Goal: Task Accomplishment & Management: Complete application form

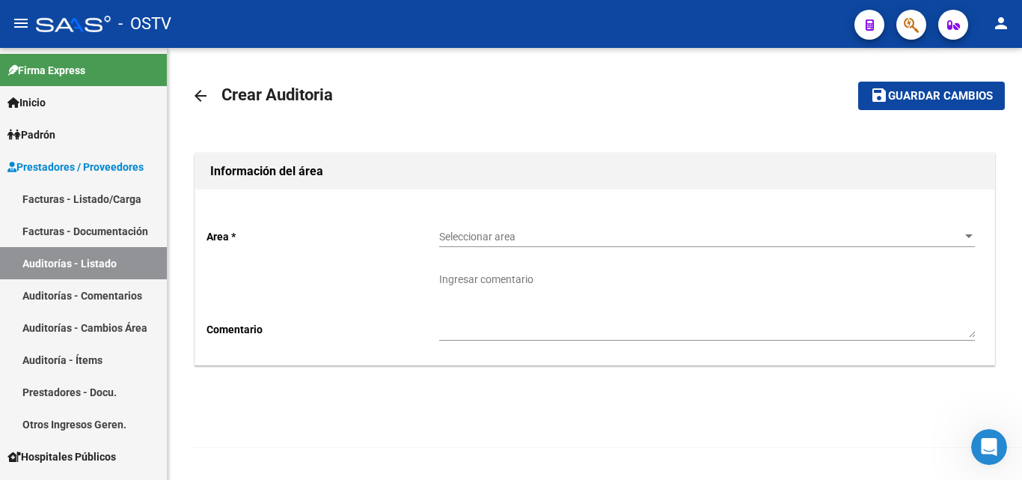
click at [463, 241] on span "Seleccionar area" at bounding box center [700, 236] width 522 height 13
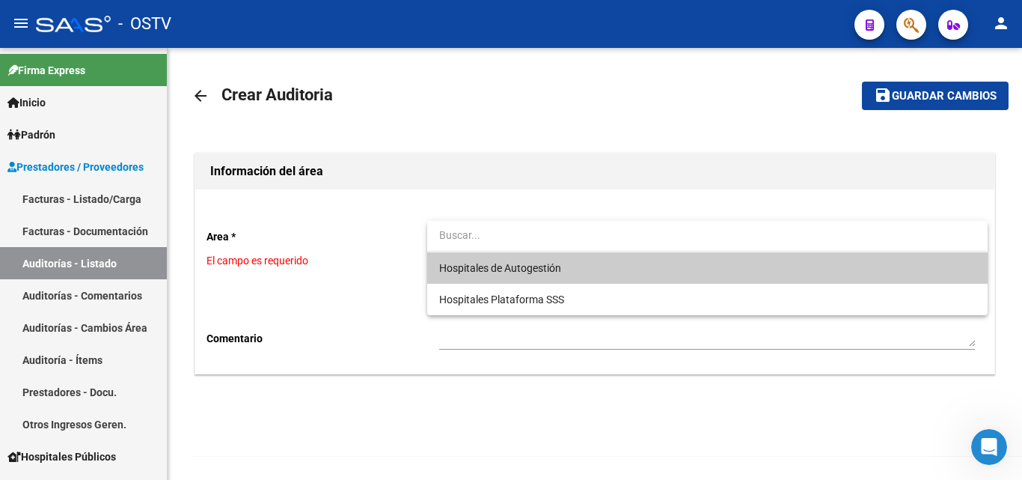
click at [524, 270] on span "Hospitales de Autogestión" at bounding box center [500, 268] width 122 height 12
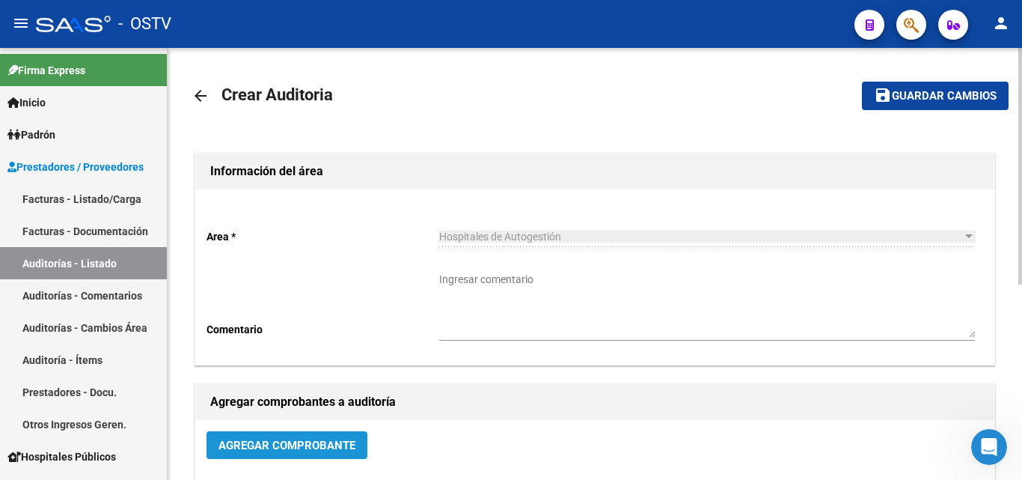
click at [328, 438] on span "Agregar Comprobante" at bounding box center [286, 444] width 137 height 13
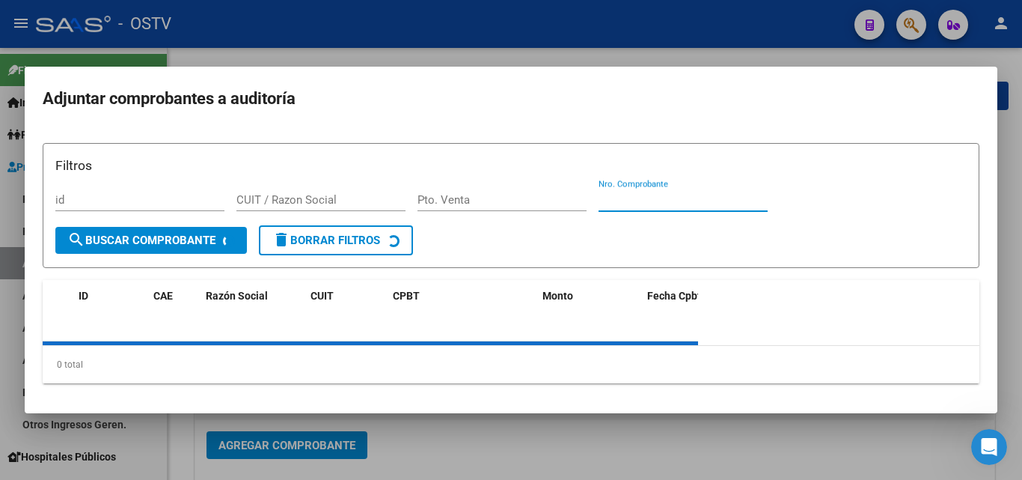
click at [676, 203] on input "Nro. Comprobante" at bounding box center [682, 199] width 169 height 13
paste input "1056"
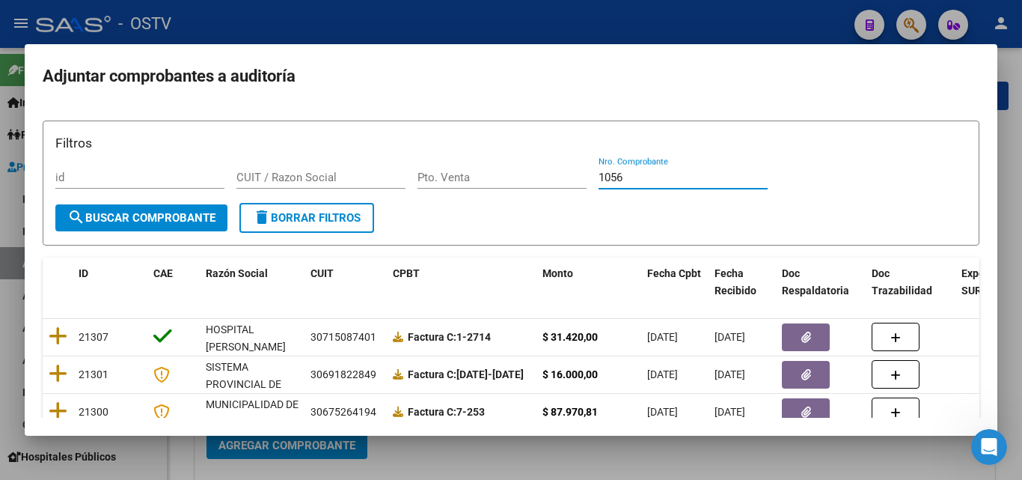
type input "1056"
click at [205, 238] on form "Filtros id CUIT / Razon Social Pto. Venta 1056 Nro. Comprobante search Buscar C…" at bounding box center [511, 182] width 937 height 125
click at [170, 226] on button "search Buscar Comprobante" at bounding box center [141, 217] width 172 height 27
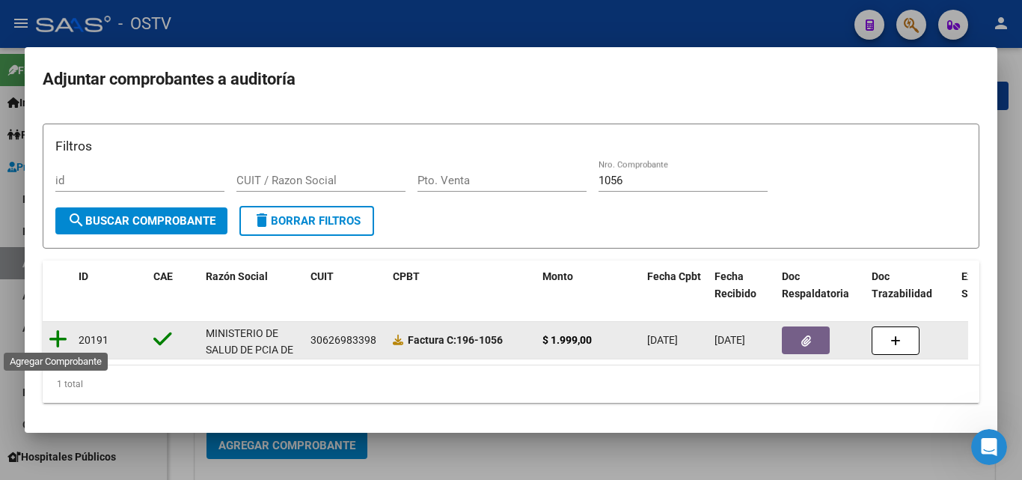
click at [52, 334] on icon at bounding box center [58, 338] width 19 height 21
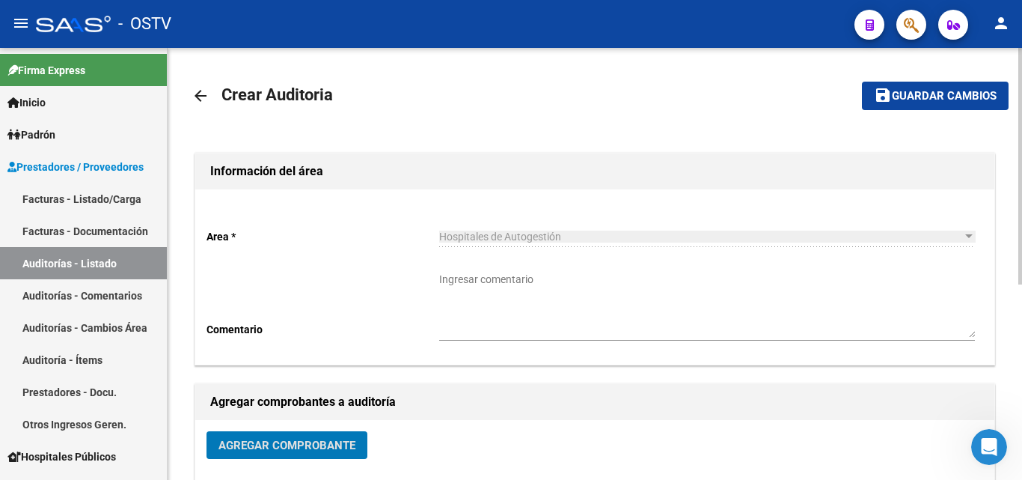
click at [899, 100] on span "Guardar cambios" at bounding box center [944, 96] width 105 height 13
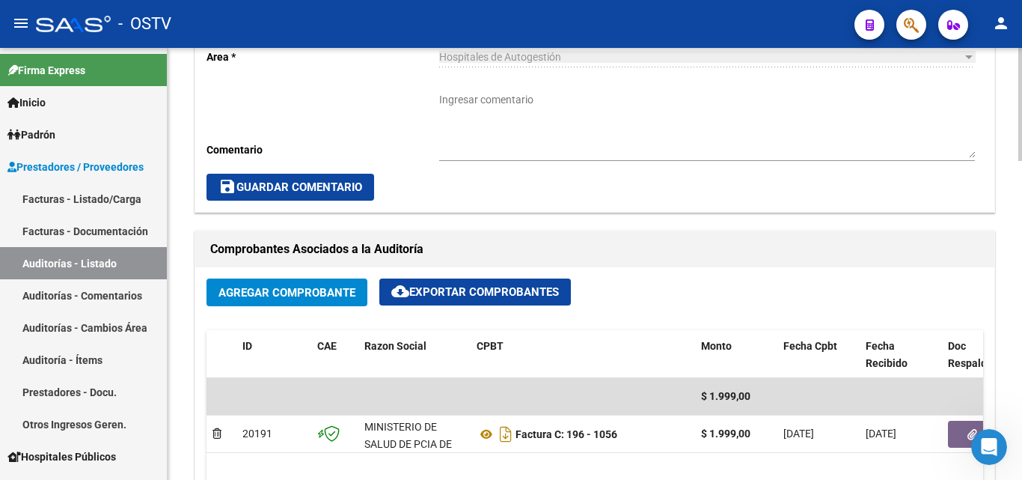
scroll to position [598, 0]
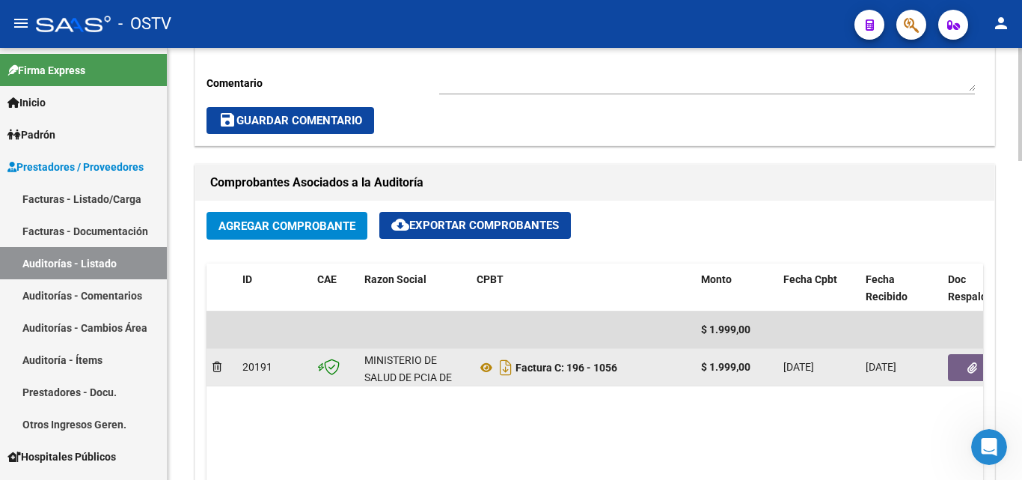
click at [976, 367] on icon "button" at bounding box center [972, 367] width 10 height 11
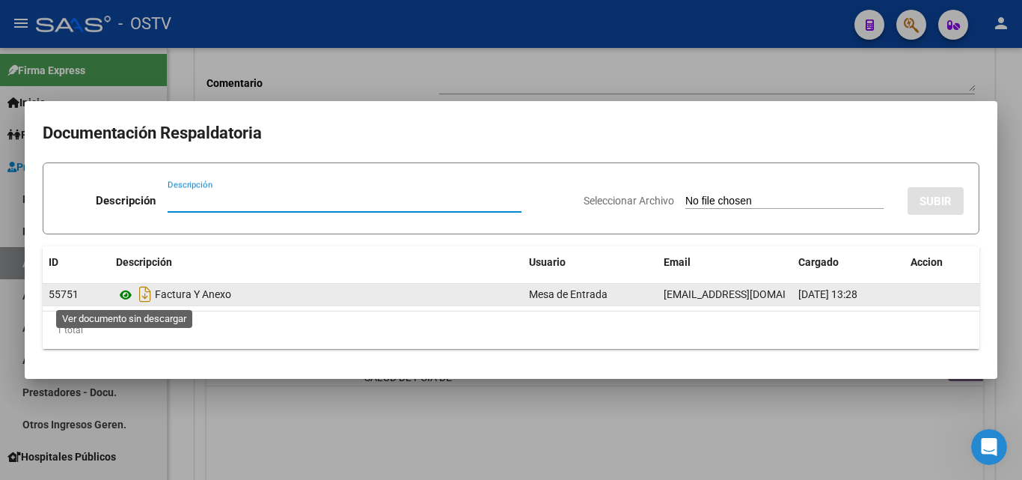
click at [123, 296] on icon at bounding box center [125, 295] width 19 height 18
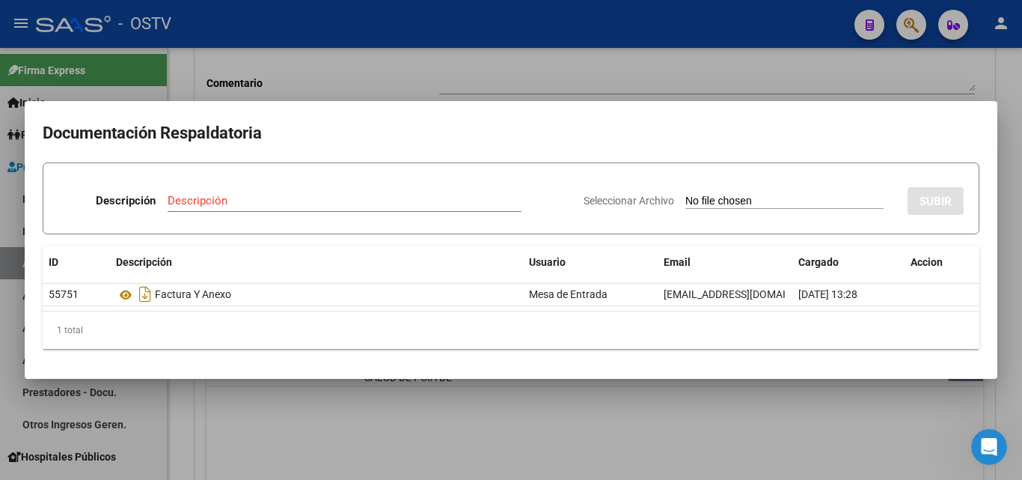
click at [927, 75] on div at bounding box center [511, 240] width 1022 height 480
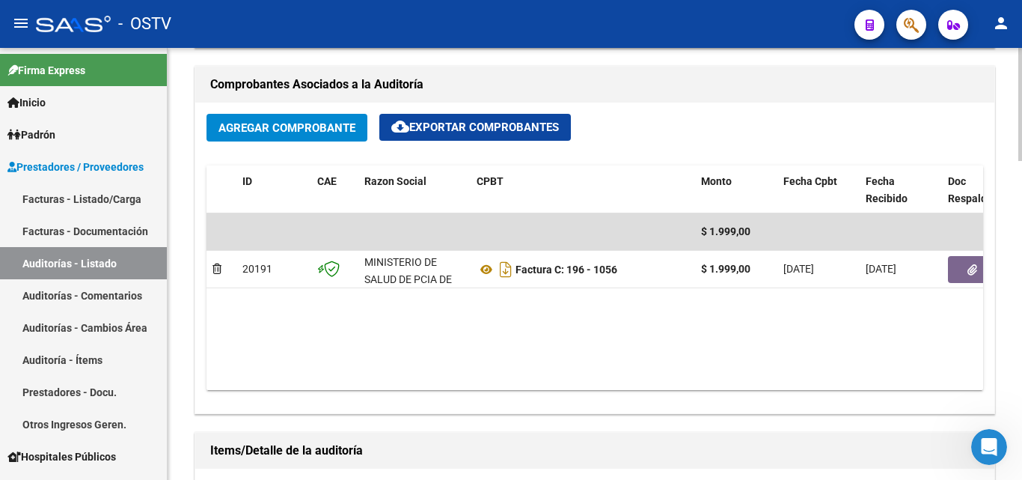
scroll to position [823, 0]
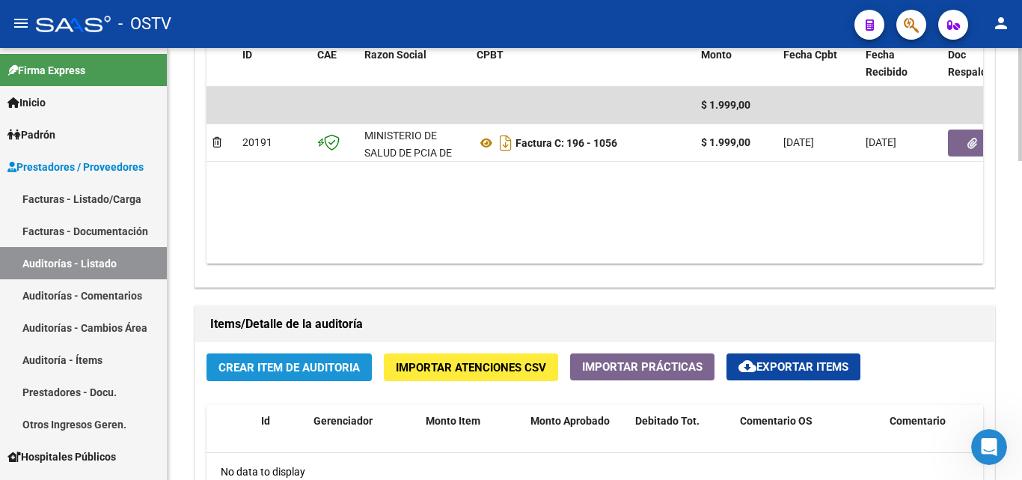
click at [265, 365] on span "Crear Item de Auditoria" at bounding box center [288, 367] width 141 height 13
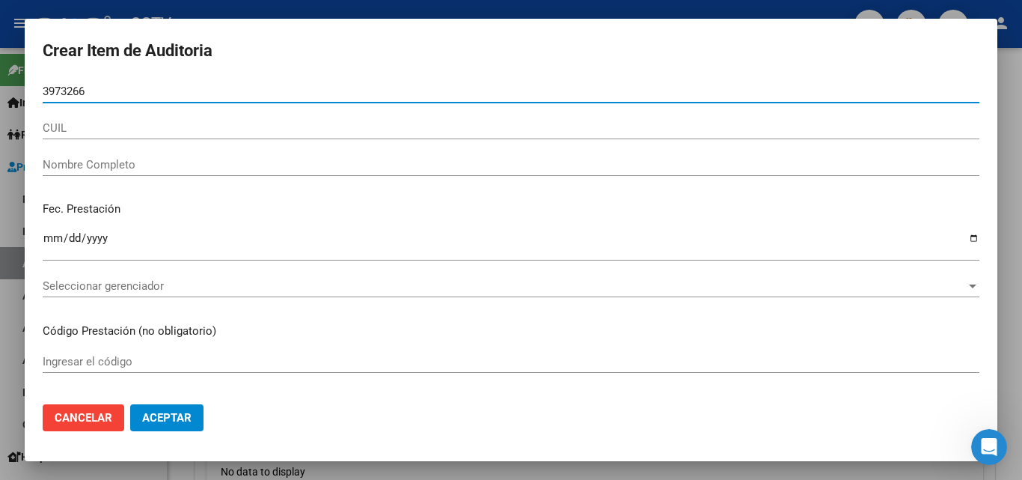
type input "39732664"
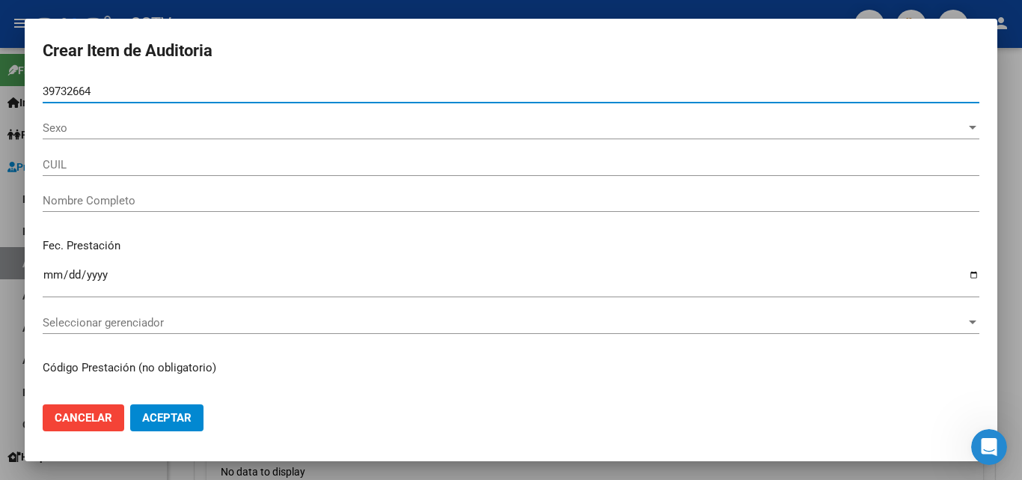
type input "27397326646"
type input "[PERSON_NAME]"
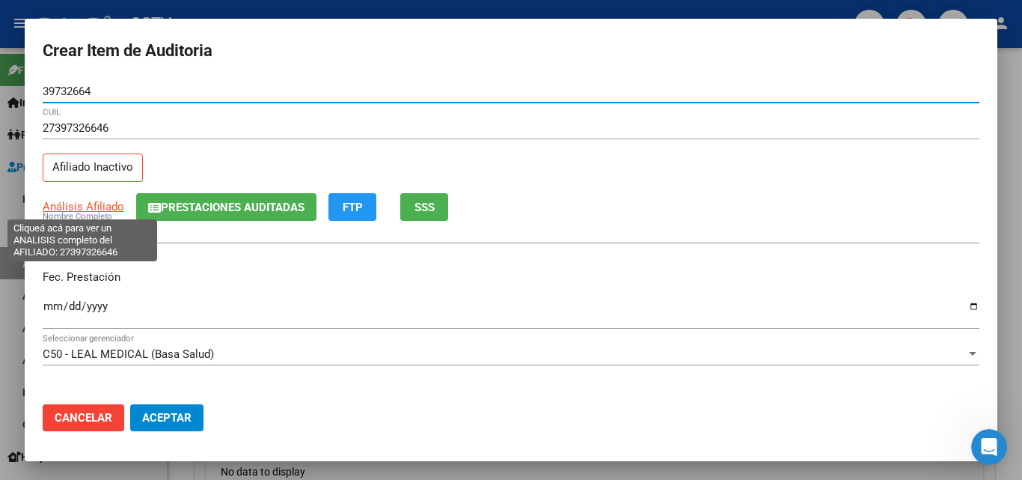
type input "39732664"
click at [76, 203] on span "Análisis Afiliado" at bounding box center [84, 206] width 82 height 13
type textarea "27397326646"
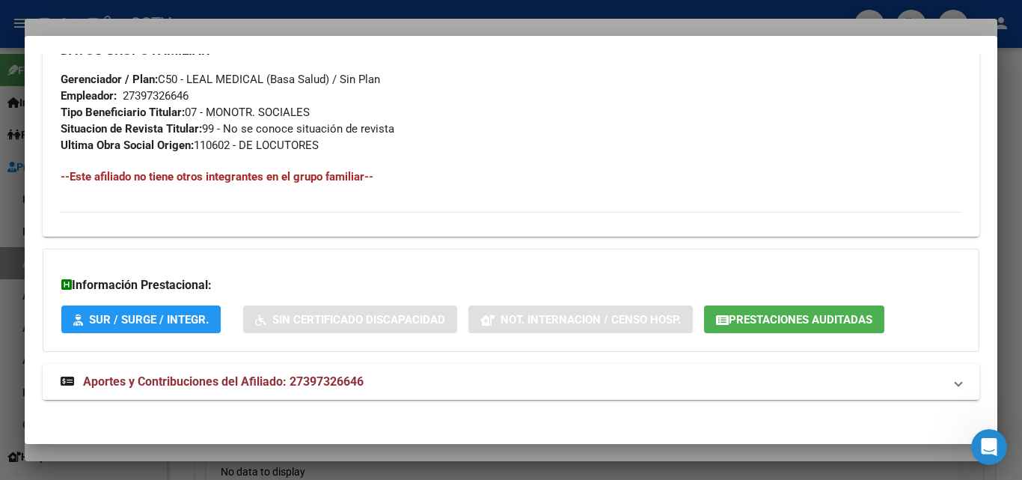
scroll to position [783, 0]
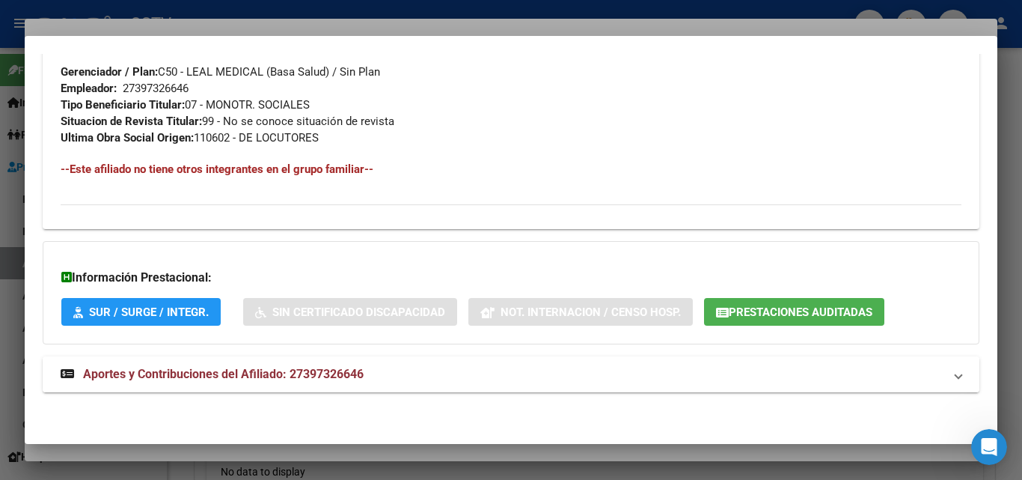
click at [219, 370] on span "Aportes y Contribuciones del Afiliado: 27397326646" at bounding box center [223, 374] width 281 height 14
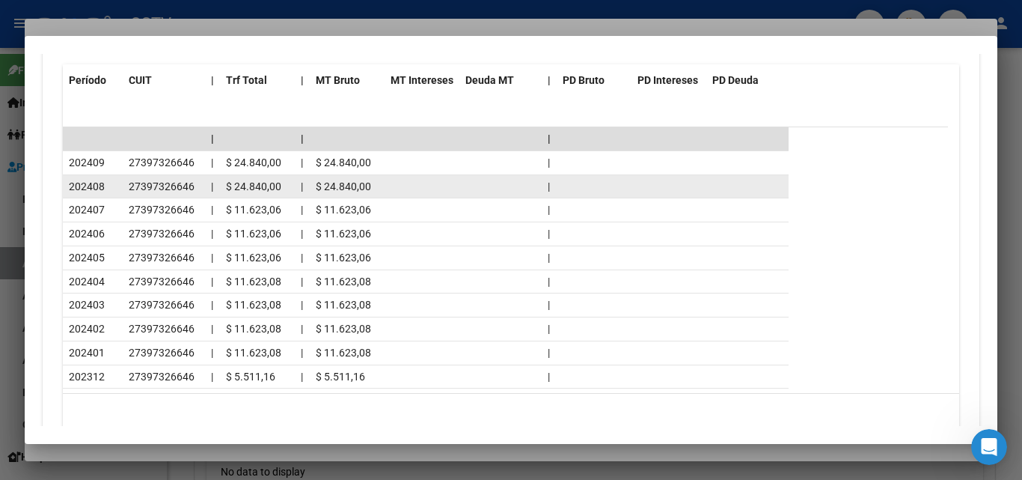
scroll to position [1454, 0]
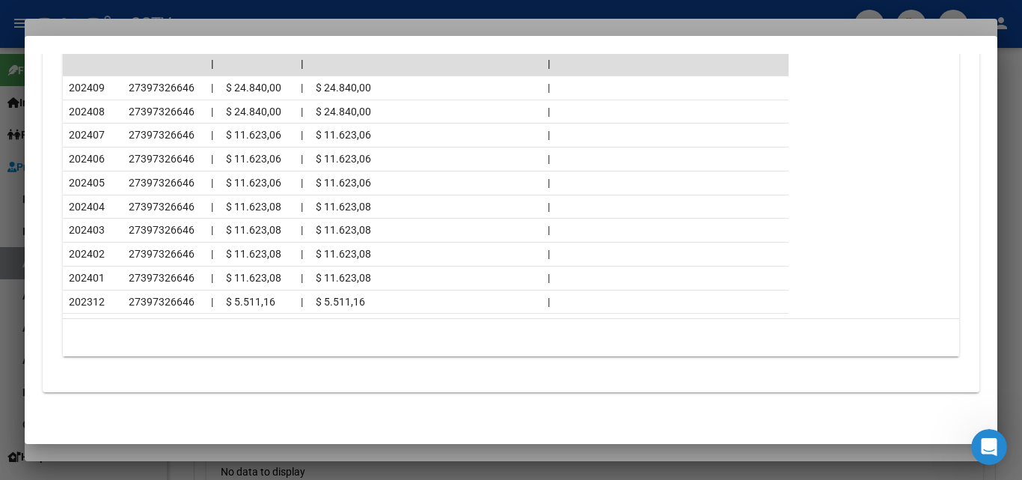
click at [191, 452] on div at bounding box center [511, 240] width 1022 height 480
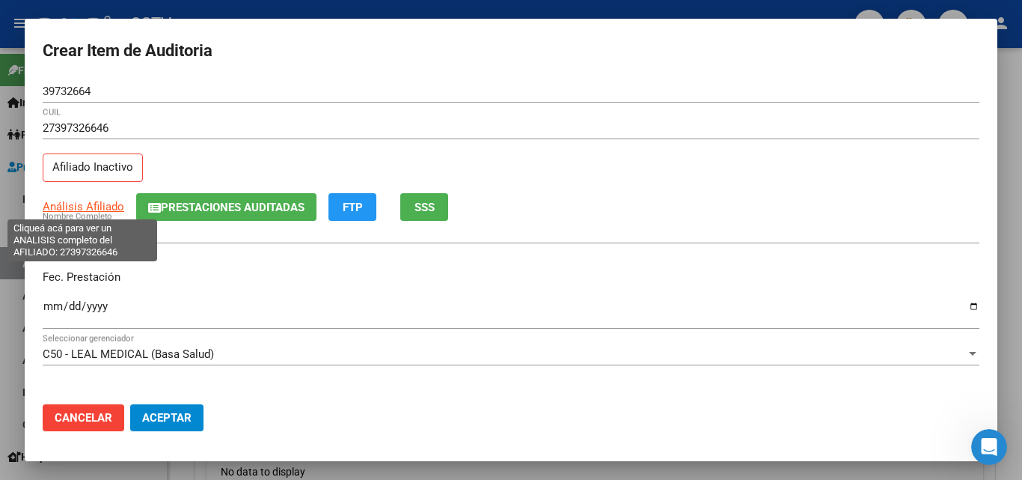
click at [82, 206] on span "Análisis Afiliado" at bounding box center [84, 206] width 82 height 13
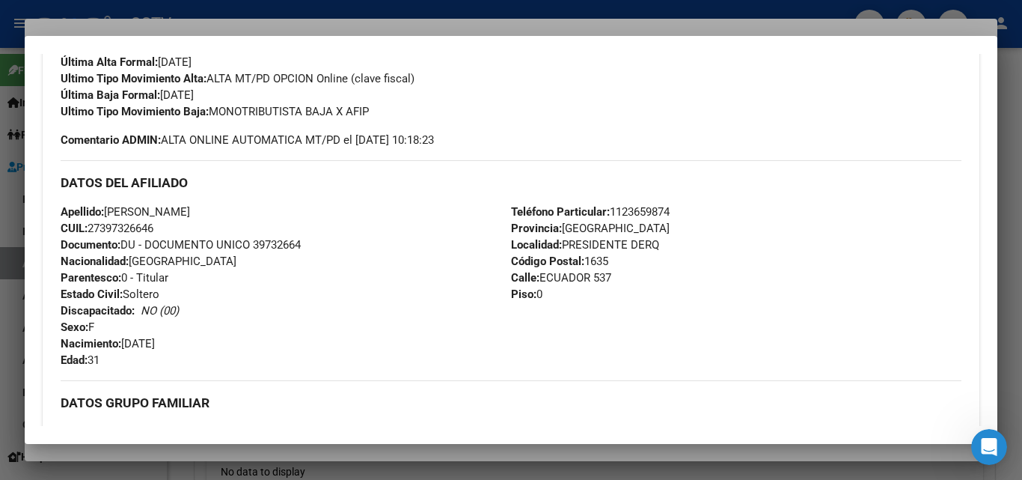
scroll to position [374, 0]
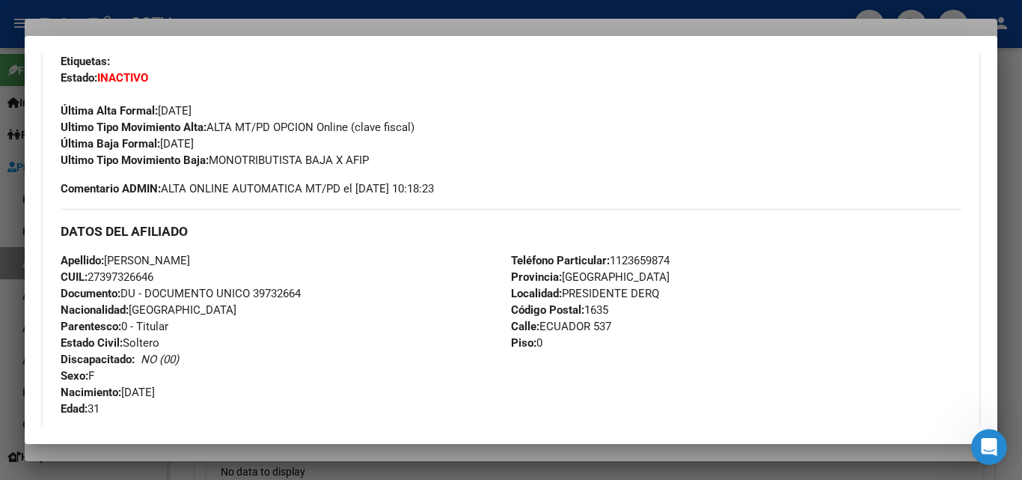
click at [143, 24] on div at bounding box center [511, 240] width 1022 height 480
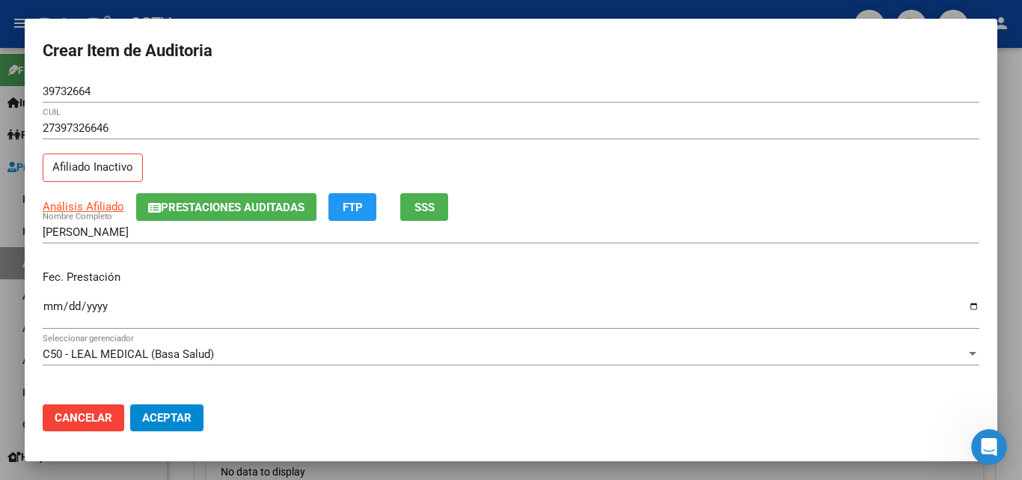
click at [50, 305] on input "Ingresar la fecha" at bounding box center [511, 312] width 937 height 24
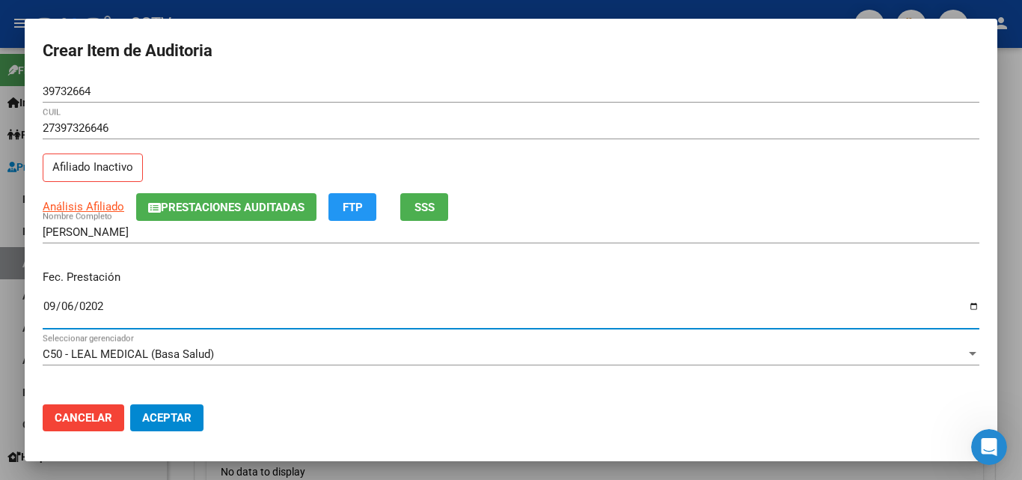
type input "[DATE]"
click at [549, 394] on mat-dialog-actions "Cancelar Aceptar" at bounding box center [511, 417] width 937 height 51
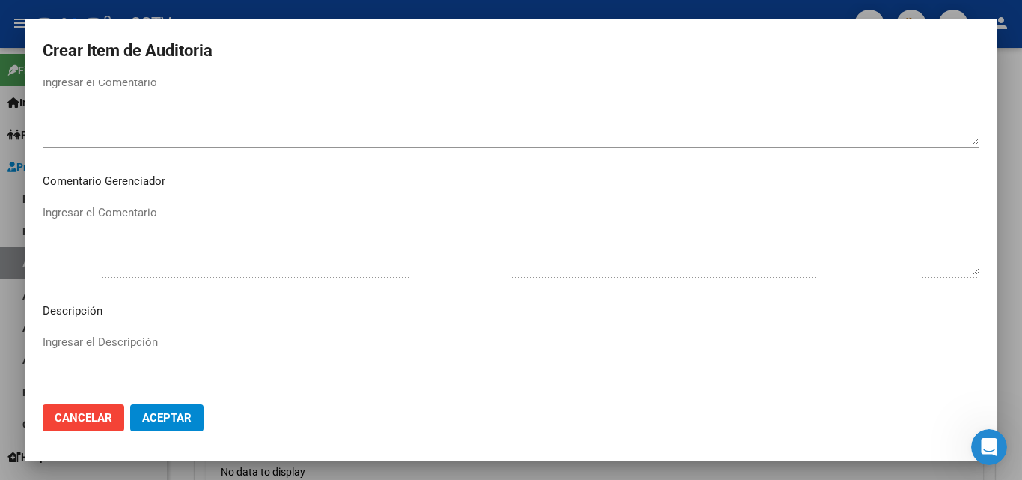
scroll to position [1035, 0]
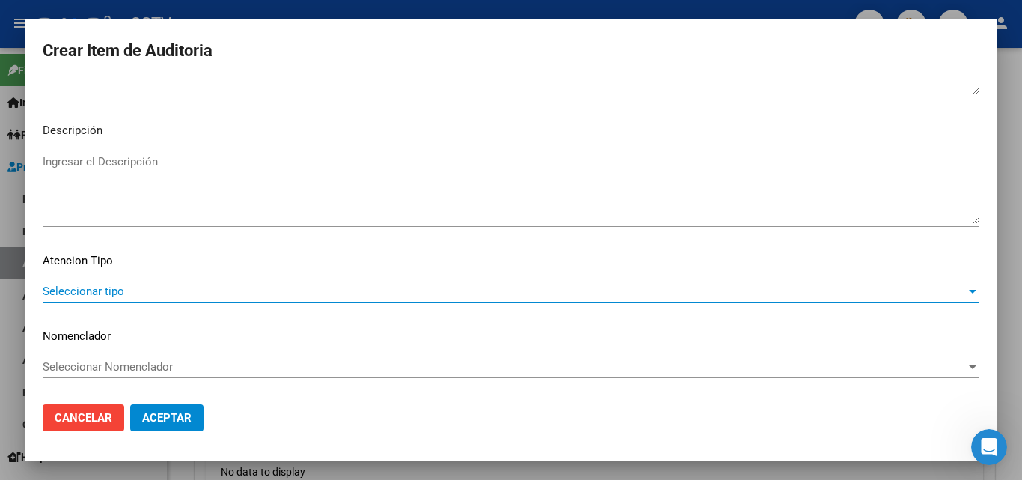
click at [110, 286] on span "Seleccionar tipo" at bounding box center [504, 290] width 923 height 13
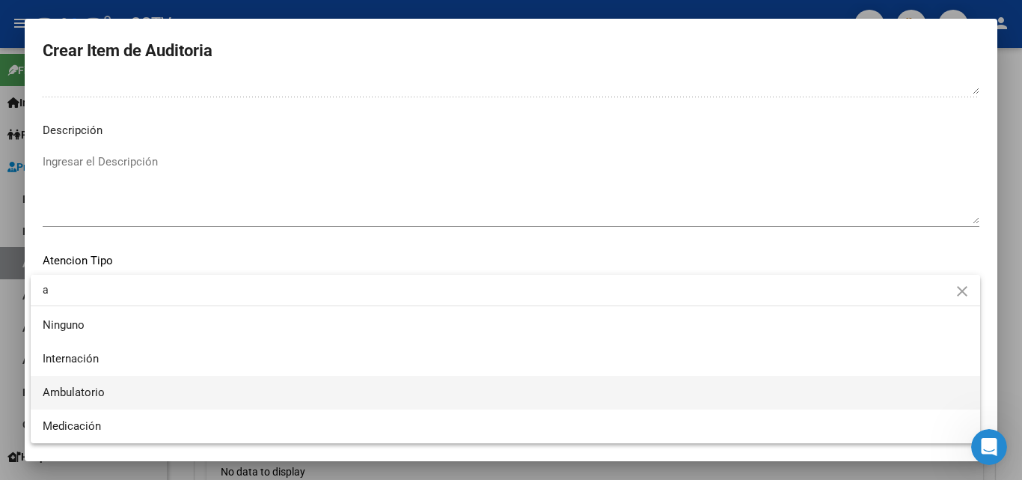
type input "a"
click at [105, 392] on span "Ambulatorio" at bounding box center [505, 393] width 925 height 34
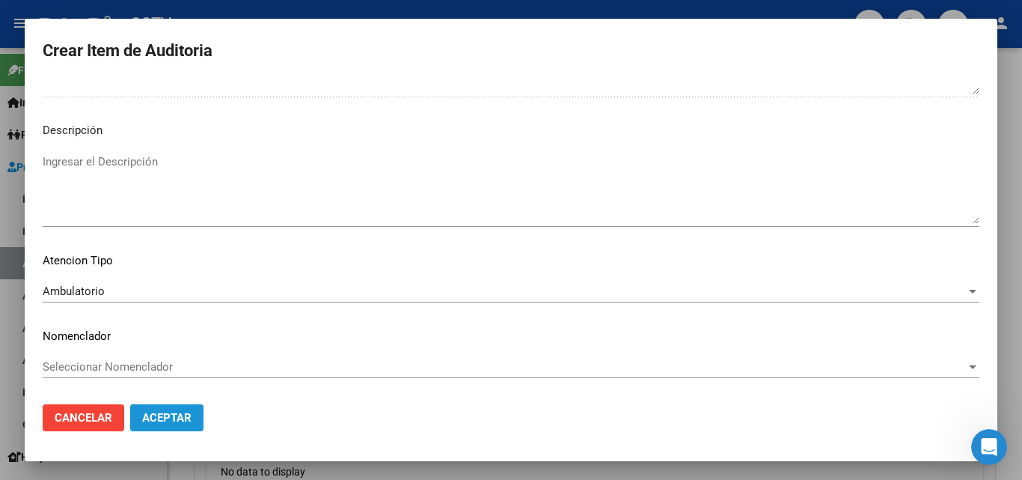
click at [180, 415] on span "Aceptar" at bounding box center [166, 417] width 49 height 13
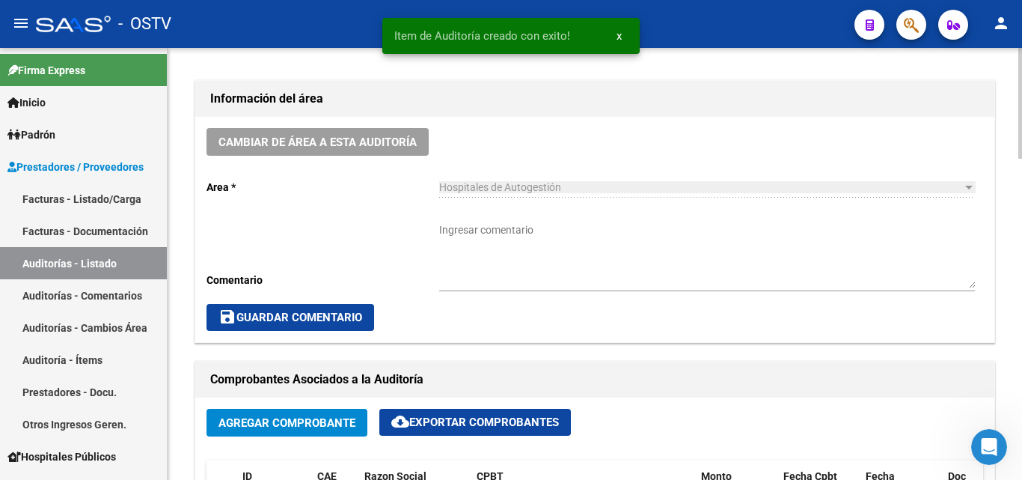
scroll to position [375, 0]
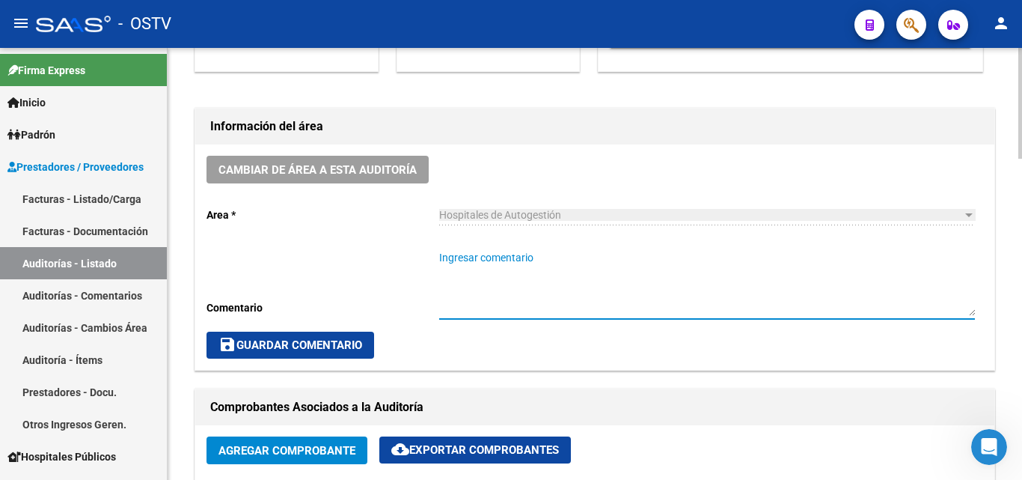
click at [528, 260] on textarea "Ingresar comentario" at bounding box center [707, 283] width 536 height 66
paste textarea "CERRADA"
type textarea "CERRADA"
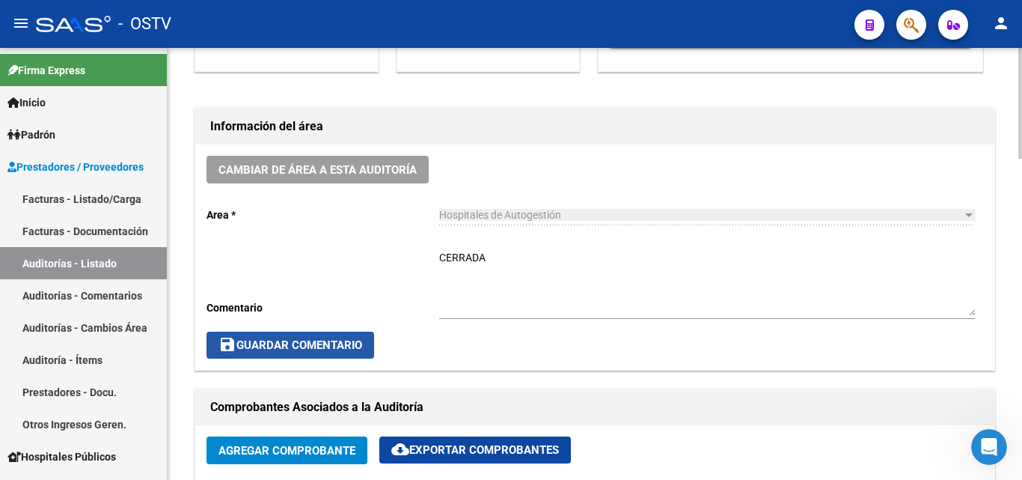
click at [272, 343] on span "save Guardar Comentario" at bounding box center [290, 344] width 144 height 13
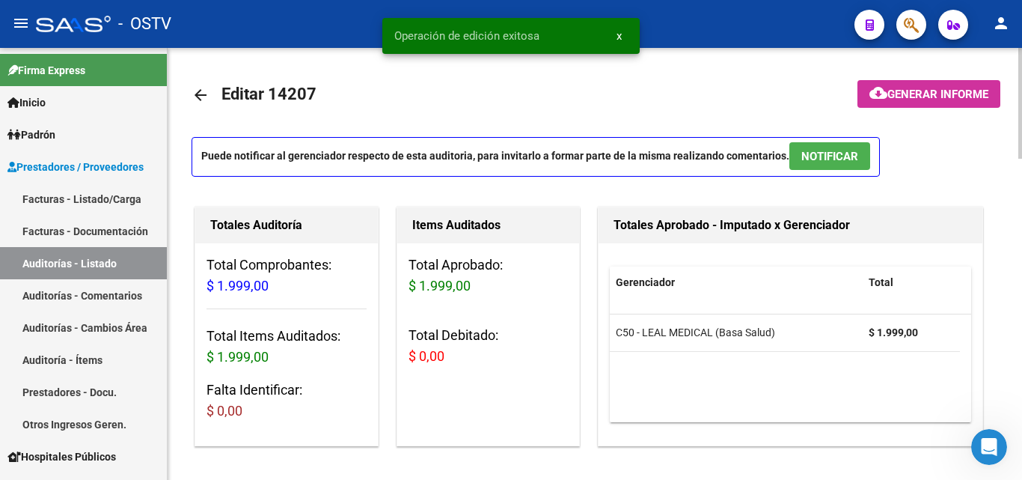
scroll to position [0, 0]
click at [200, 98] on mat-icon "arrow_back" at bounding box center [201, 96] width 18 height 18
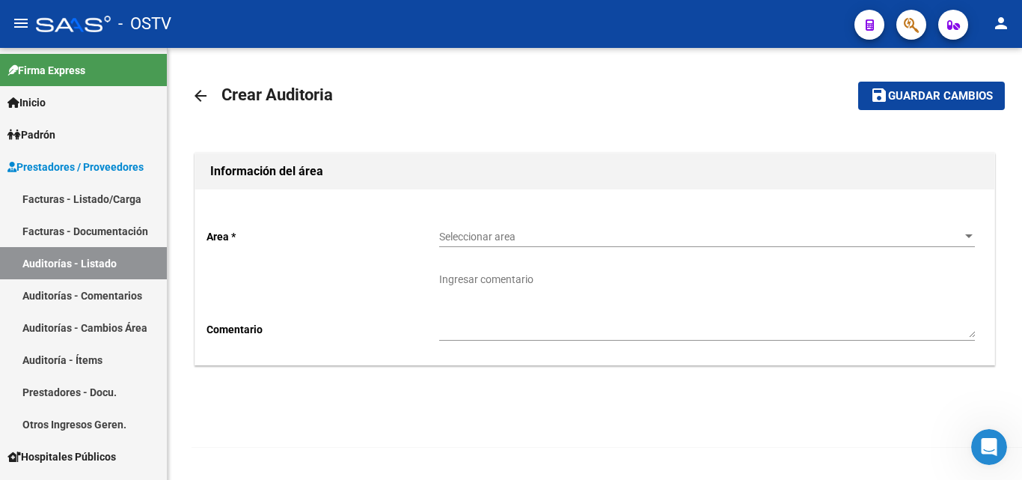
click at [194, 99] on mat-icon "arrow_back" at bounding box center [201, 96] width 18 height 18
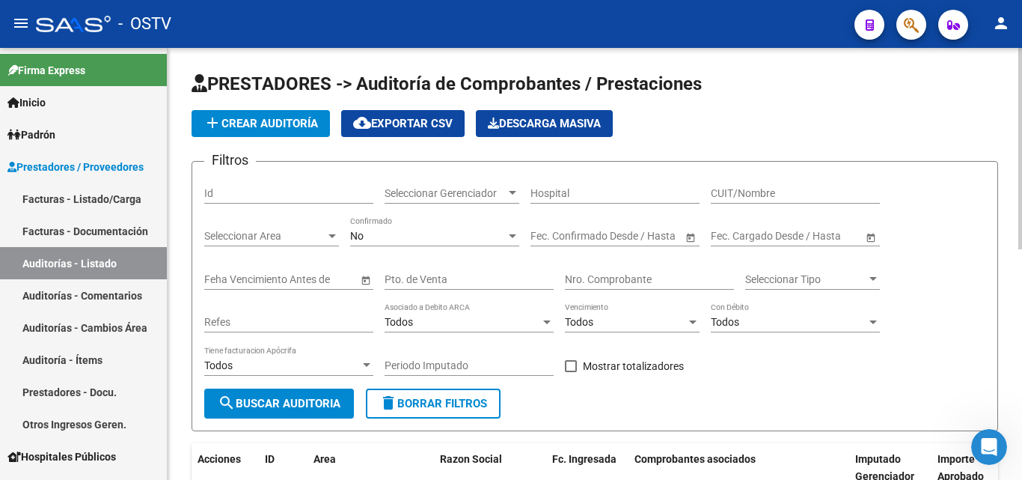
click at [248, 138] on app-list-header "PRESTADORES -> Auditoría de Comprobantes / Prestaciones add Crear Auditoría clo…" at bounding box center [595, 251] width 806 height 359
click at [257, 125] on span "add Crear Auditoría" at bounding box center [260, 123] width 114 height 13
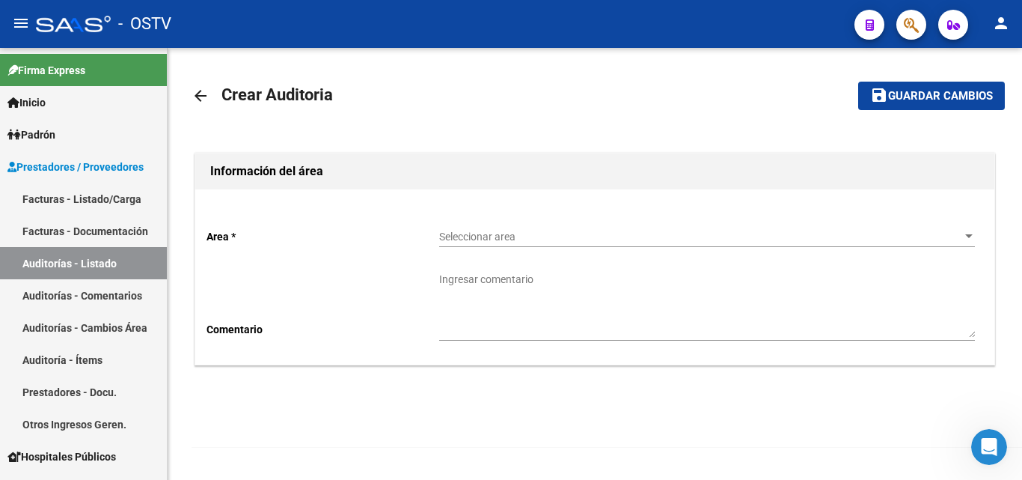
click at [635, 233] on span "Seleccionar area" at bounding box center [700, 236] width 522 height 13
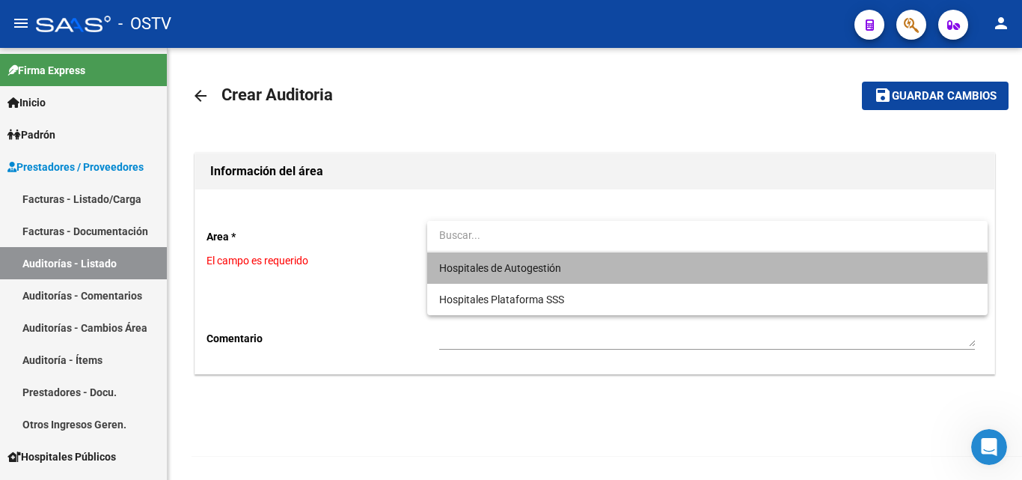
click at [589, 273] on span "Hospitales de Autogestión" at bounding box center [707, 267] width 536 height 31
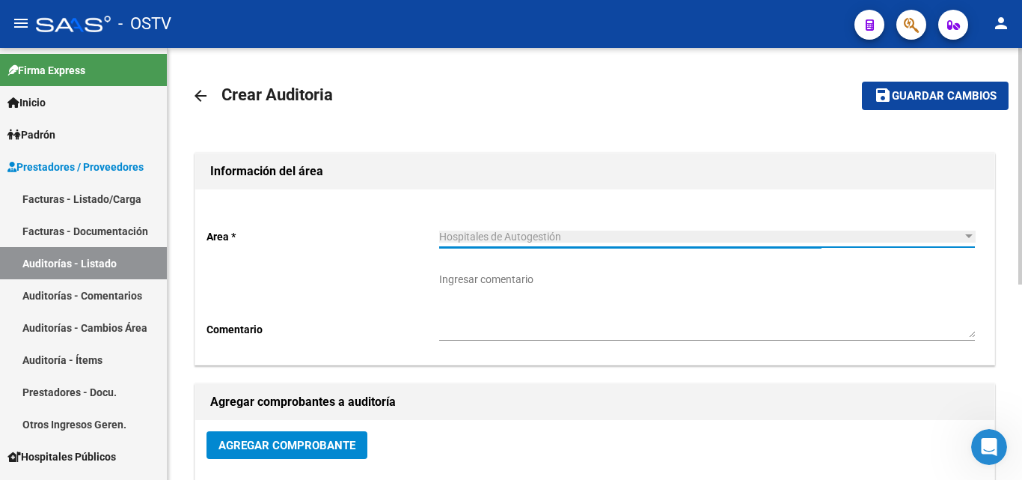
click at [304, 445] on span "Agregar Comprobante" at bounding box center [286, 444] width 137 height 13
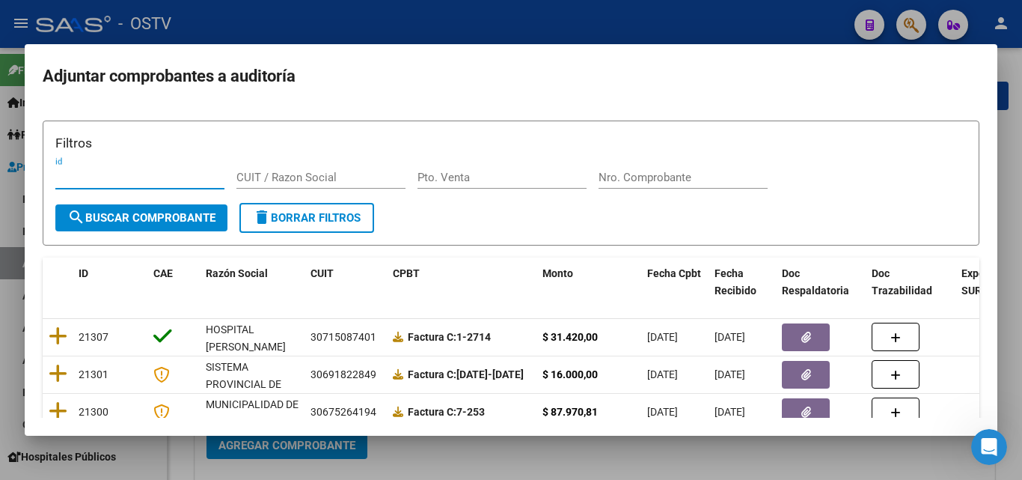
click at [632, 190] on div "Nro. Comprobante" at bounding box center [682, 184] width 169 height 37
click at [637, 172] on input "Nro. Comprobante" at bounding box center [682, 177] width 169 height 13
paste input "1056"
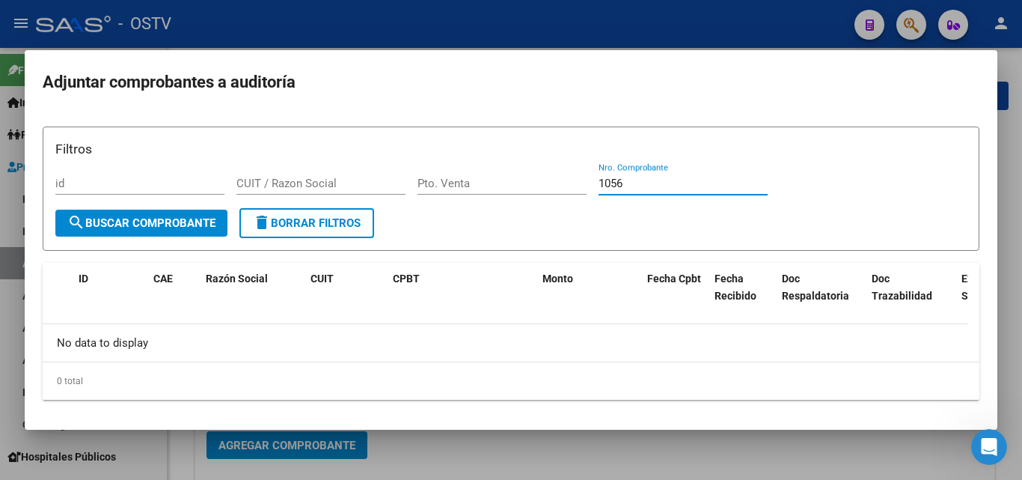
type input "1056"
click at [668, 441] on div at bounding box center [511, 240] width 1022 height 480
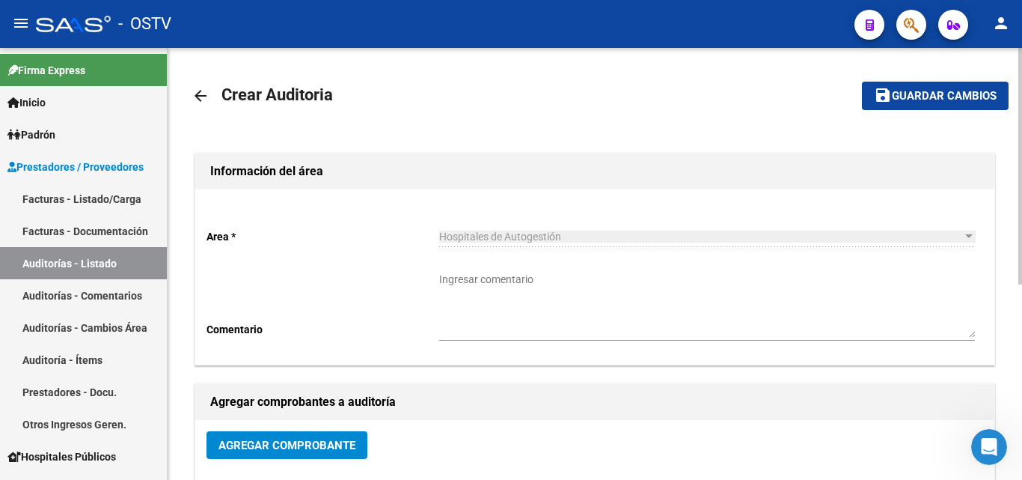
click at [200, 105] on link "arrow_back" at bounding box center [207, 95] width 30 height 35
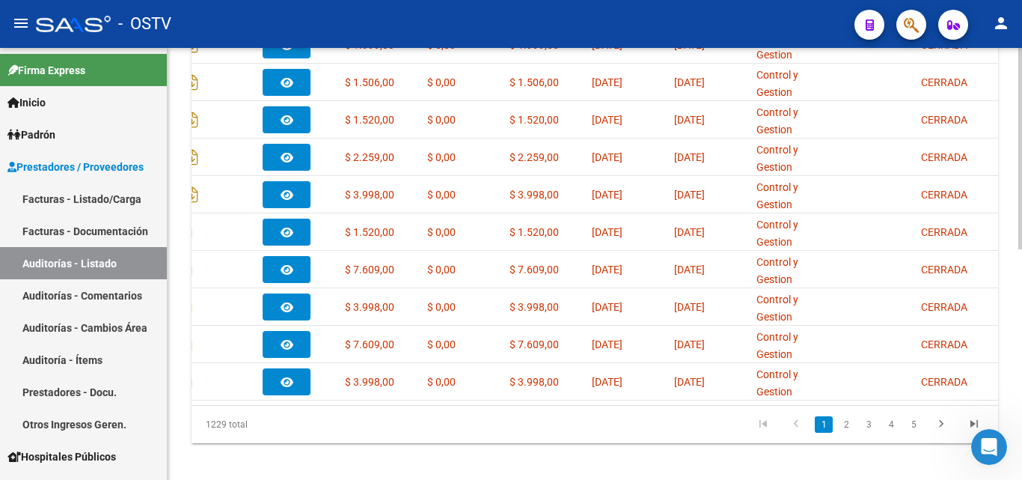
scroll to position [495, 0]
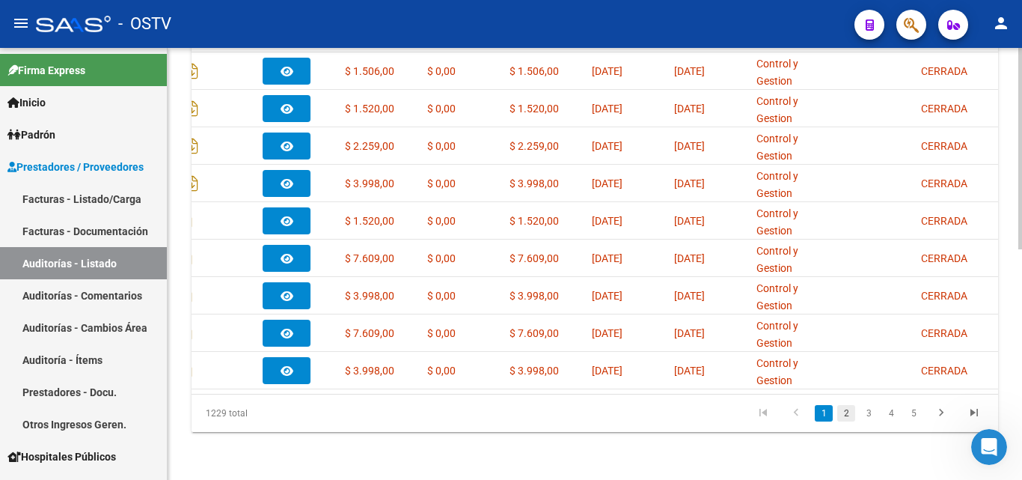
click at [847, 408] on link "2" at bounding box center [846, 413] width 18 height 16
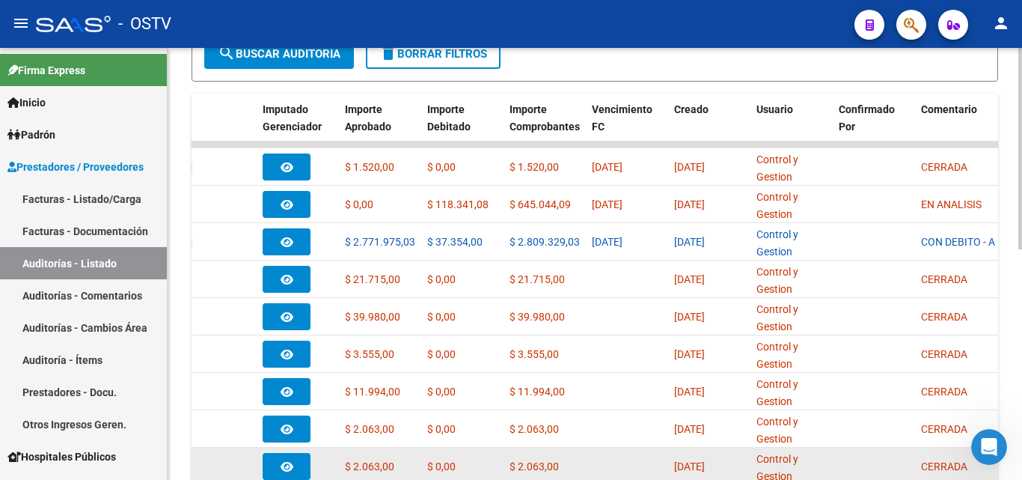
scroll to position [345, 0]
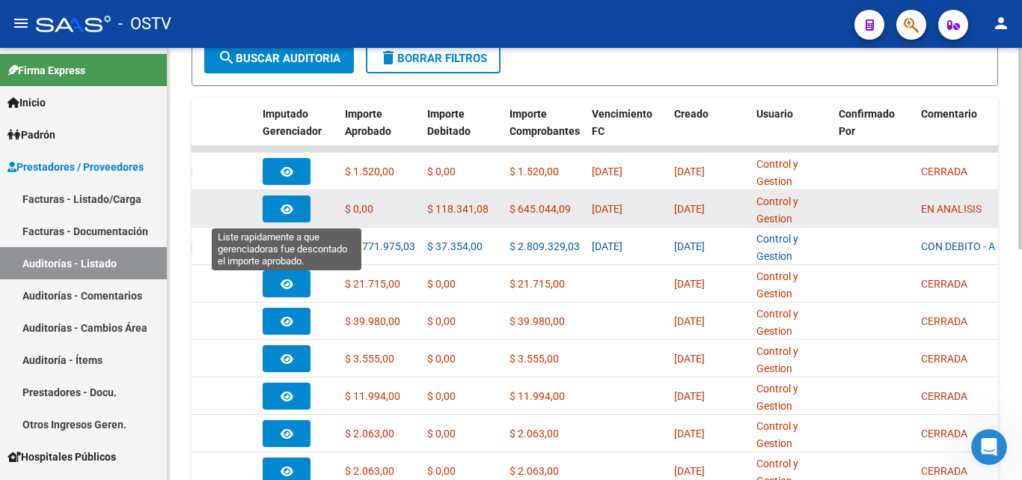
click at [292, 207] on icon "button" at bounding box center [287, 208] width 13 height 11
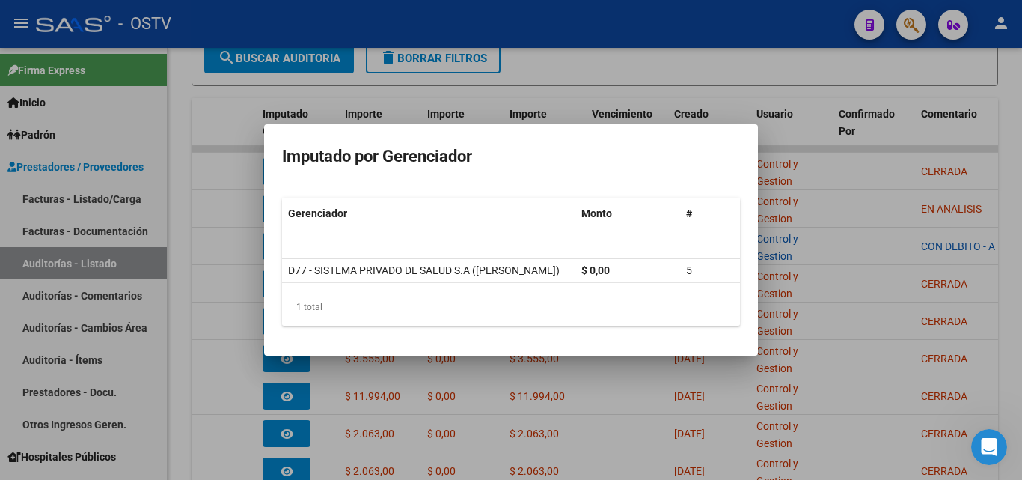
click at [839, 251] on div at bounding box center [511, 240] width 1022 height 480
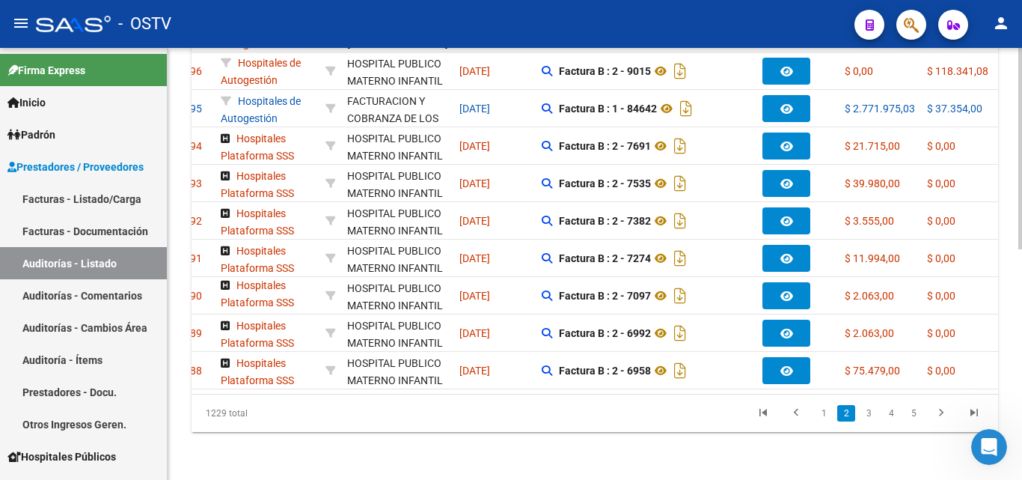
scroll to position [0, 0]
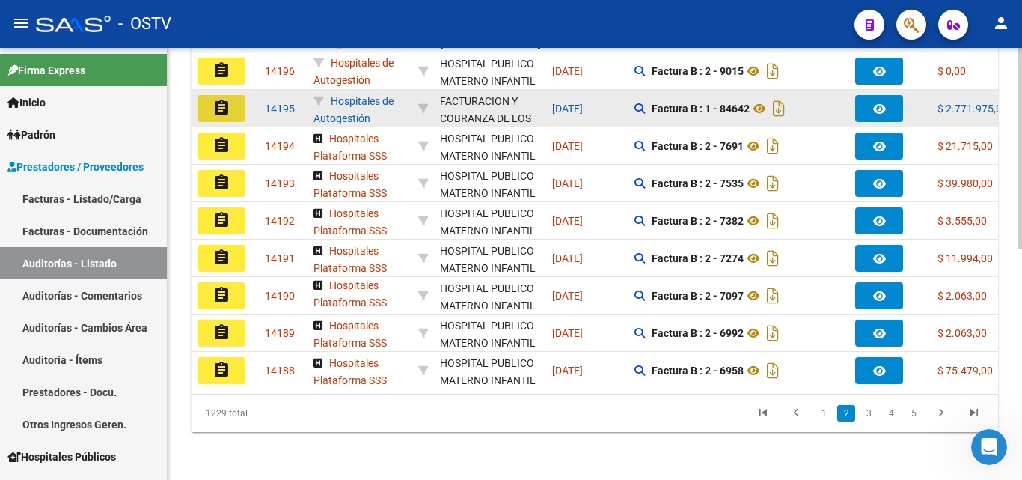
click at [234, 95] on button "assignment" at bounding box center [222, 108] width 48 height 27
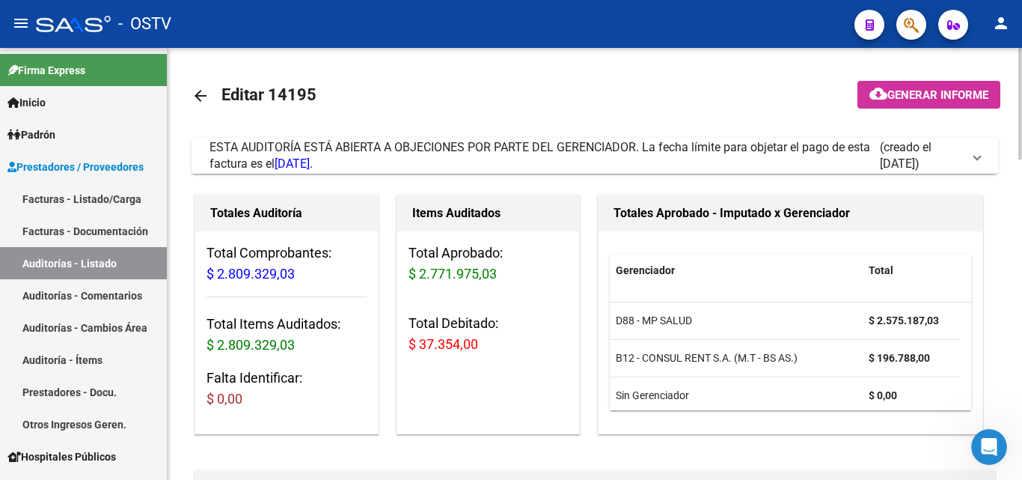
click at [204, 94] on mat-icon "arrow_back" at bounding box center [201, 96] width 18 height 18
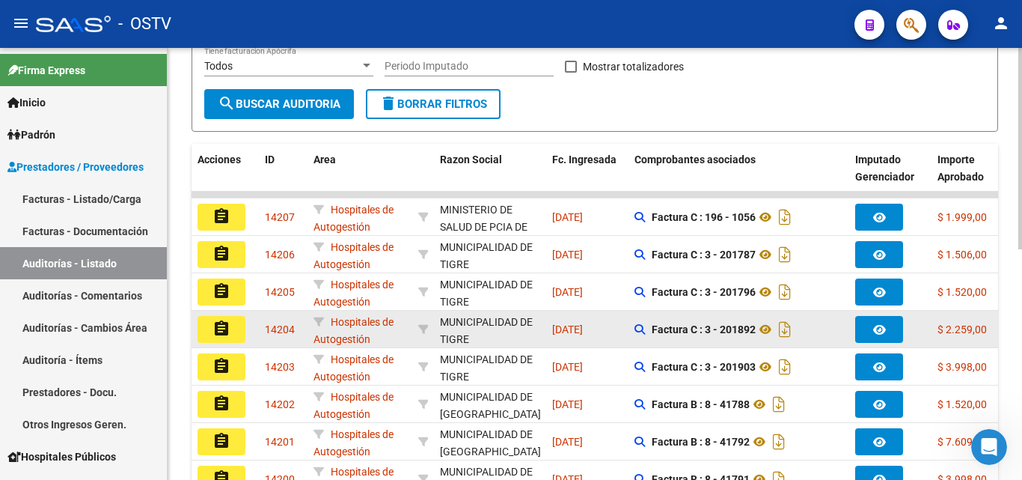
scroll to position [374, 0]
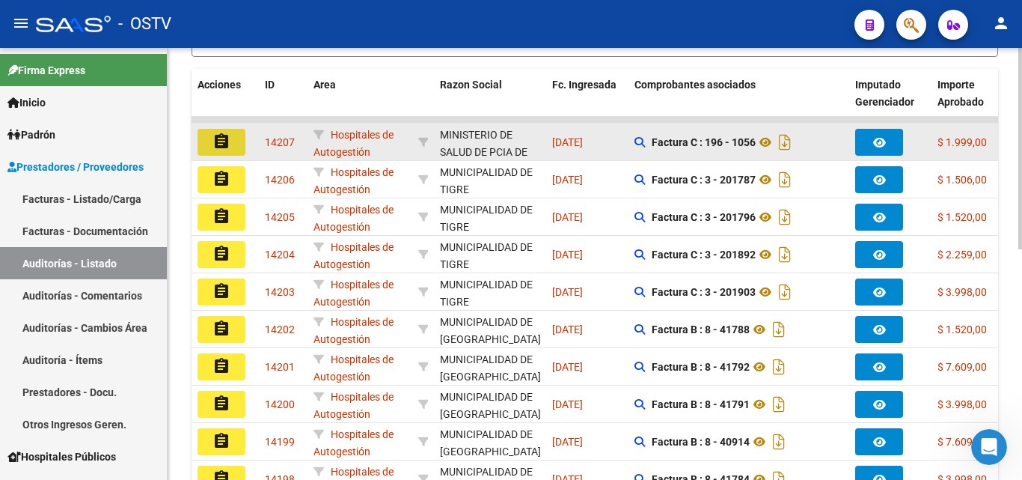
click at [238, 147] on button "assignment" at bounding box center [222, 142] width 48 height 27
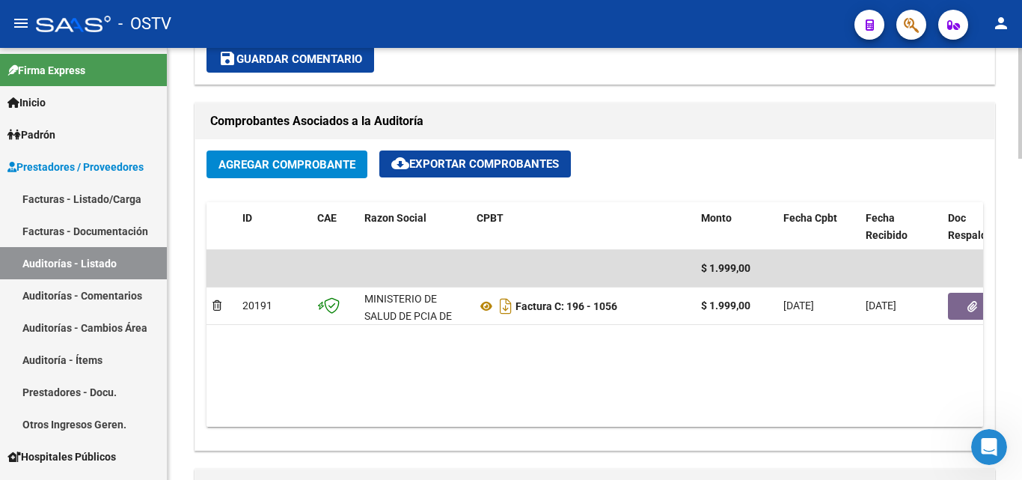
scroll to position [673, 0]
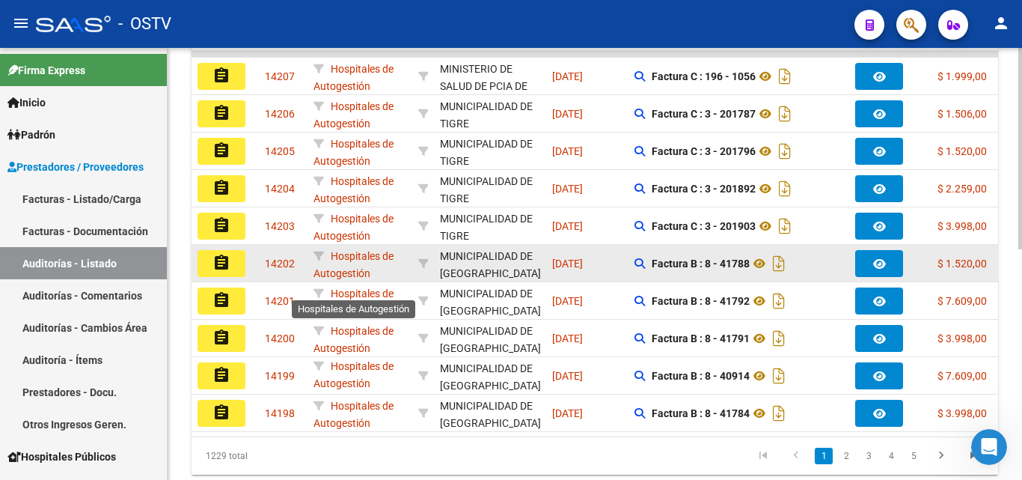
scroll to position [420, 0]
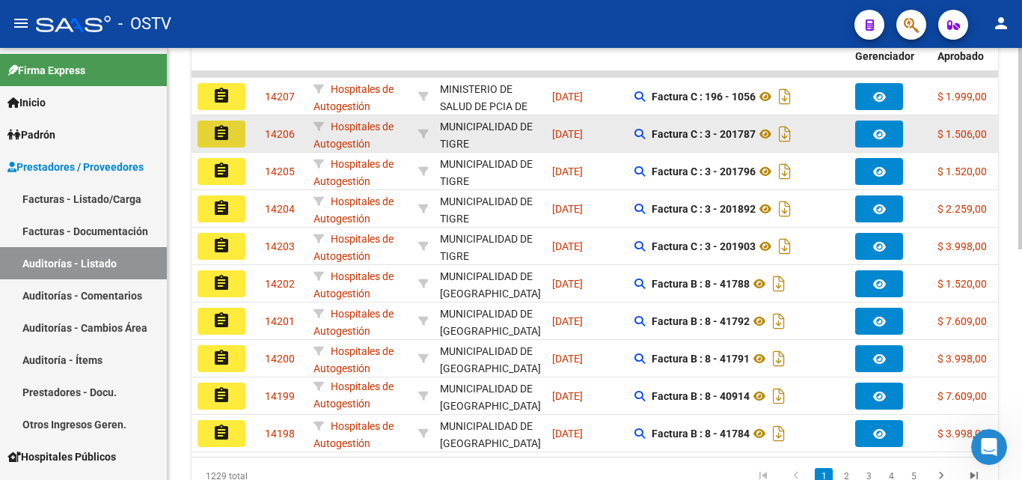
click at [229, 132] on mat-icon "assignment" at bounding box center [221, 133] width 18 height 18
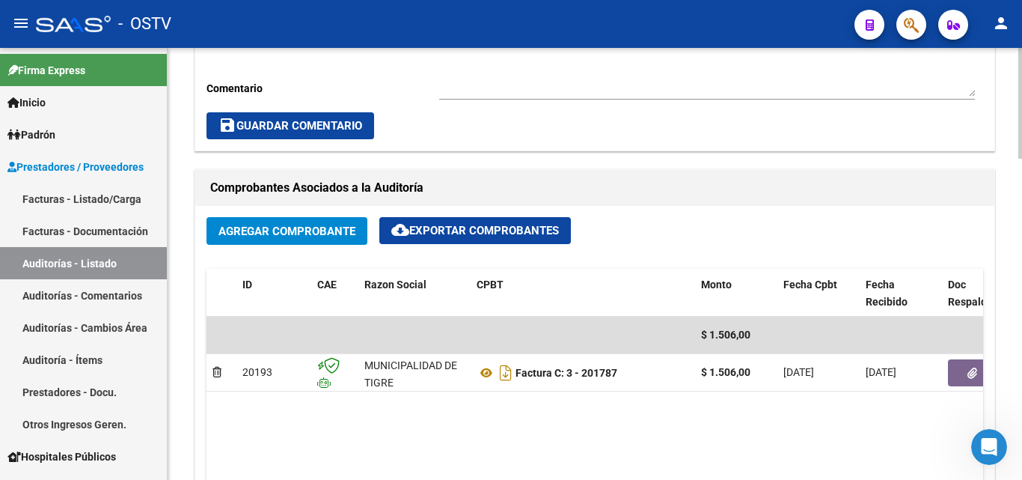
scroll to position [673, 0]
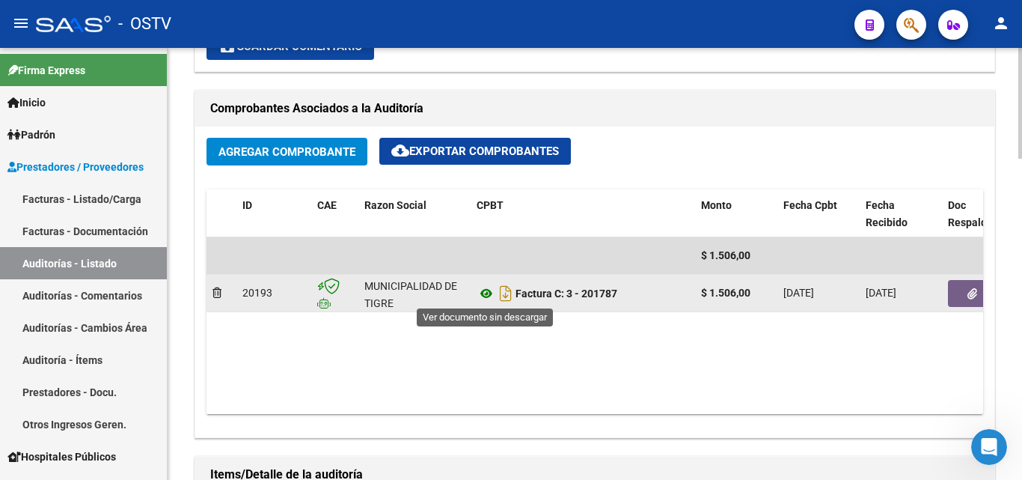
click at [484, 290] on icon at bounding box center [486, 293] width 19 height 18
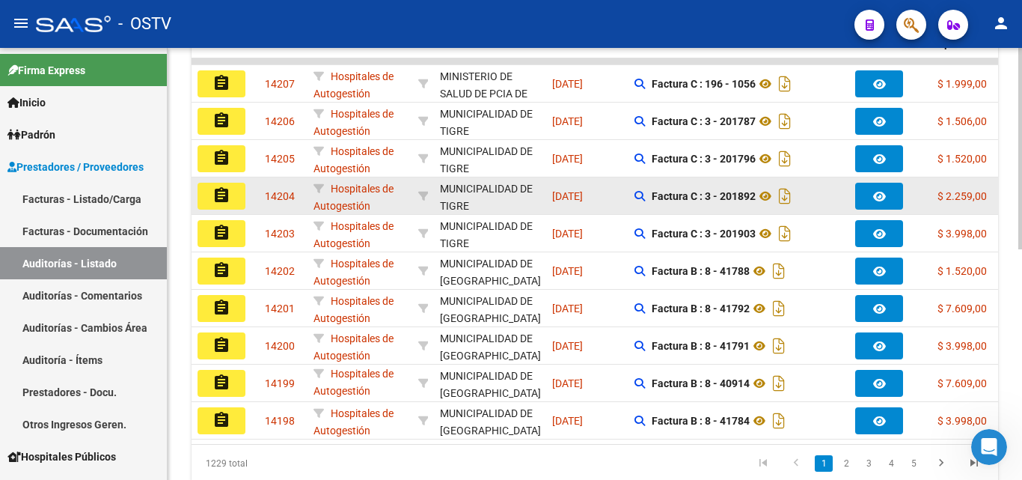
scroll to position [345, 0]
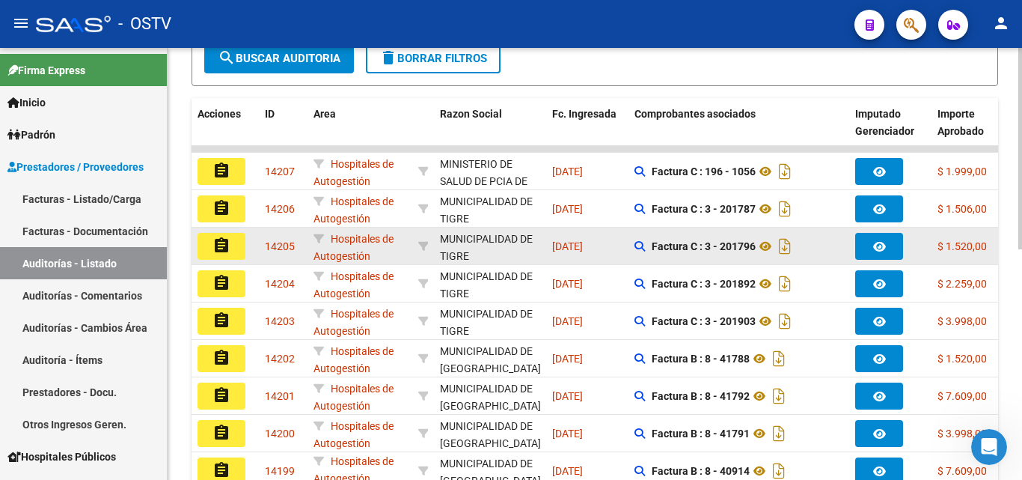
click at [220, 243] on mat-icon "assignment" at bounding box center [221, 245] width 18 height 18
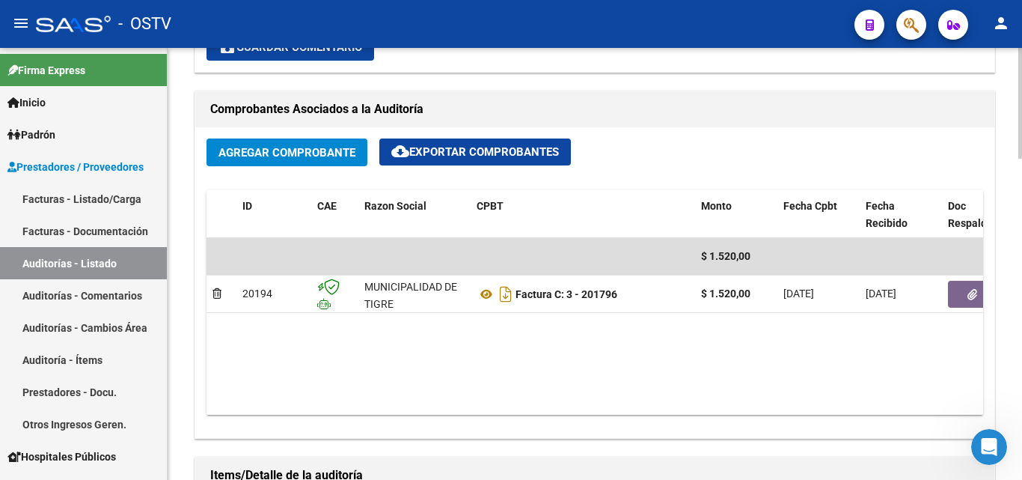
scroll to position [673, 0]
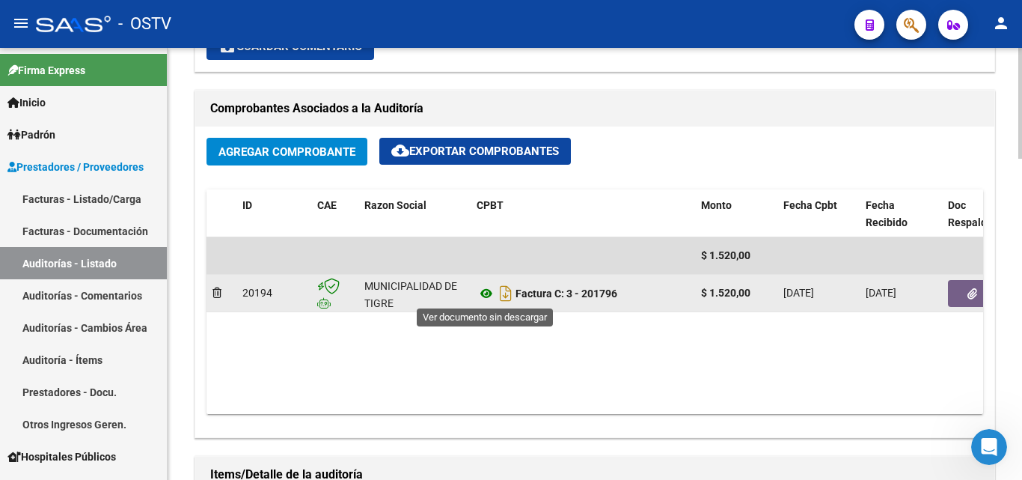
click at [490, 291] on icon at bounding box center [486, 293] width 19 height 18
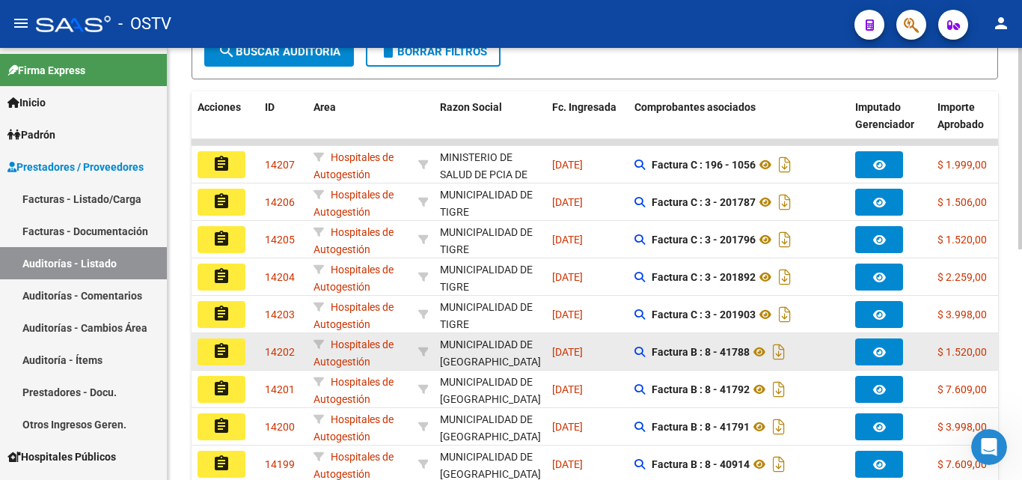
scroll to position [345, 0]
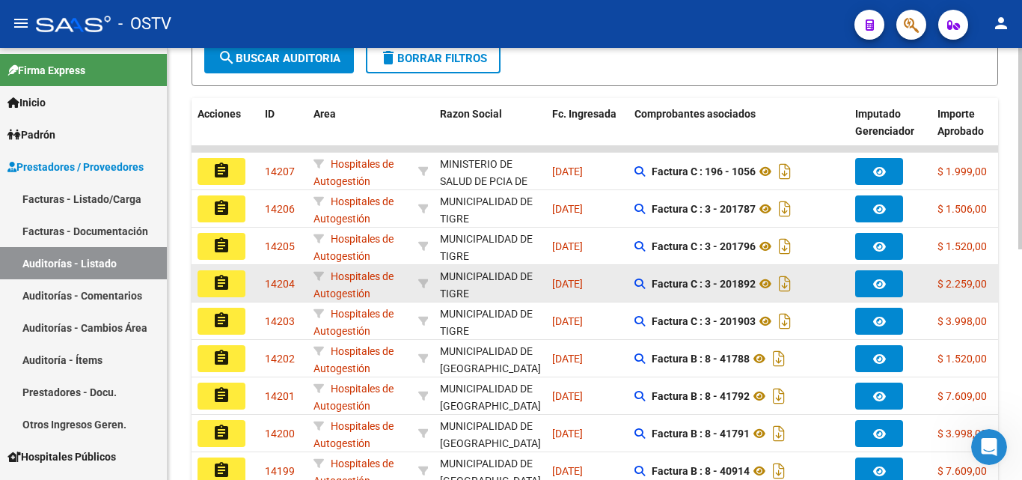
click at [223, 289] on mat-icon "assignment" at bounding box center [221, 283] width 18 height 18
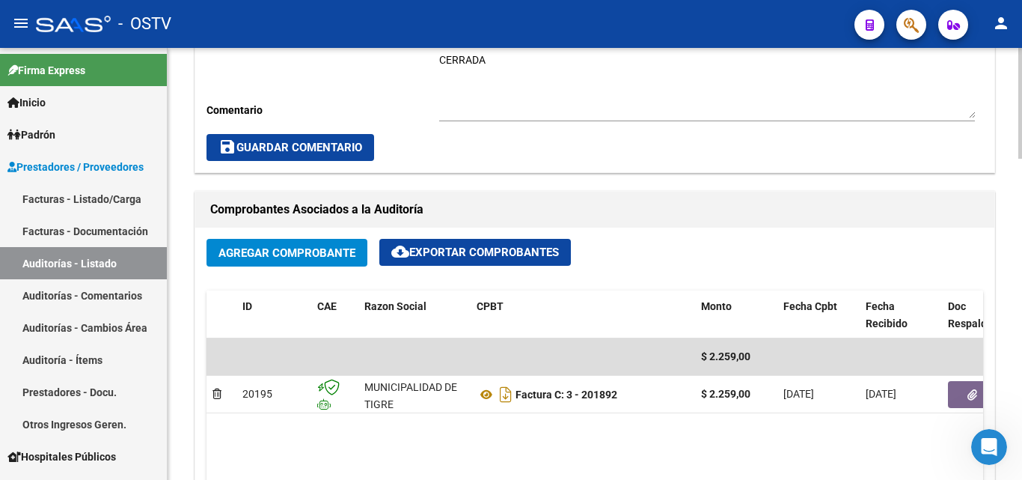
scroll to position [598, 0]
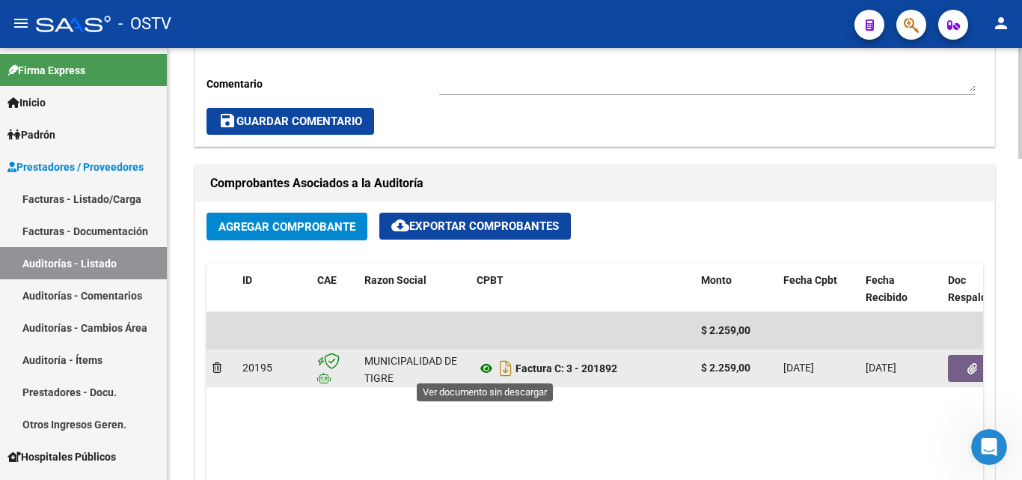
click at [486, 367] on icon at bounding box center [486, 368] width 19 height 18
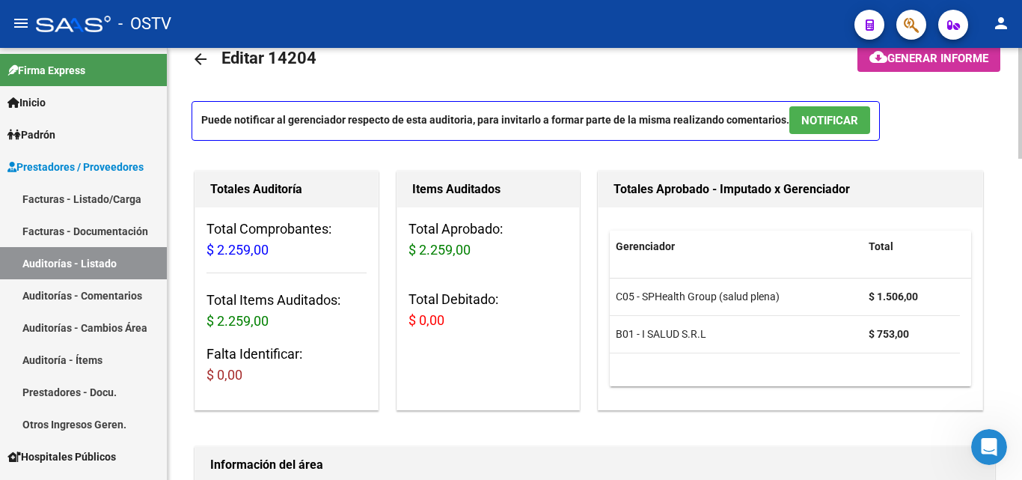
scroll to position [0, 0]
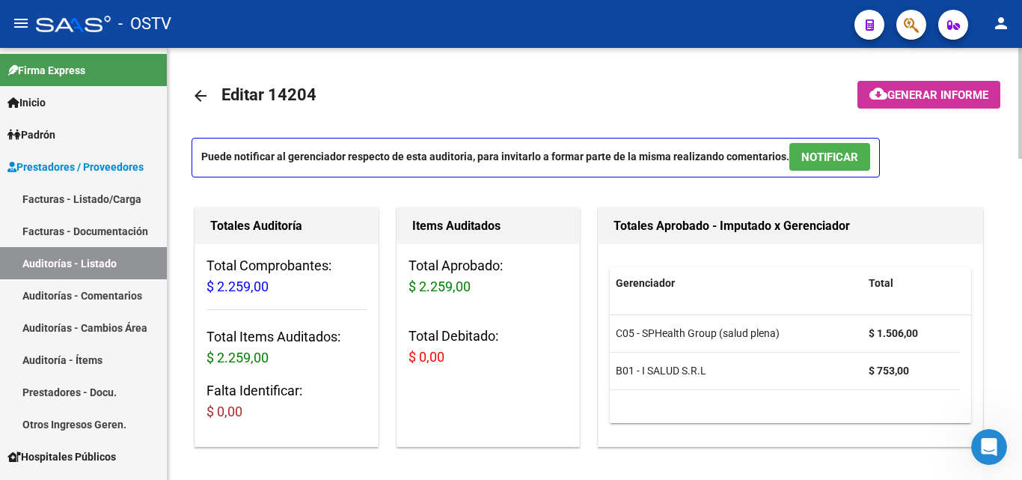
click at [197, 97] on mat-icon "arrow_back" at bounding box center [201, 96] width 18 height 18
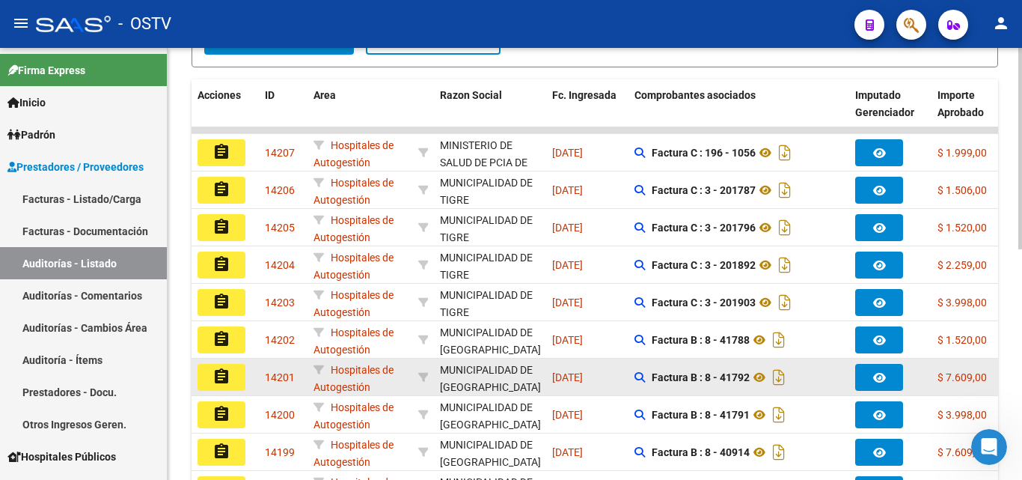
scroll to position [374, 0]
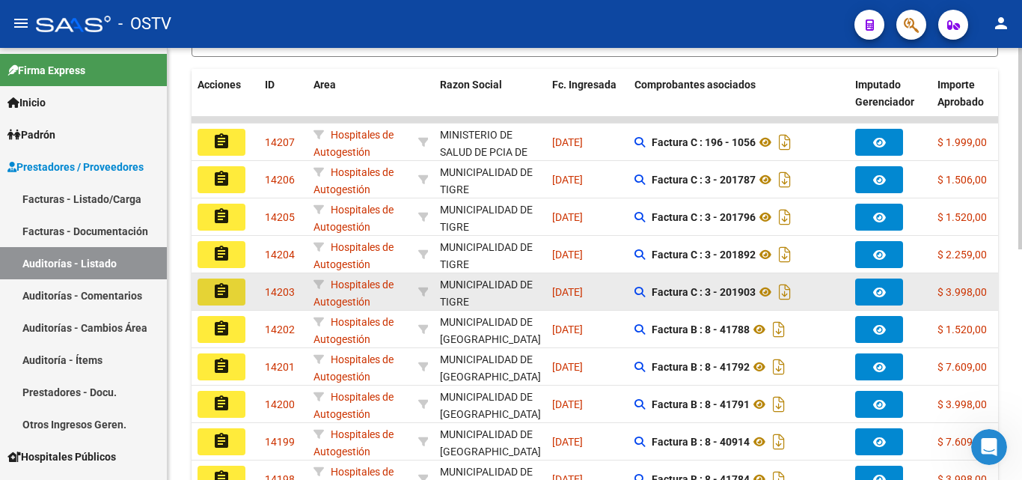
click at [216, 292] on mat-icon "assignment" at bounding box center [221, 291] width 18 height 18
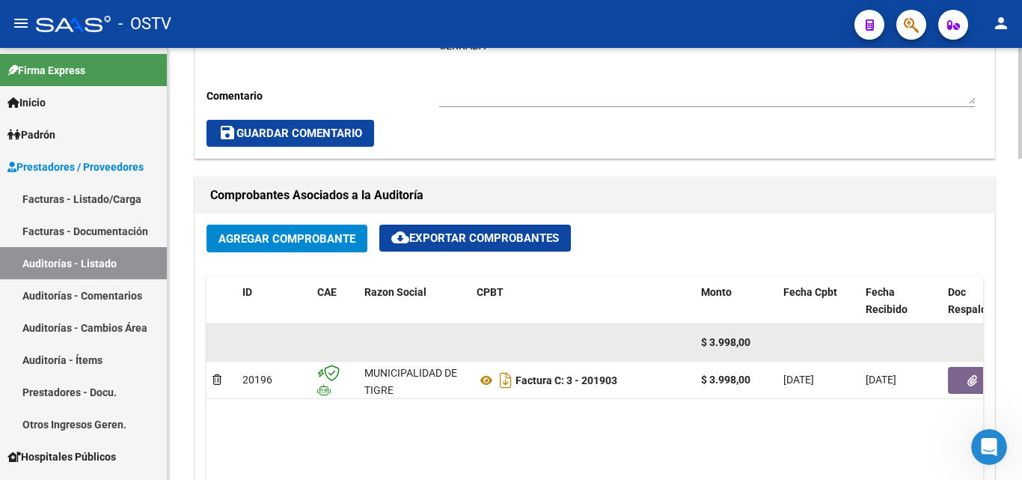
scroll to position [598, 0]
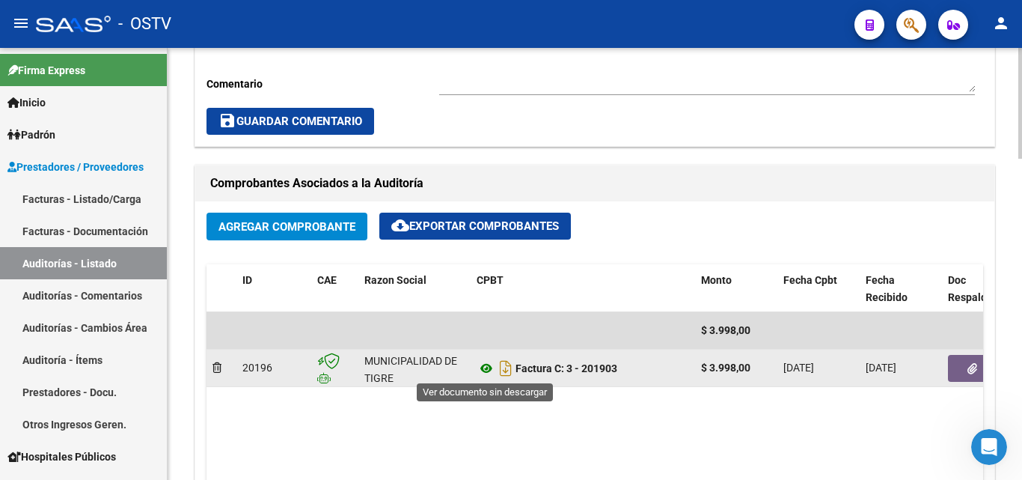
click at [485, 365] on icon at bounding box center [486, 368] width 19 height 18
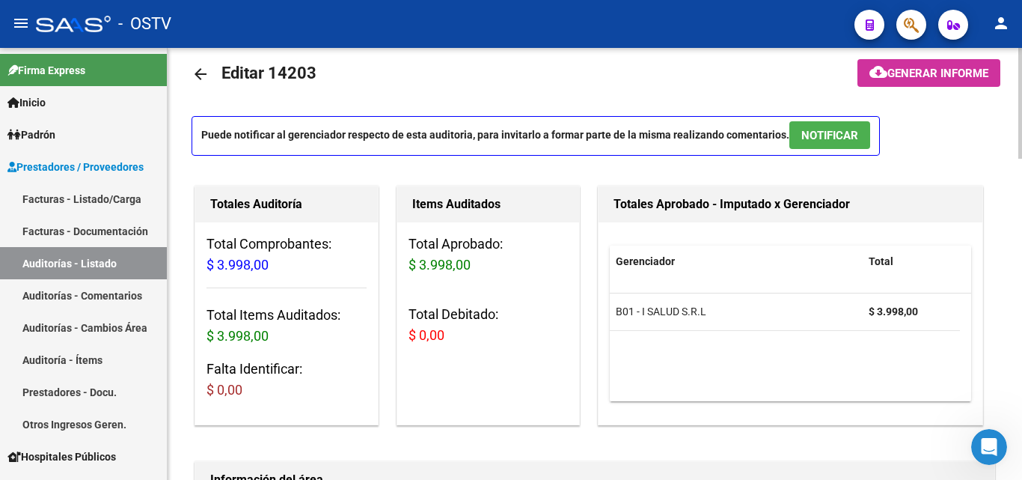
scroll to position [0, 0]
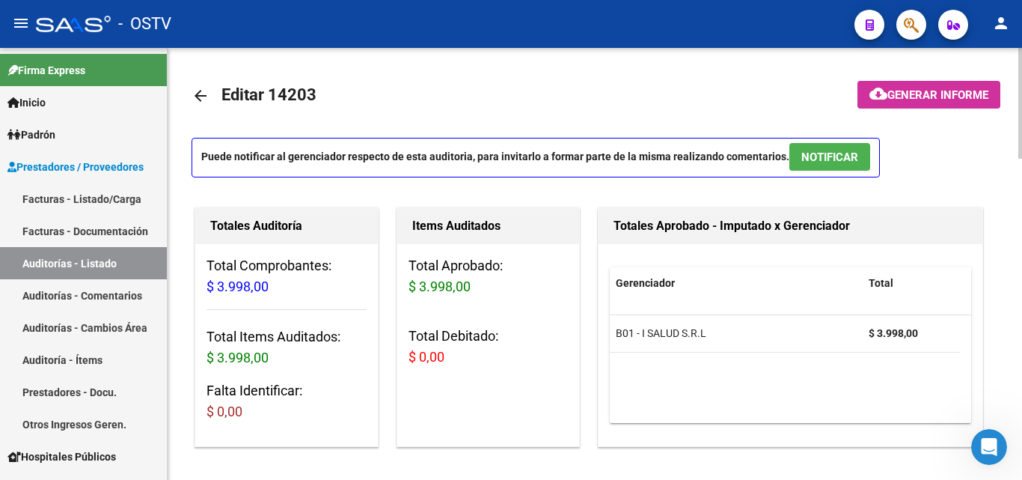
click at [207, 94] on mat-icon "arrow_back" at bounding box center [201, 96] width 18 height 18
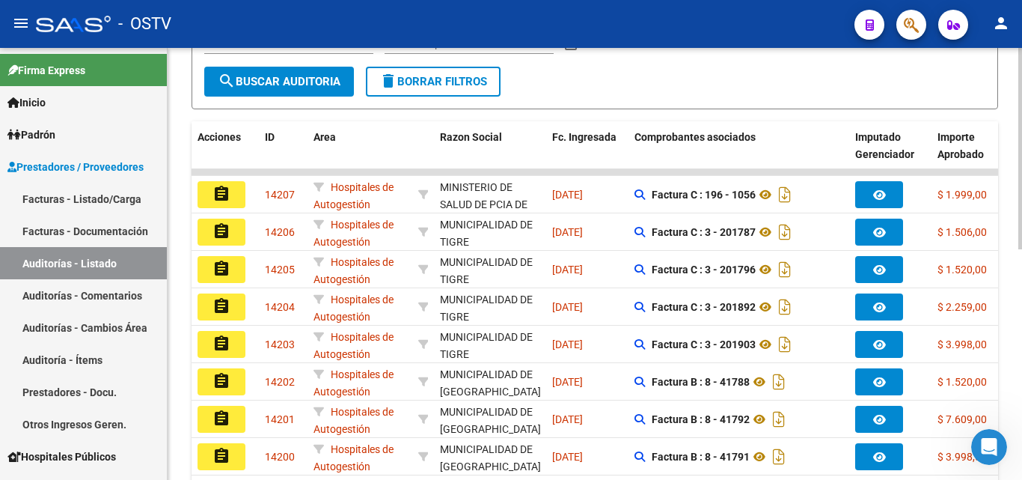
scroll to position [374, 0]
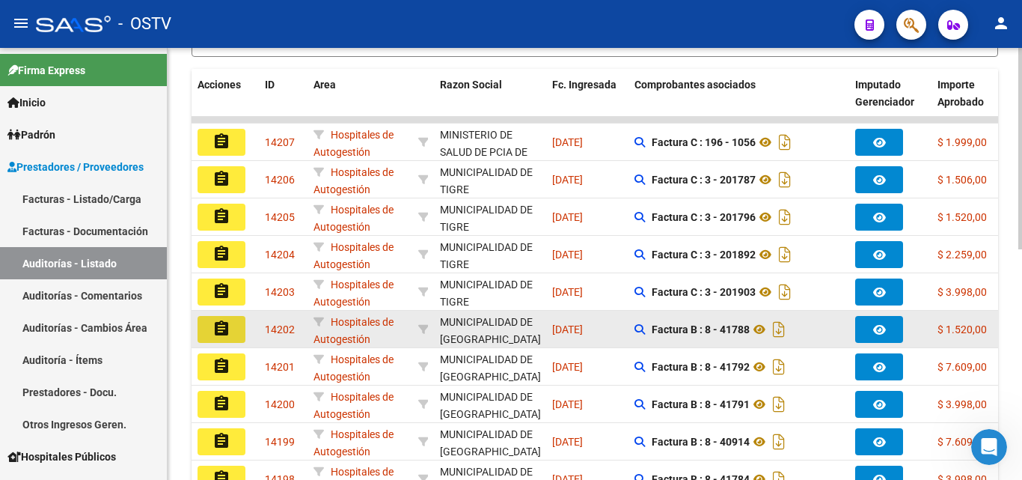
click at [230, 331] on mat-icon "assignment" at bounding box center [221, 328] width 18 height 18
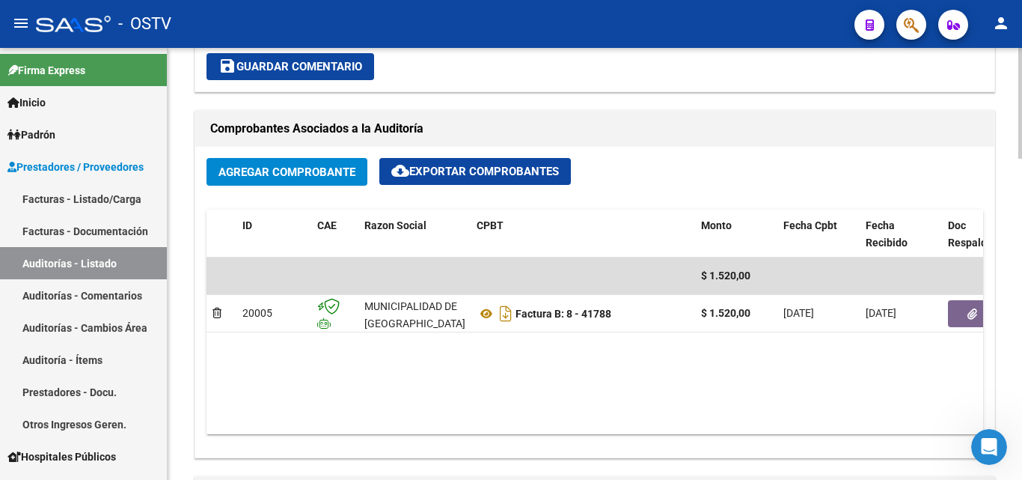
scroll to position [673, 0]
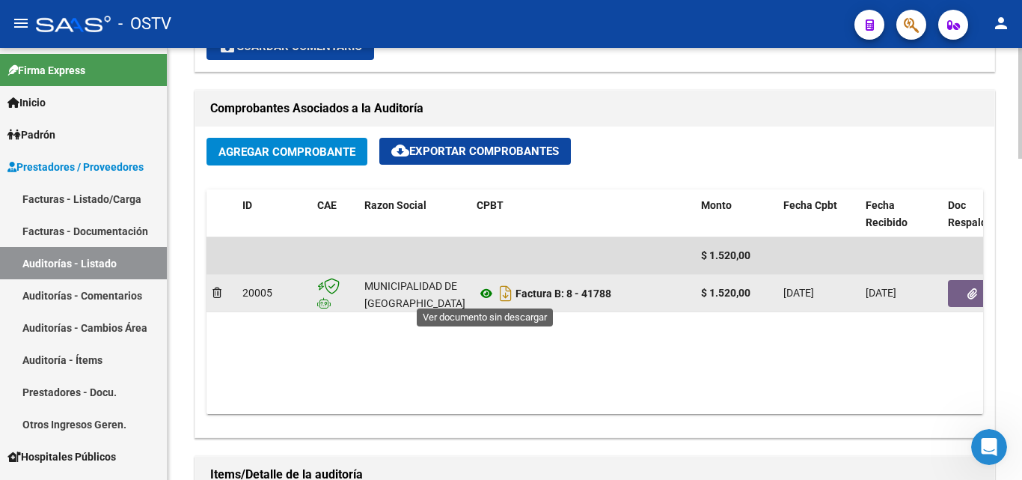
click at [490, 296] on icon at bounding box center [486, 293] width 19 height 18
click at [969, 293] on icon "button" at bounding box center [972, 293] width 10 height 11
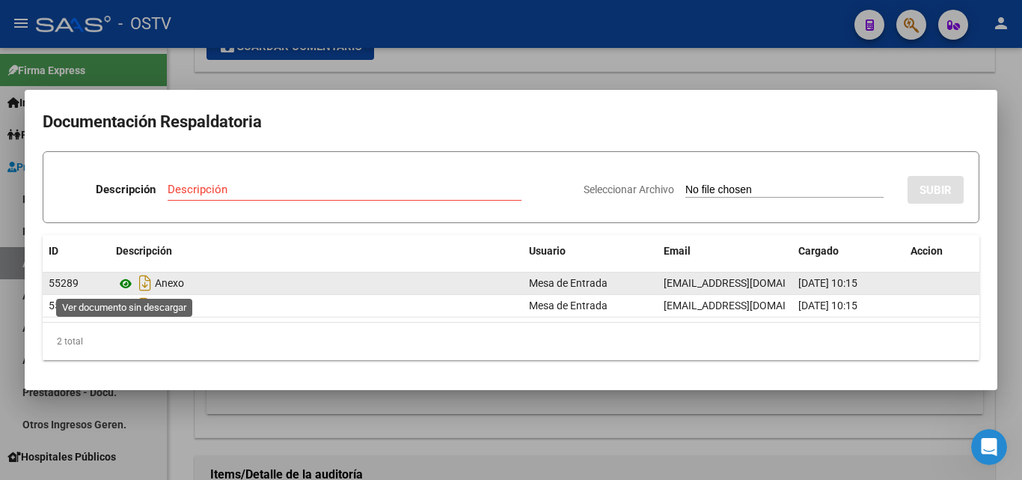
click at [119, 282] on icon at bounding box center [125, 284] width 19 height 18
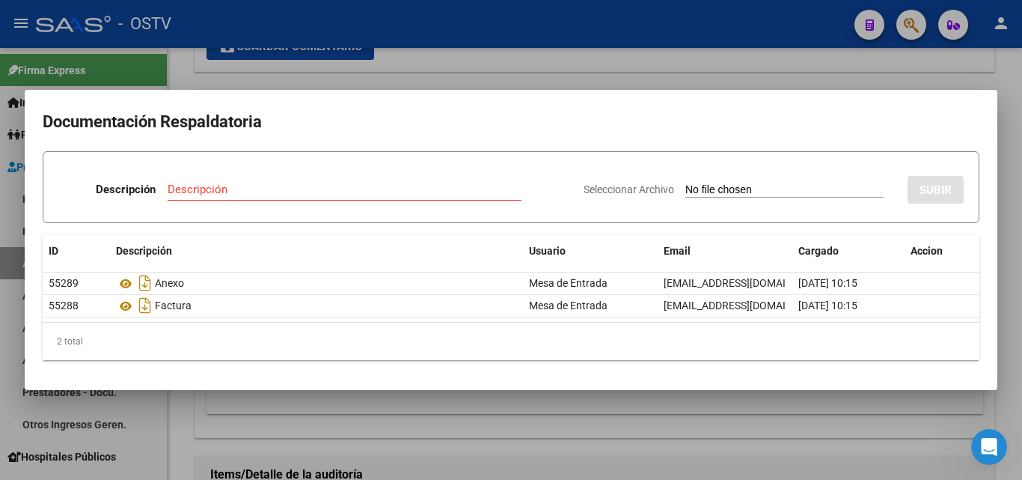
click at [929, 88] on div at bounding box center [511, 240] width 1022 height 480
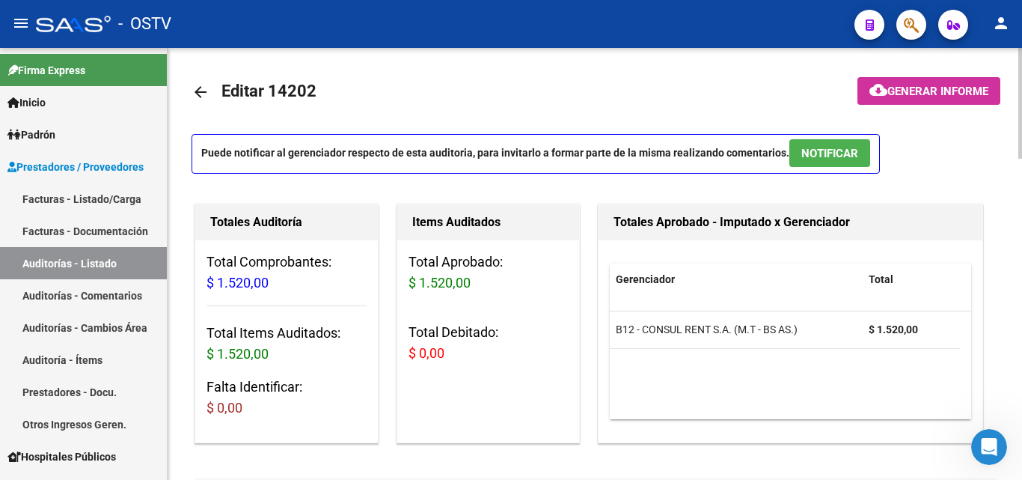
scroll to position [0, 0]
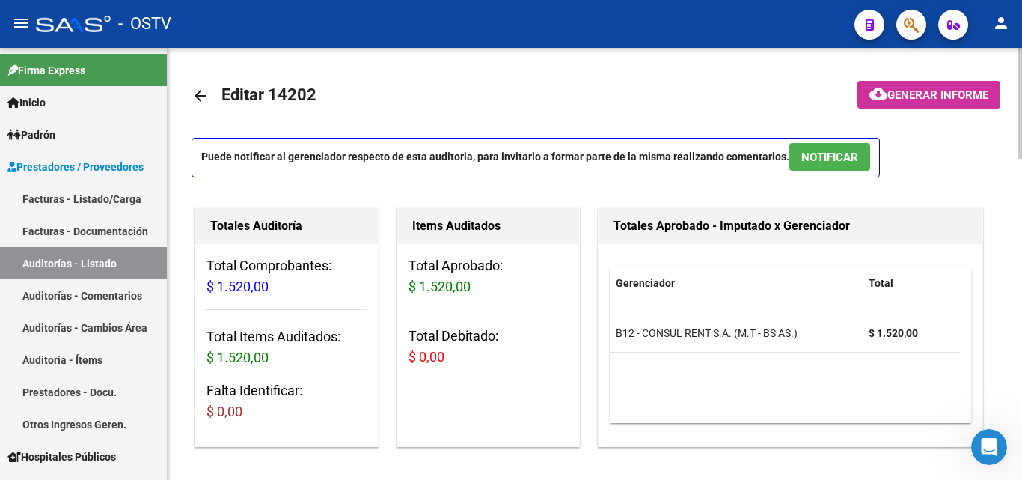
click at [209, 99] on link "arrow_back" at bounding box center [207, 95] width 30 height 35
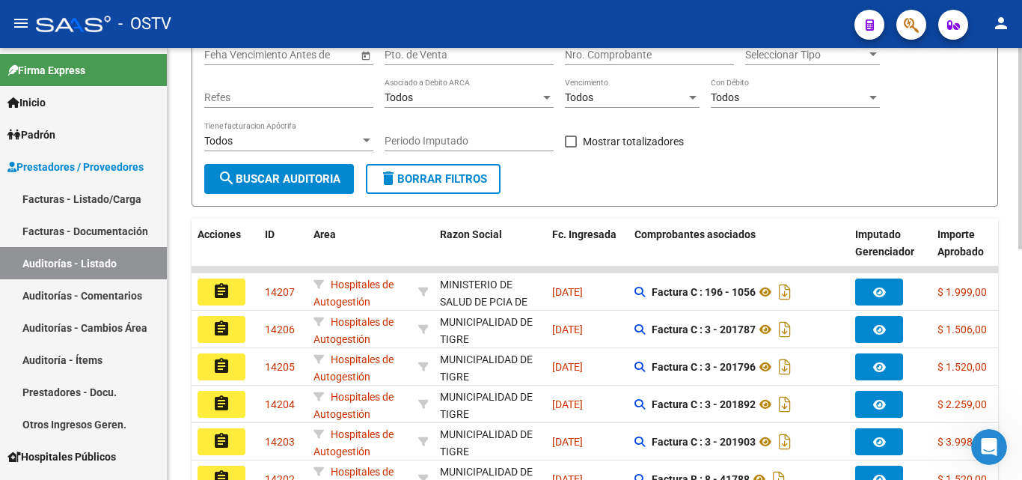
scroll to position [374, 0]
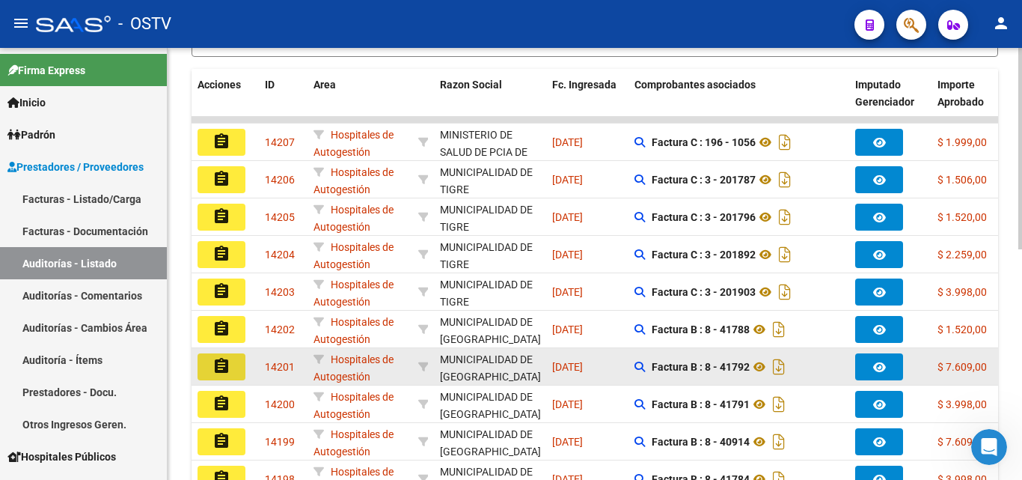
click at [241, 366] on button "assignment" at bounding box center [222, 366] width 48 height 27
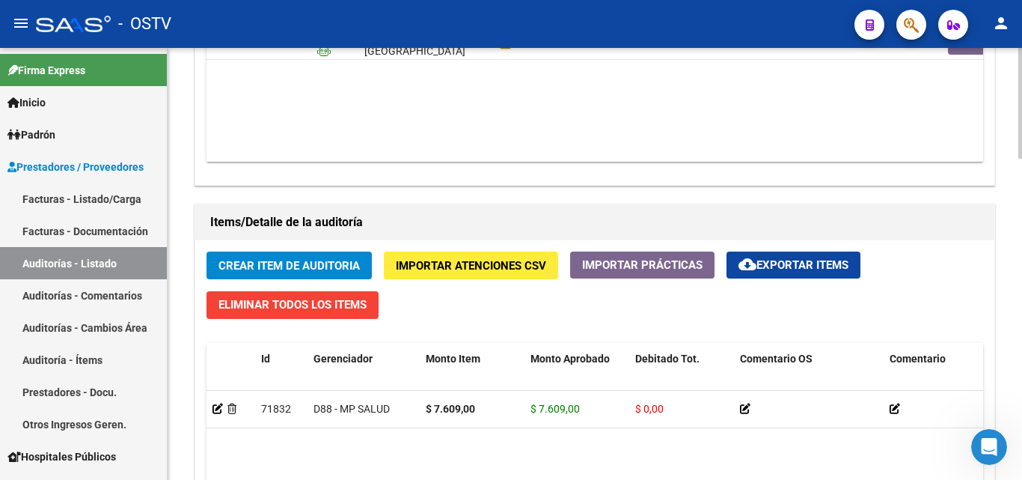
scroll to position [823, 0]
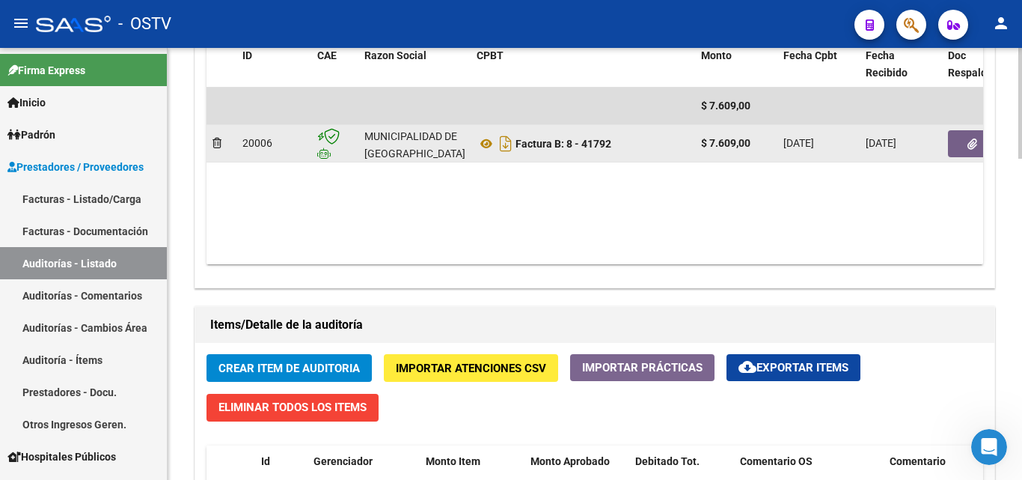
click at [962, 136] on button "button" at bounding box center [972, 143] width 48 height 27
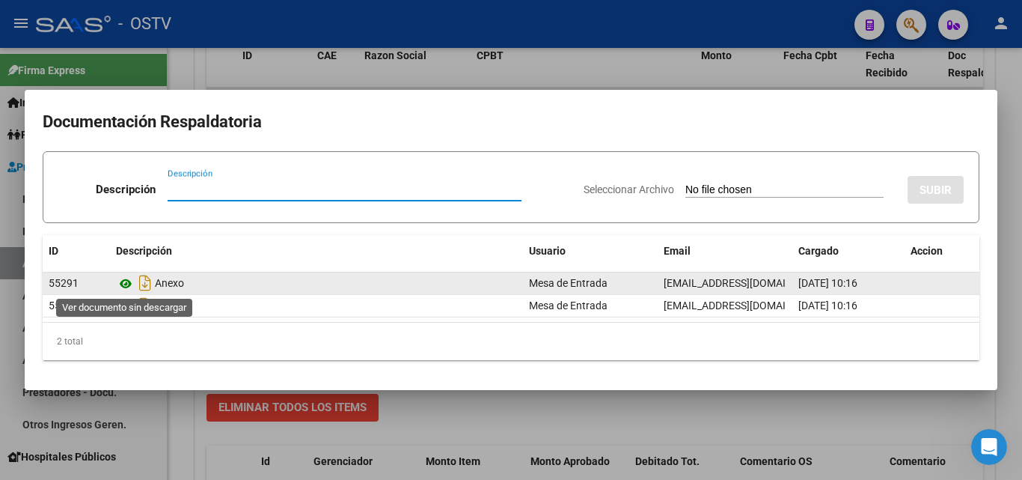
click at [126, 283] on icon at bounding box center [125, 284] width 19 height 18
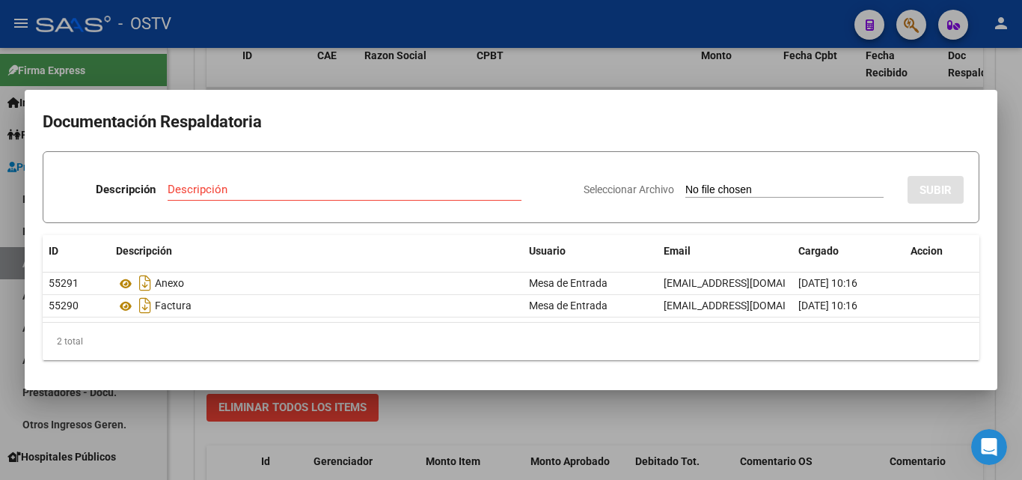
click at [502, 75] on div at bounding box center [511, 240] width 1022 height 480
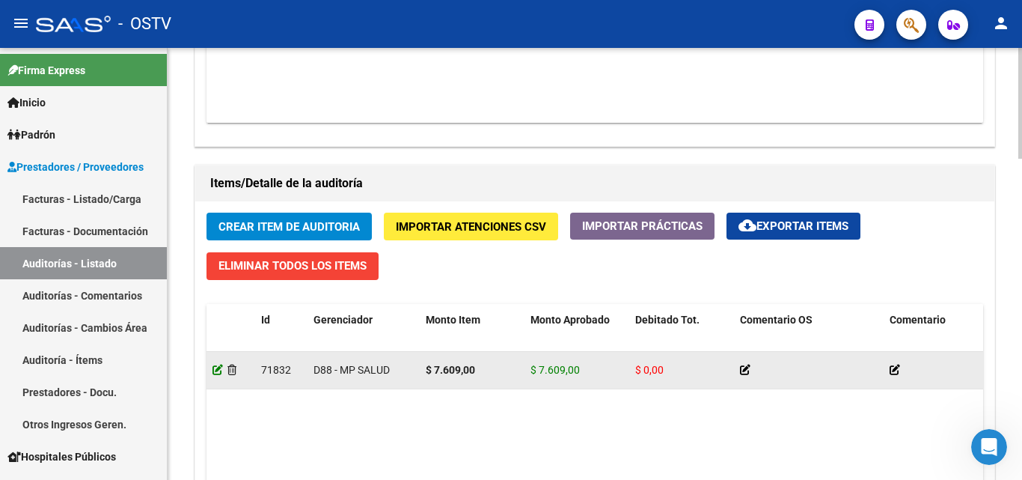
scroll to position [973, 0]
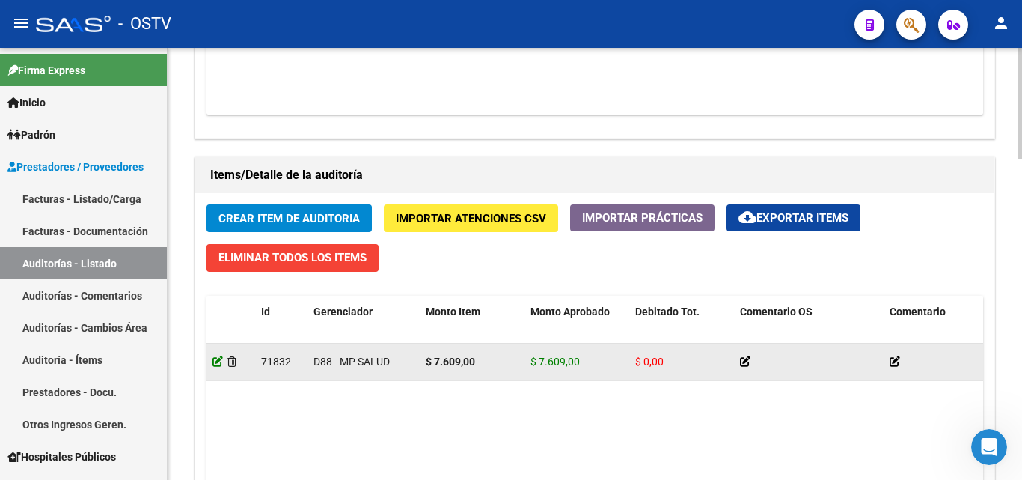
click at [220, 362] on icon at bounding box center [217, 361] width 10 height 10
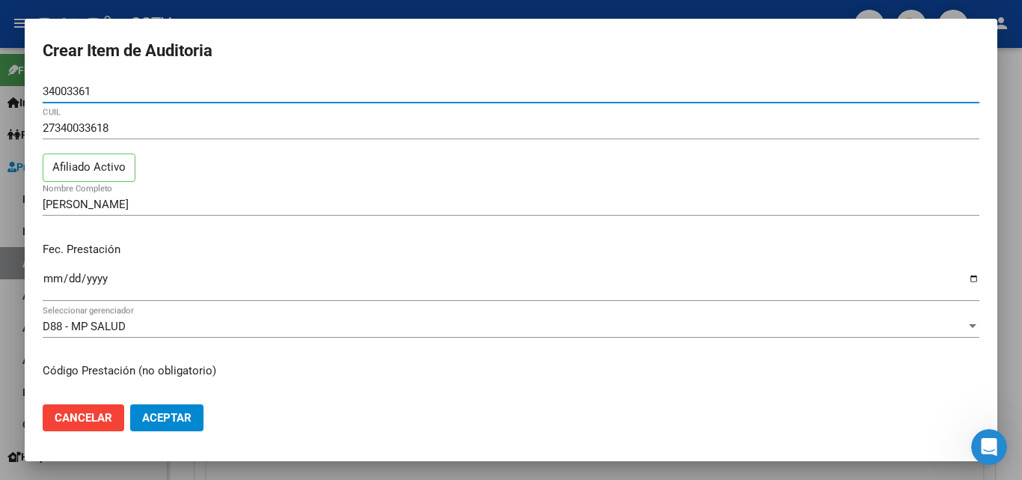
click at [279, 5] on div at bounding box center [511, 240] width 1022 height 480
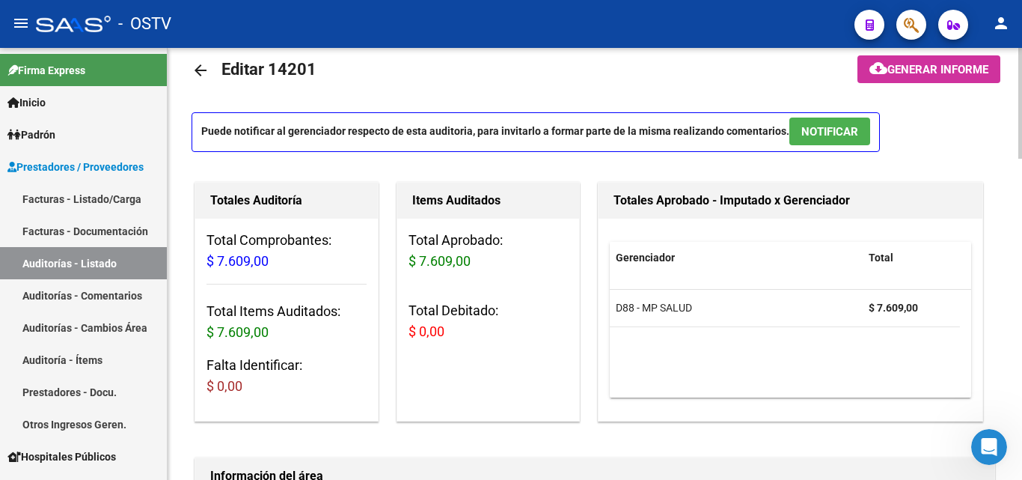
scroll to position [0, 0]
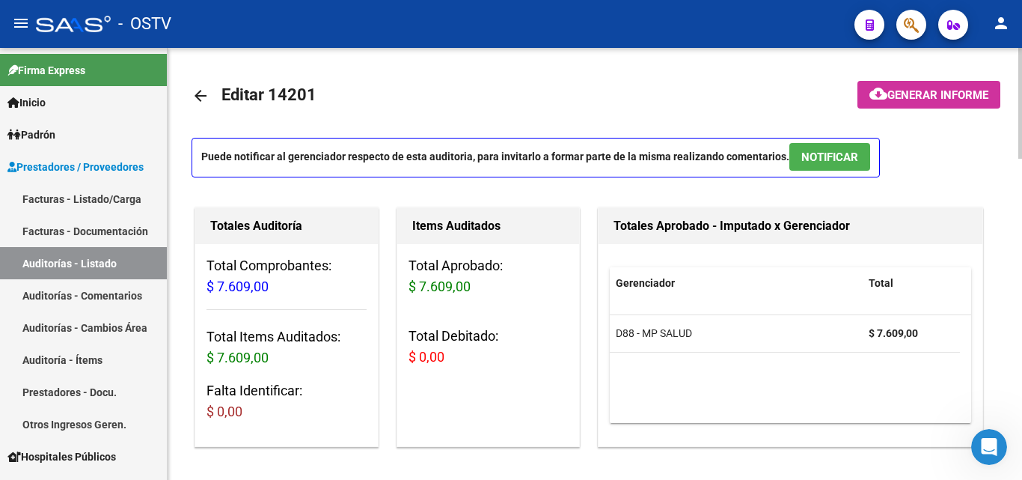
click at [208, 96] on mat-icon "arrow_back" at bounding box center [201, 96] width 18 height 18
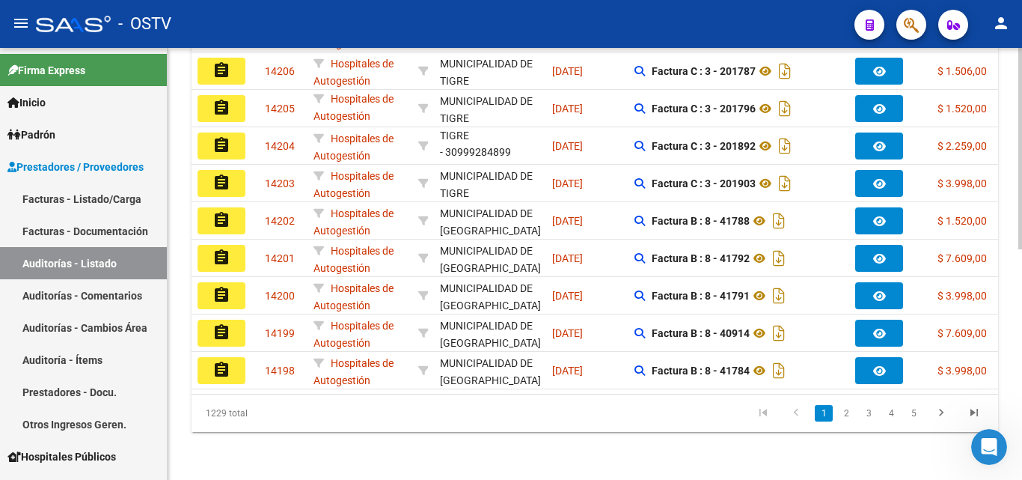
scroll to position [495, 0]
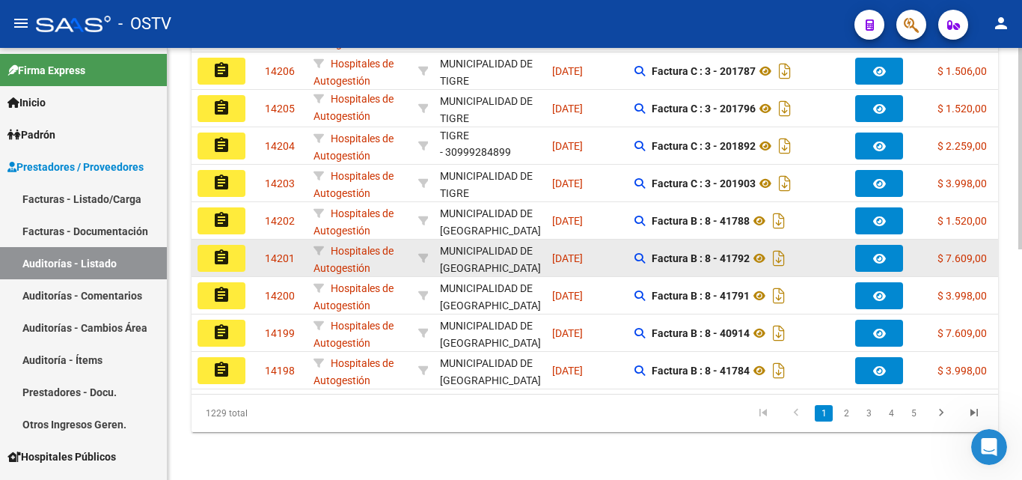
click at [212, 248] on button "assignment" at bounding box center [222, 258] width 48 height 27
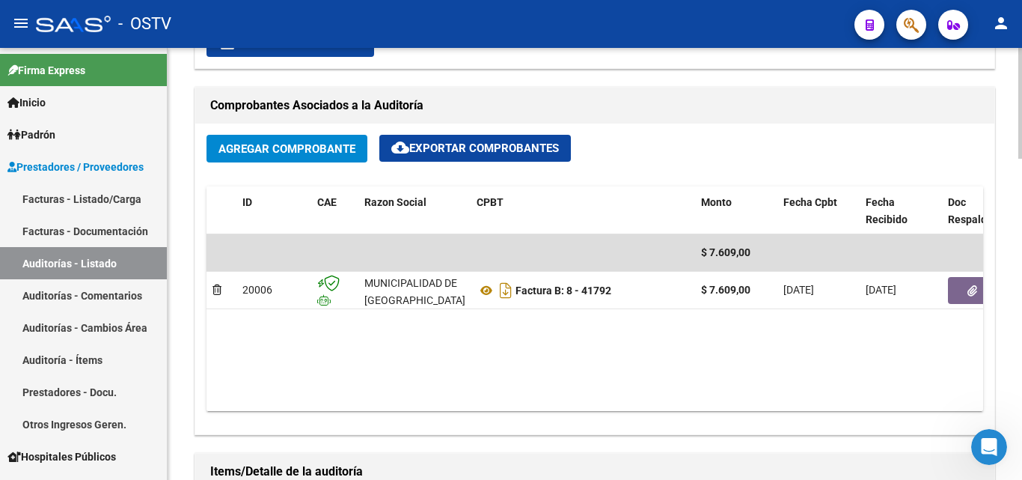
scroll to position [673, 0]
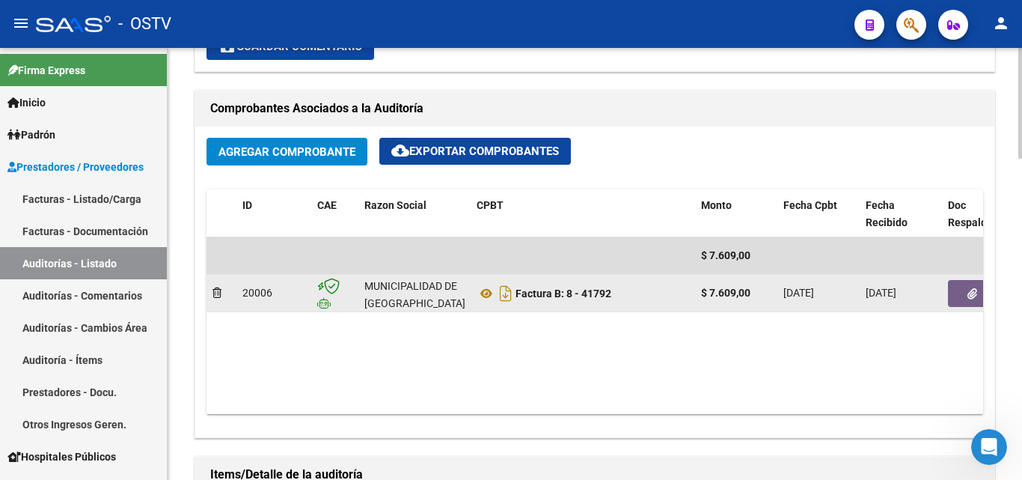
click at [965, 298] on button "button" at bounding box center [972, 293] width 48 height 27
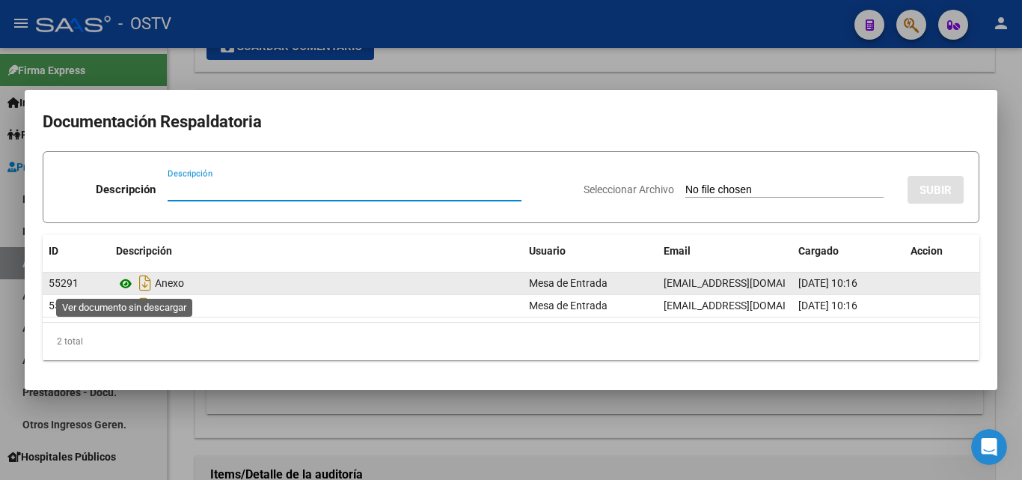
click at [130, 284] on icon at bounding box center [125, 284] width 19 height 18
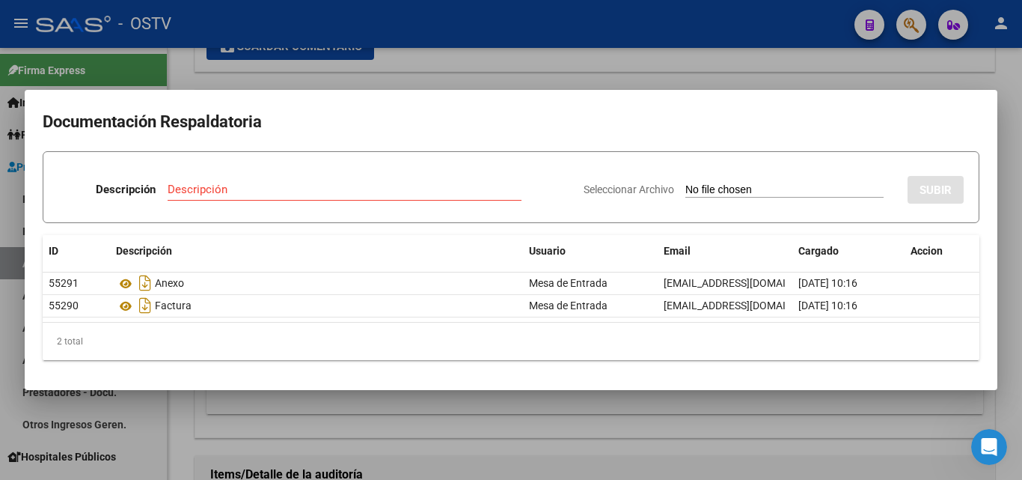
click at [717, 435] on div at bounding box center [511, 240] width 1022 height 480
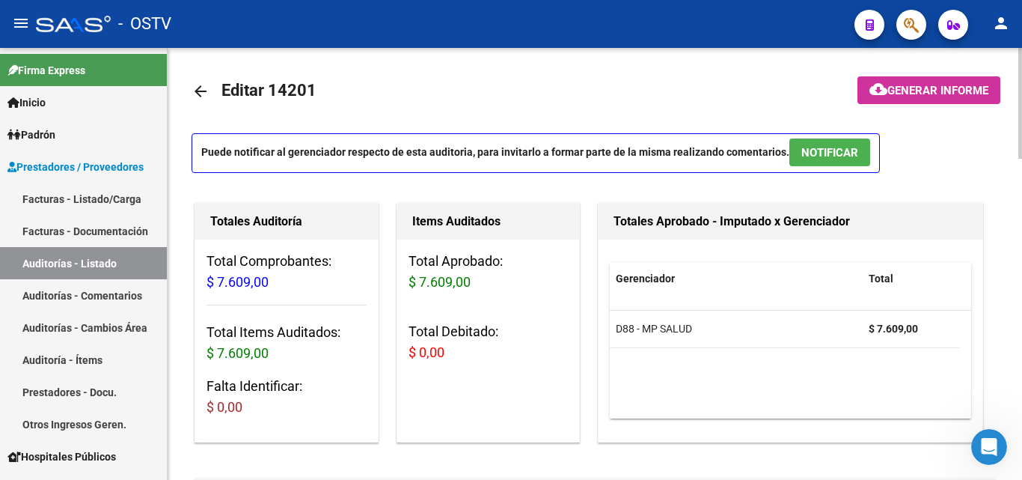
scroll to position [0, 0]
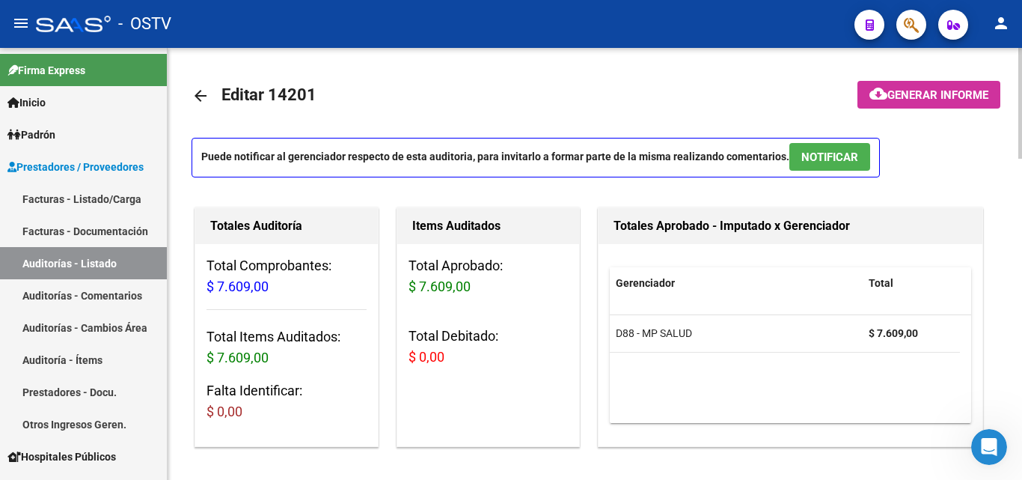
click at [194, 87] on mat-icon "arrow_back" at bounding box center [201, 96] width 18 height 18
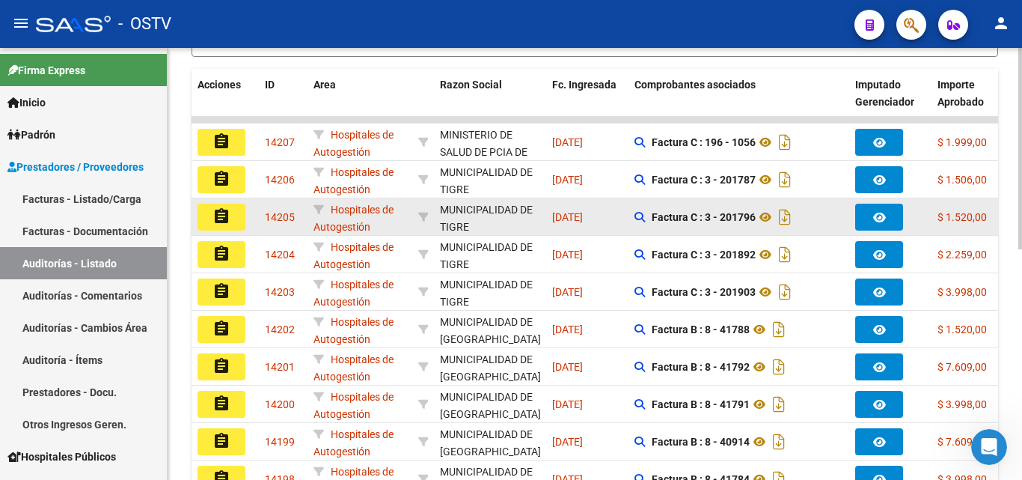
scroll to position [19, 0]
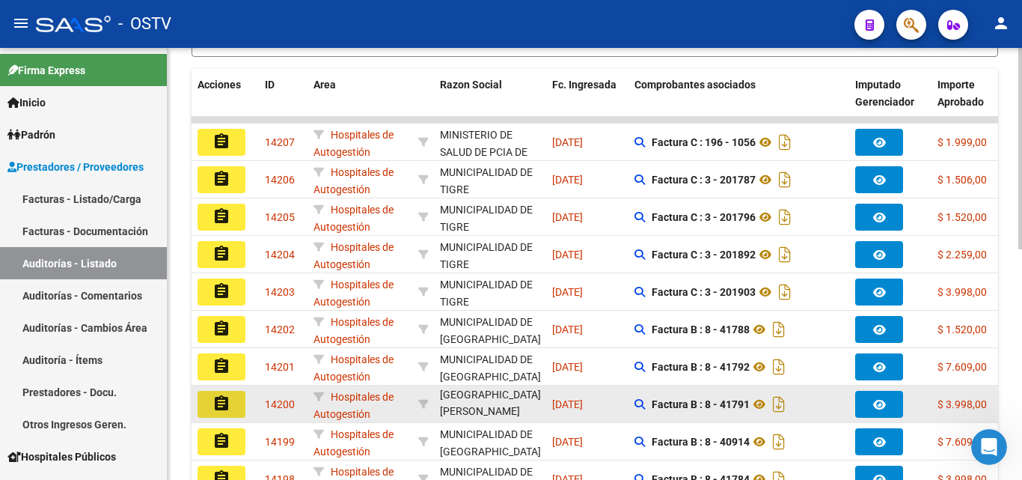
click at [229, 402] on mat-icon "assignment" at bounding box center [221, 403] width 18 height 18
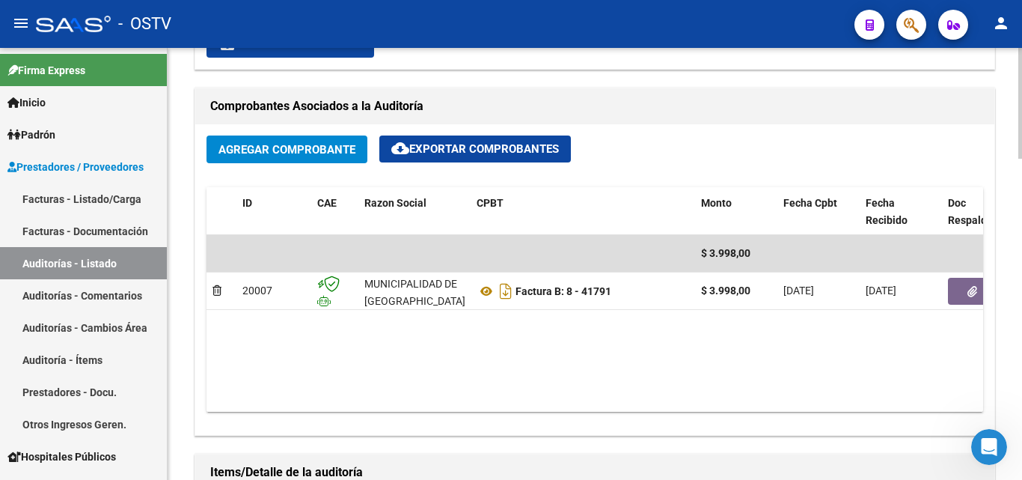
scroll to position [673, 0]
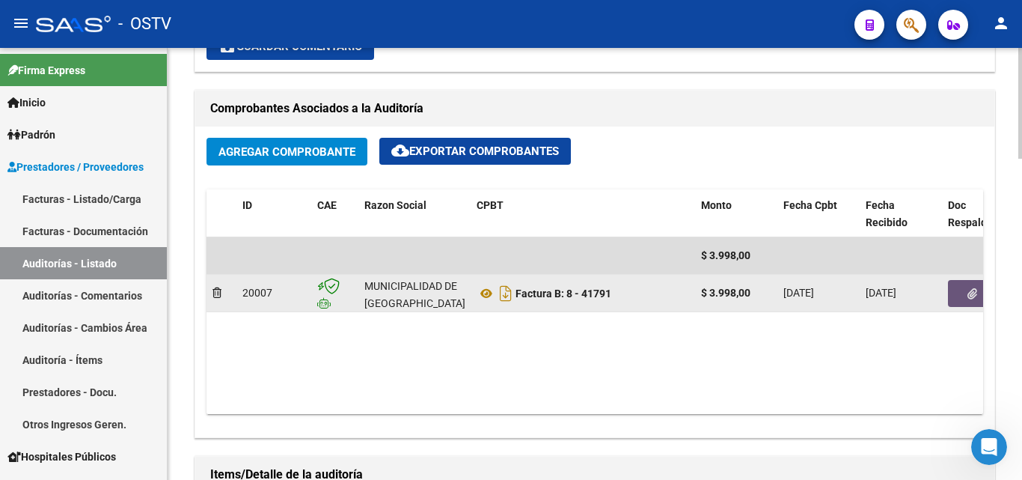
click at [961, 301] on button "button" at bounding box center [972, 293] width 48 height 27
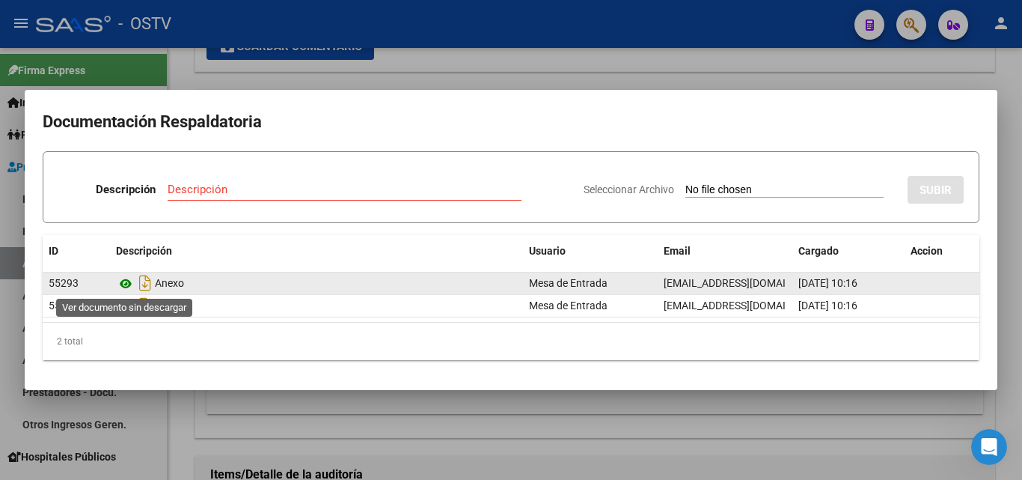
click at [120, 284] on icon at bounding box center [125, 284] width 19 height 18
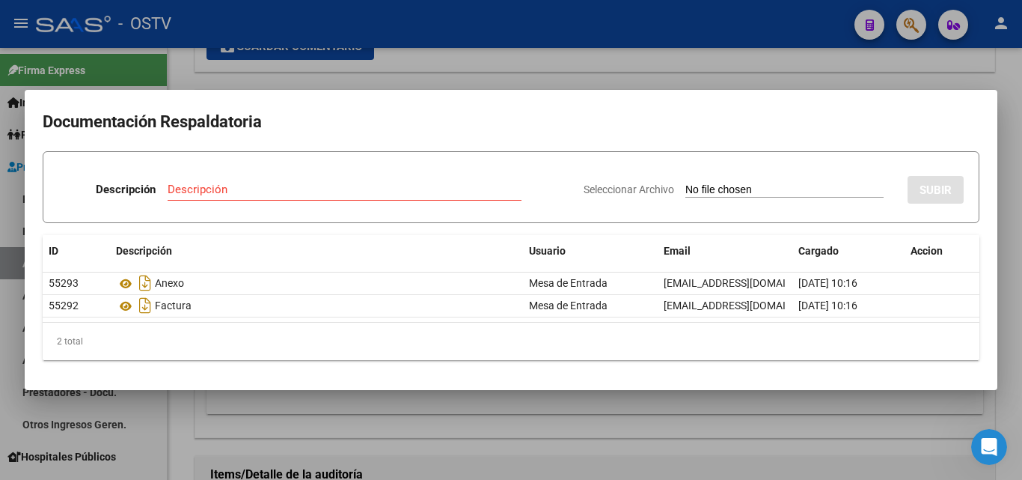
drag, startPoint x: 282, startPoint y: 82, endPoint x: 254, endPoint y: 84, distance: 27.7
click at [281, 82] on div at bounding box center [511, 240] width 1022 height 480
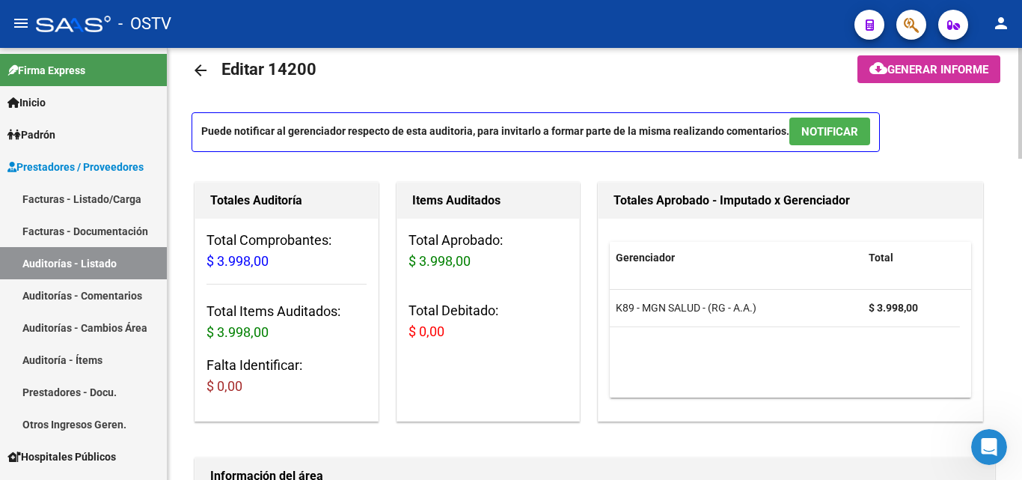
scroll to position [0, 0]
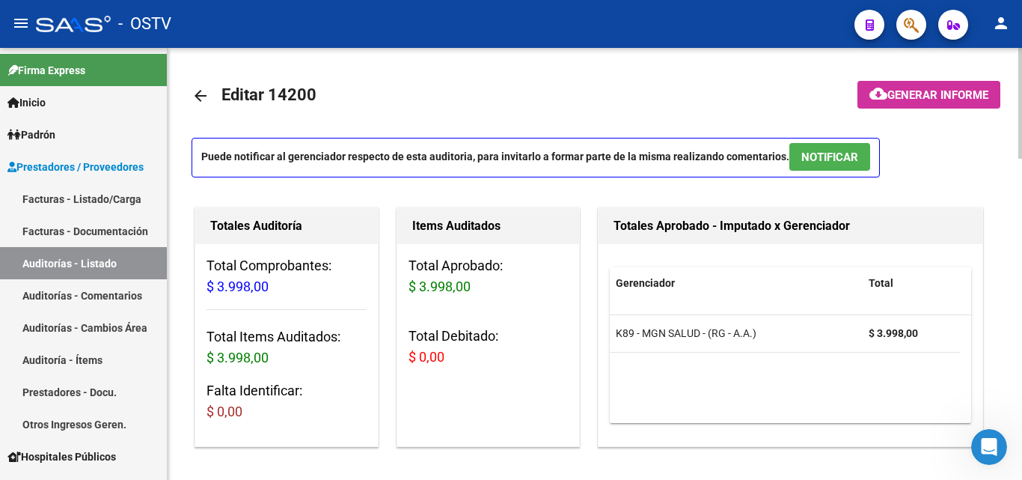
click at [208, 97] on mat-icon "arrow_back" at bounding box center [201, 96] width 18 height 18
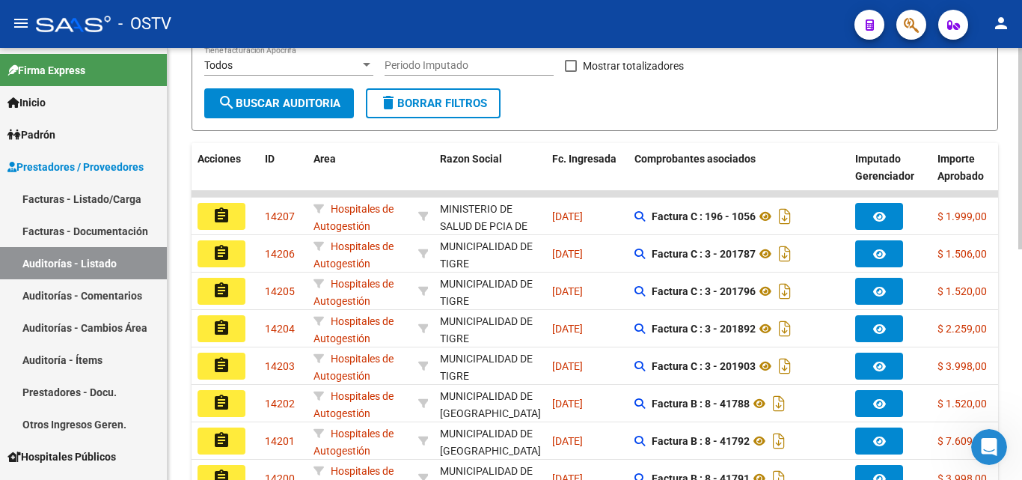
scroll to position [449, 0]
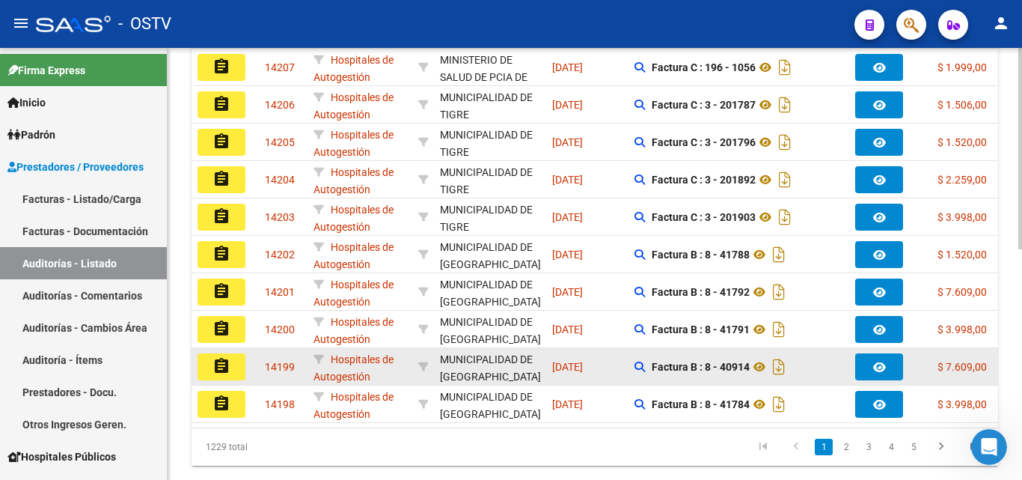
click at [217, 375] on button "assignment" at bounding box center [222, 366] width 48 height 27
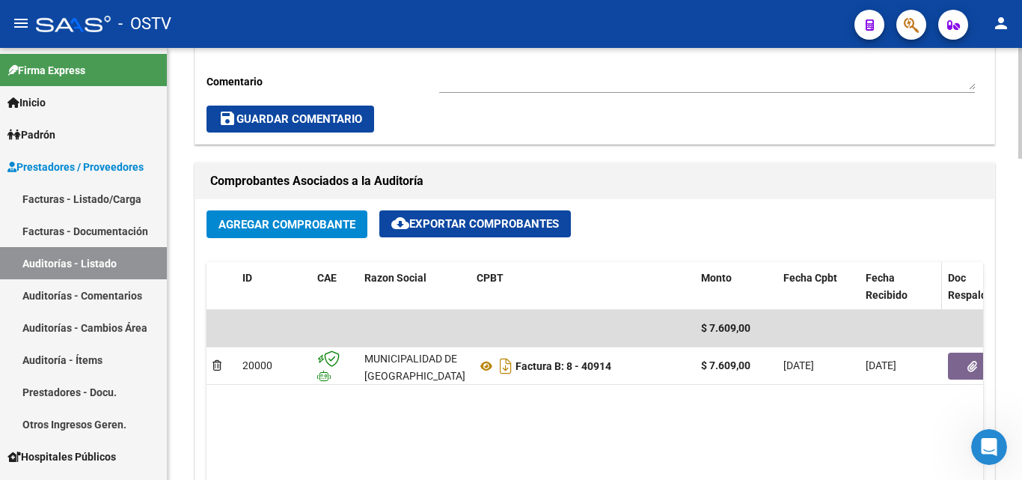
scroll to position [598, 0]
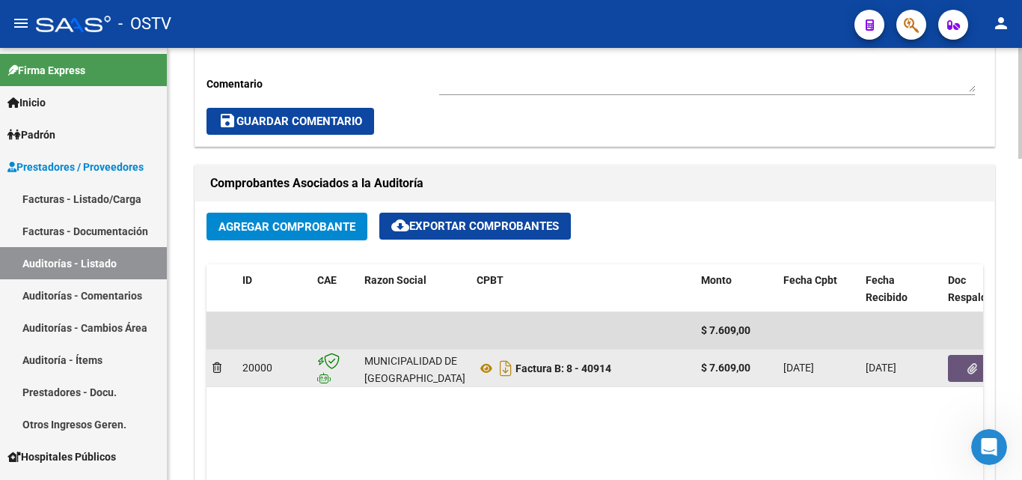
click at [956, 367] on button "button" at bounding box center [972, 368] width 48 height 27
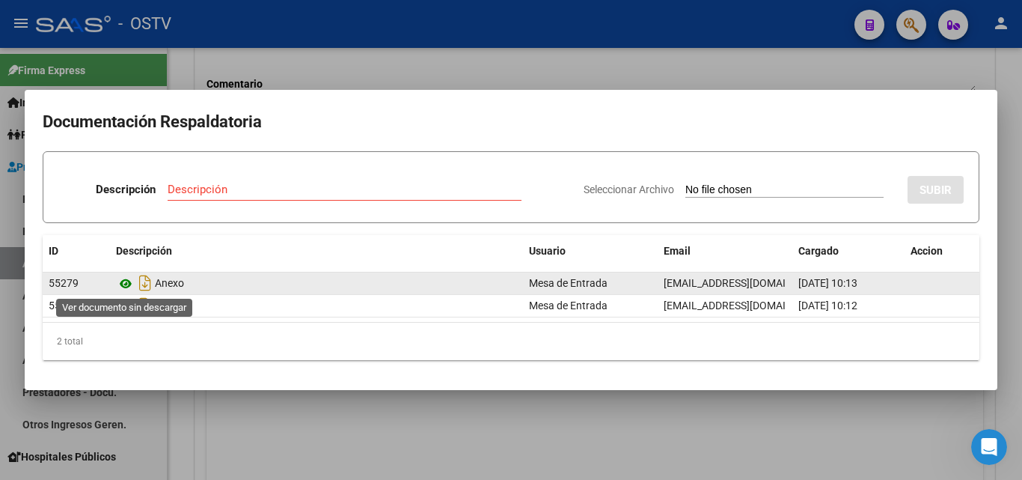
click at [121, 280] on icon at bounding box center [125, 284] width 19 height 18
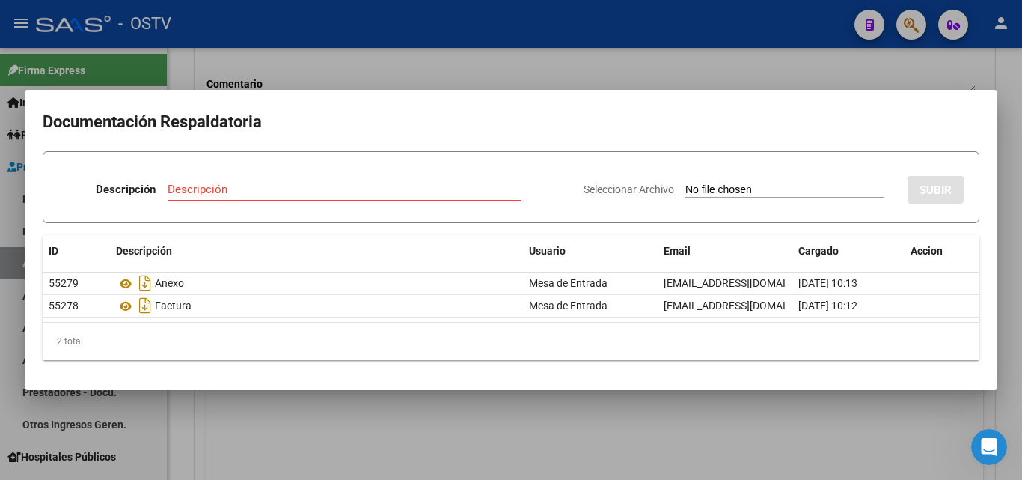
click at [270, 57] on div at bounding box center [511, 240] width 1022 height 480
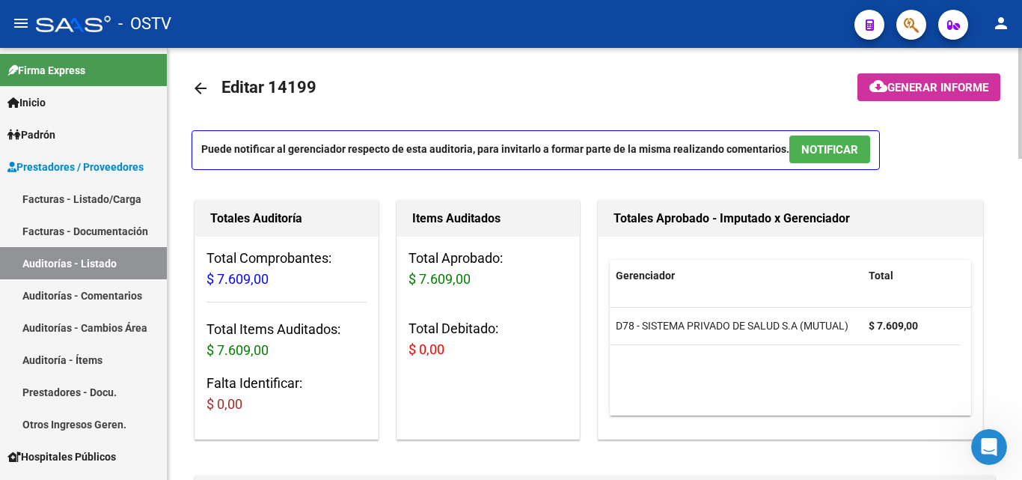
scroll to position [0, 0]
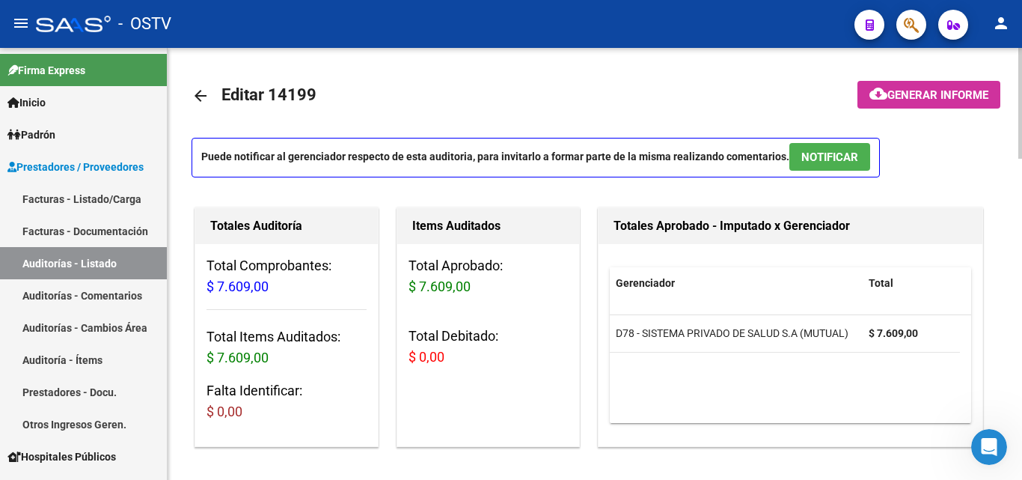
click at [197, 101] on mat-icon "arrow_back" at bounding box center [201, 96] width 18 height 18
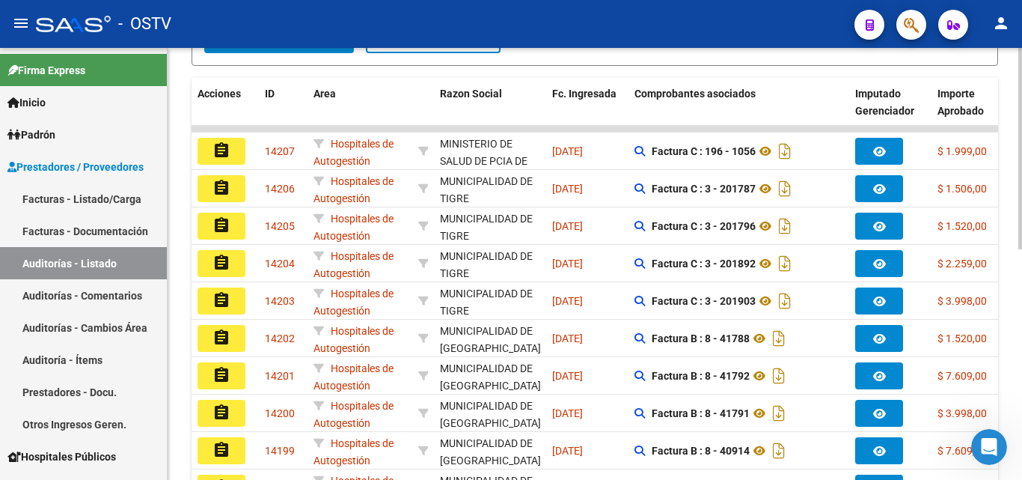
scroll to position [449, 0]
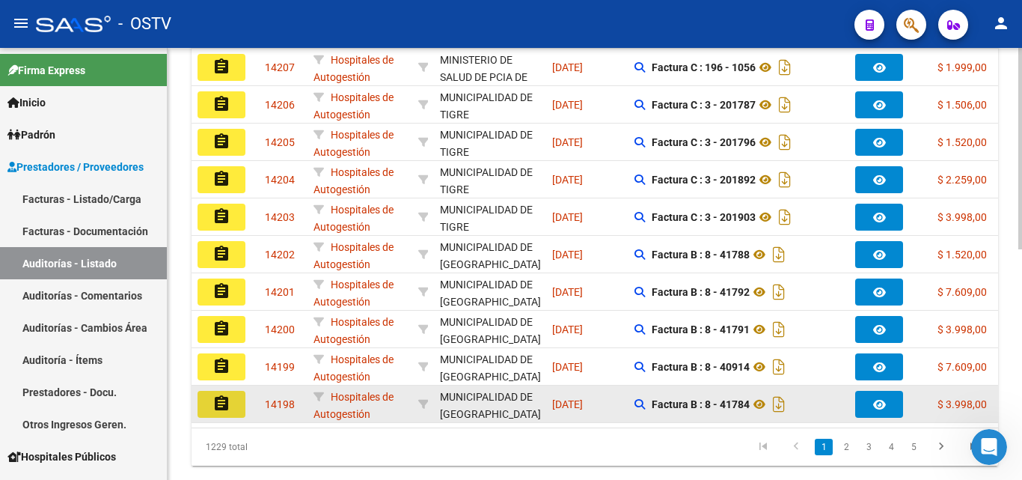
click at [223, 403] on mat-icon "assignment" at bounding box center [221, 403] width 18 height 18
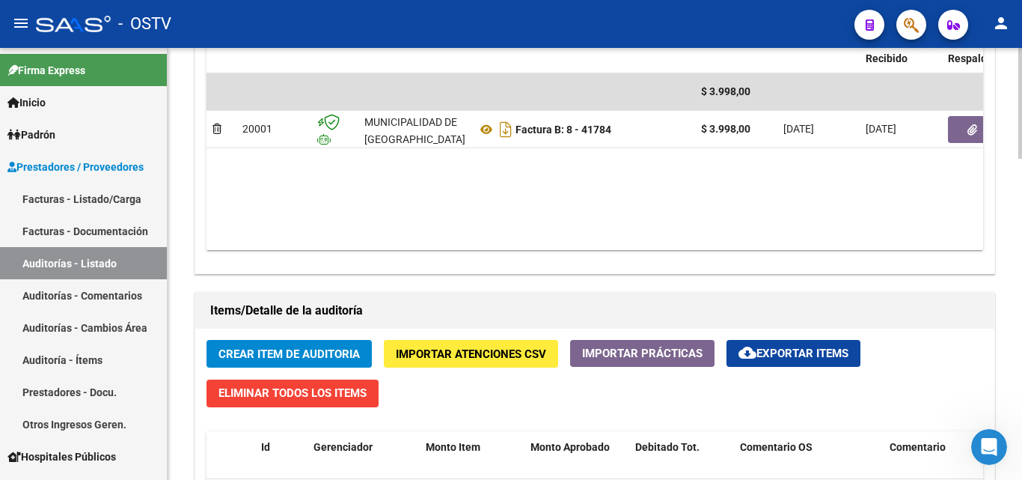
scroll to position [823, 0]
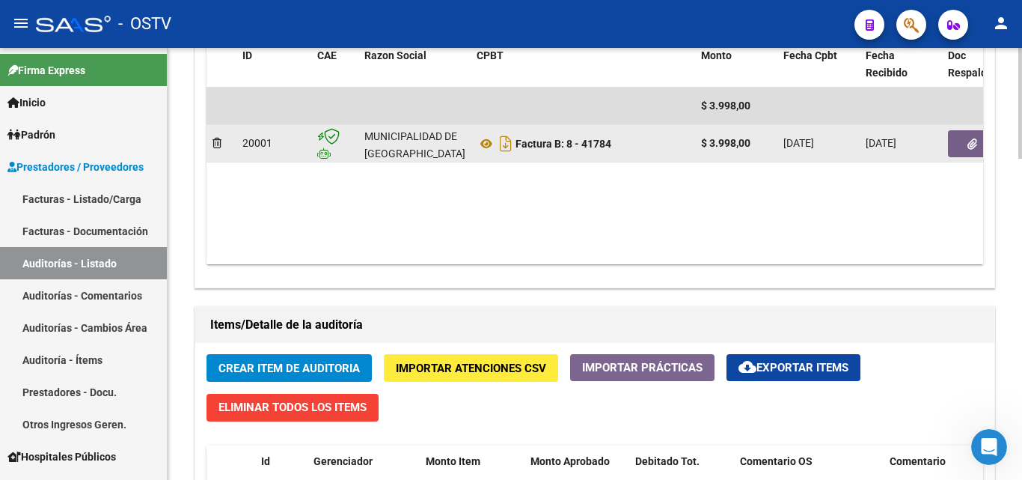
click at [967, 135] on button "button" at bounding box center [972, 143] width 48 height 27
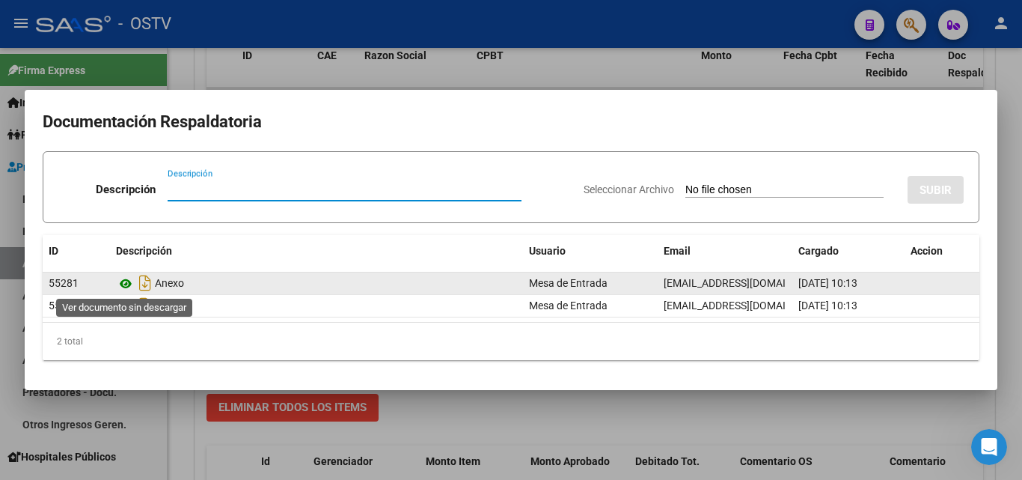
click at [120, 281] on icon at bounding box center [125, 284] width 19 height 18
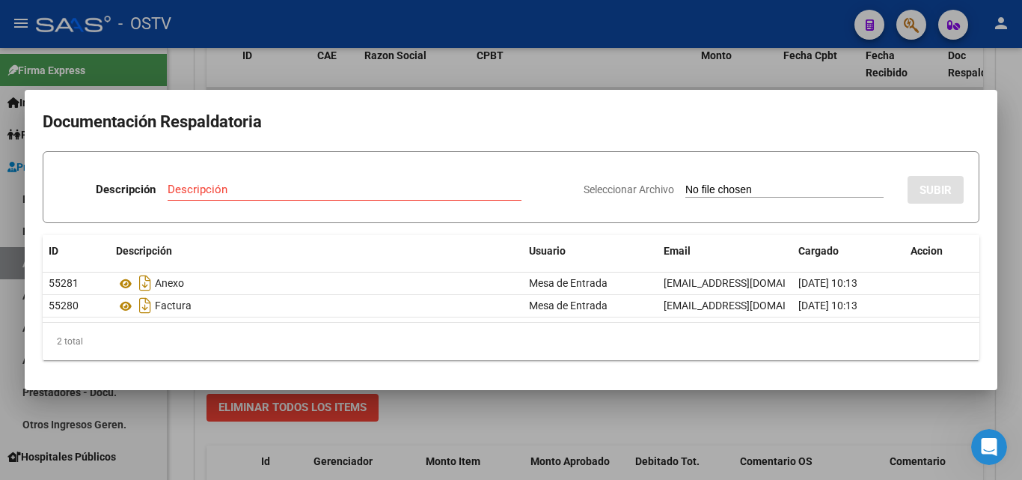
click at [231, 67] on div at bounding box center [511, 240] width 1022 height 480
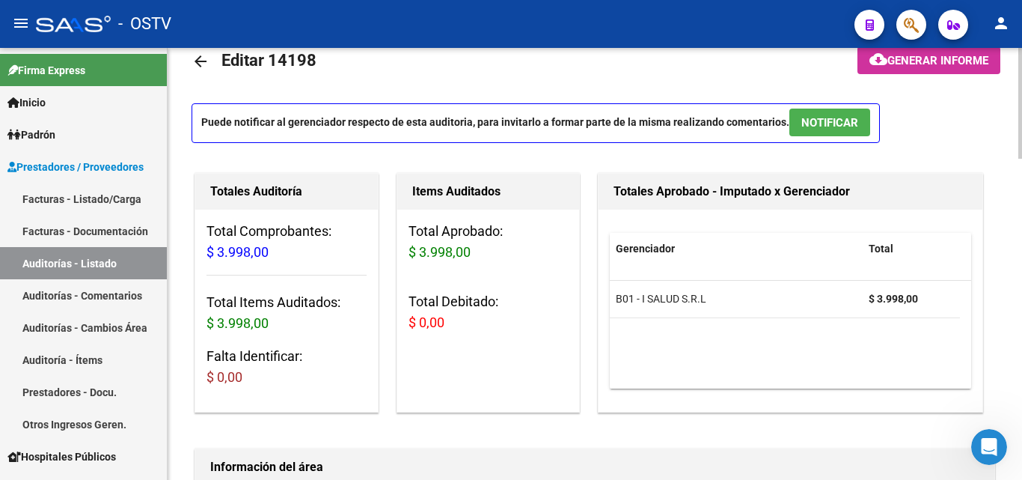
scroll to position [0, 0]
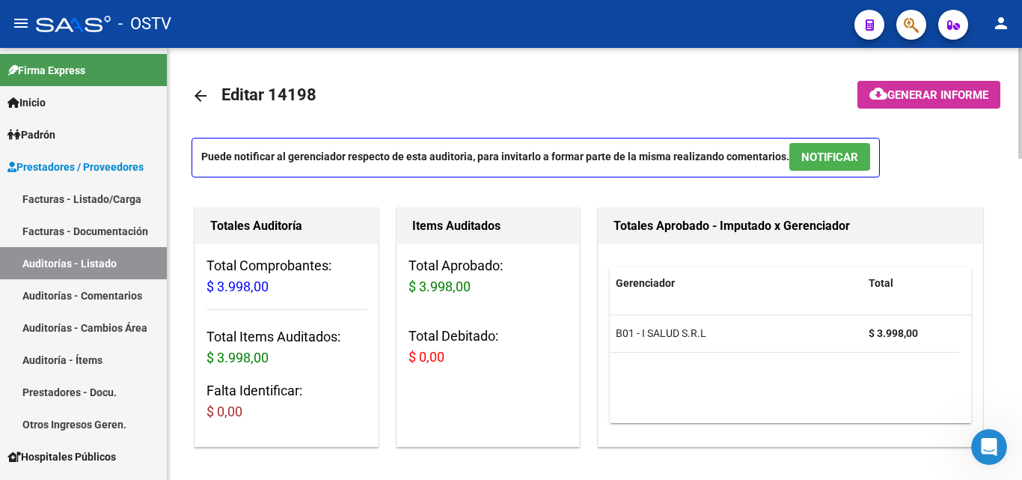
click at [198, 90] on mat-icon "arrow_back" at bounding box center [201, 96] width 18 height 18
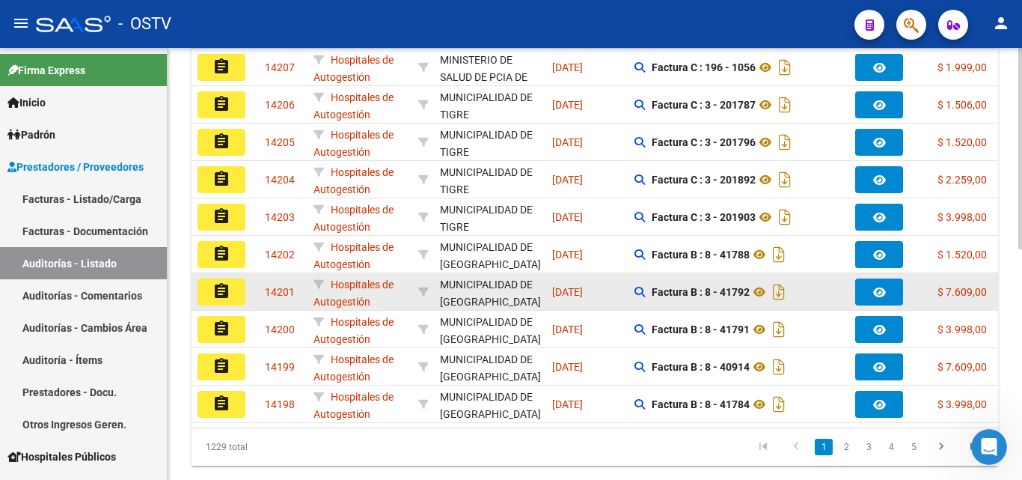
scroll to position [2, 0]
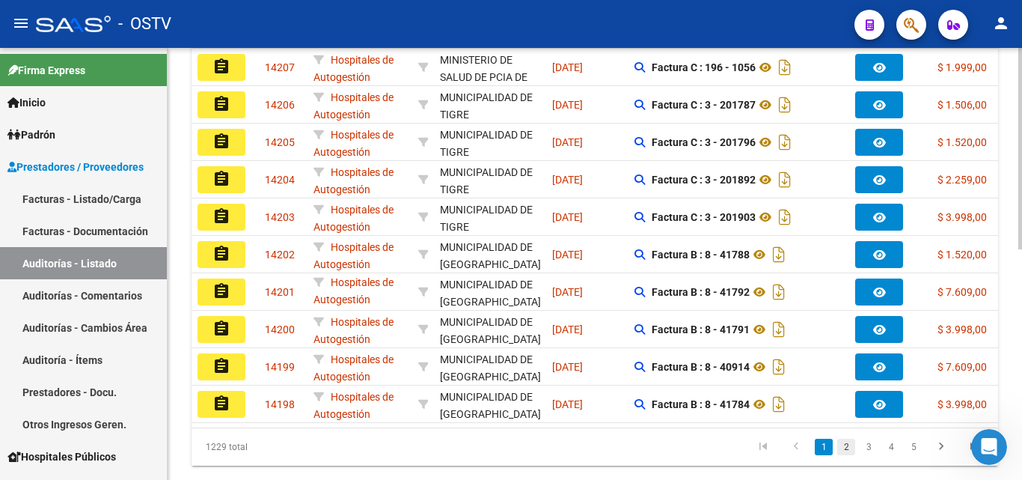
click at [843, 454] on link "2" at bounding box center [846, 446] width 18 height 16
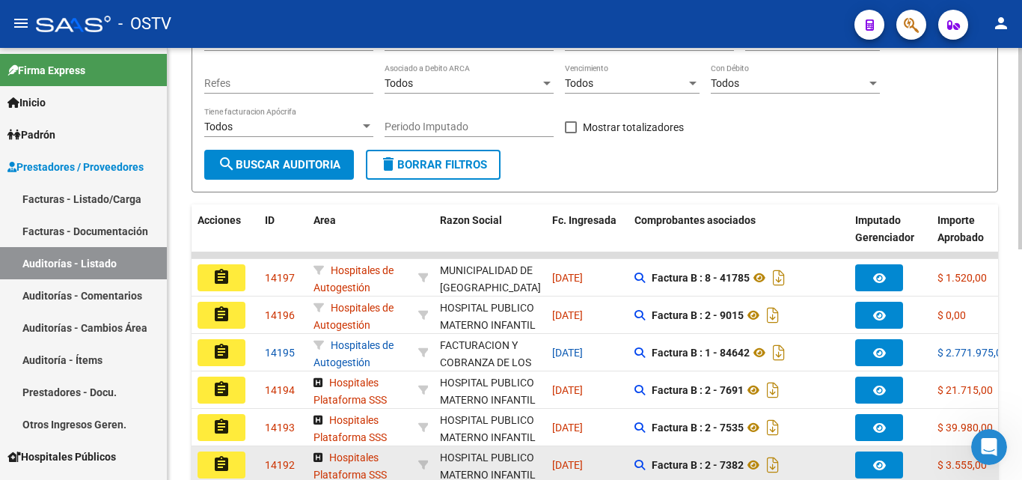
scroll to position [224, 0]
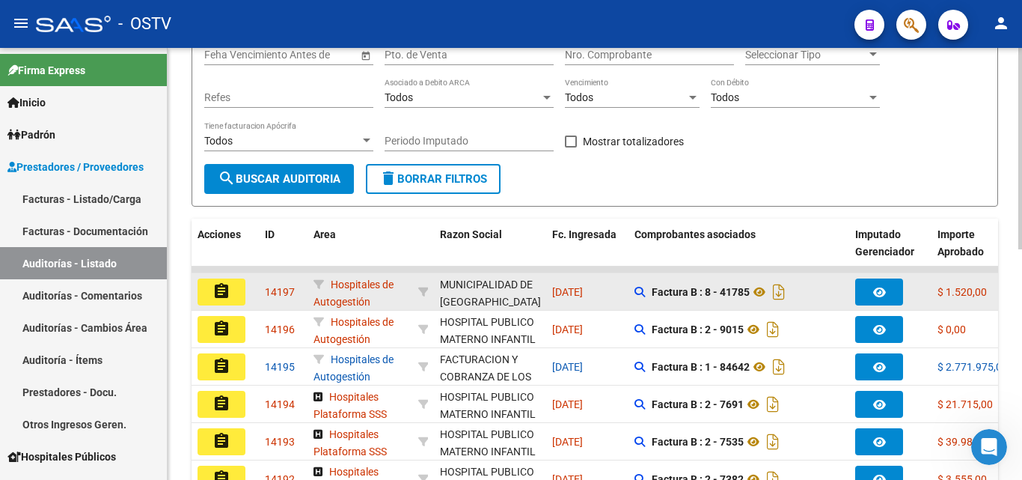
click at [231, 293] on button "assignment" at bounding box center [222, 291] width 48 height 27
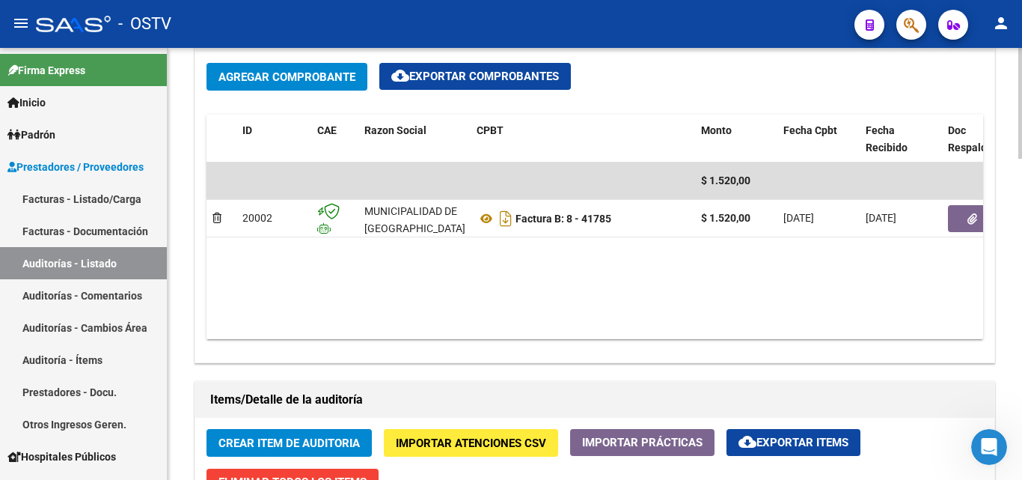
scroll to position [673, 0]
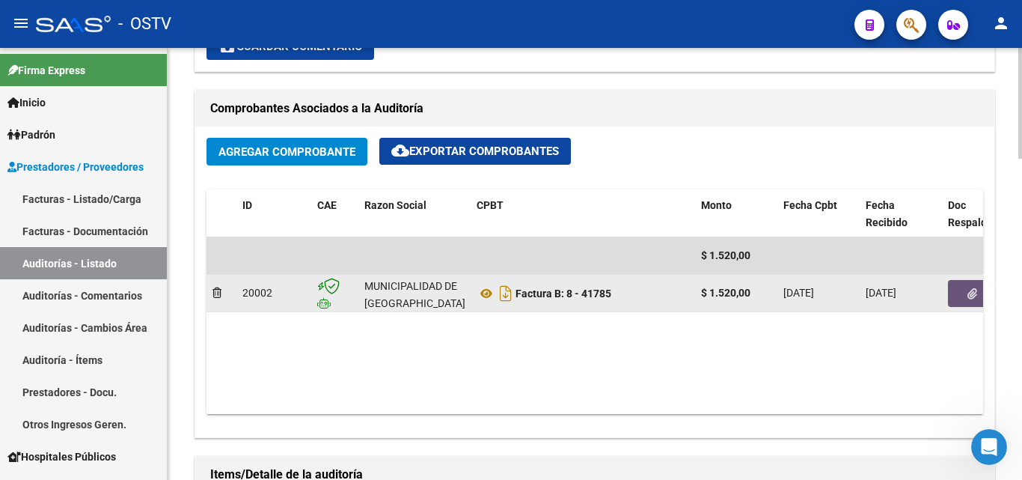
click at [970, 296] on icon "button" at bounding box center [972, 293] width 10 height 11
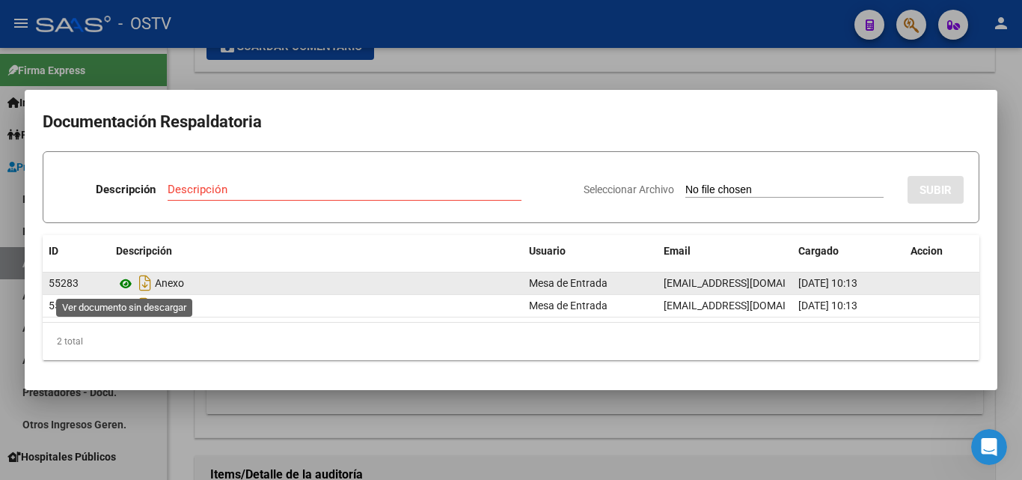
click at [123, 285] on icon at bounding box center [125, 284] width 19 height 18
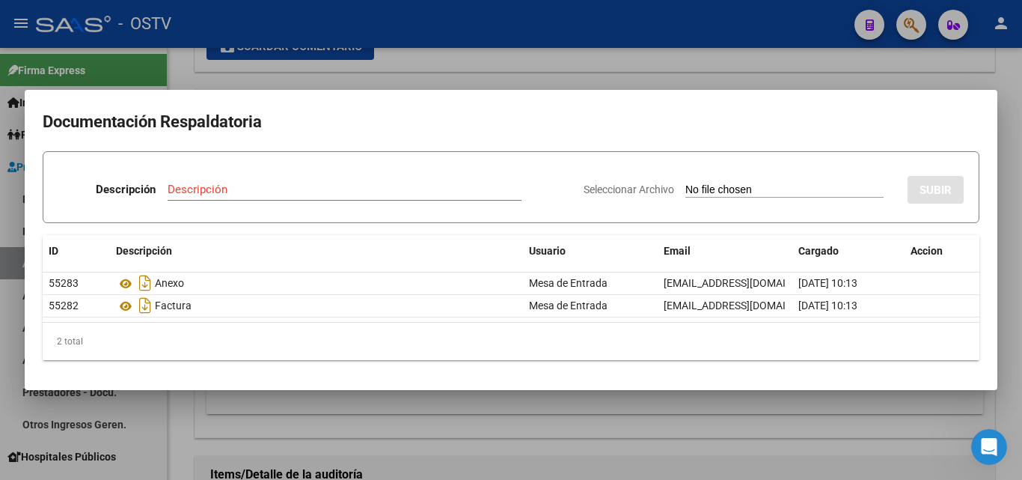
click at [907, 77] on div at bounding box center [511, 240] width 1022 height 480
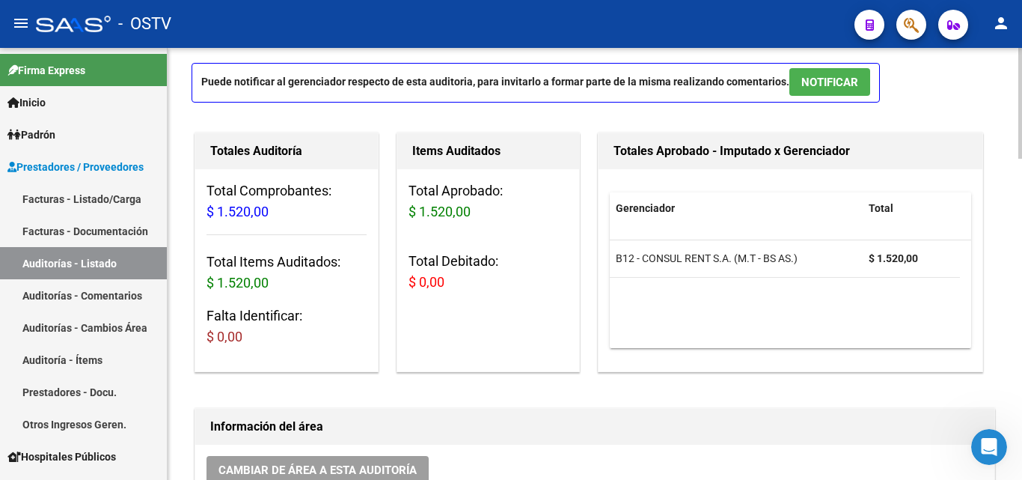
scroll to position [0, 0]
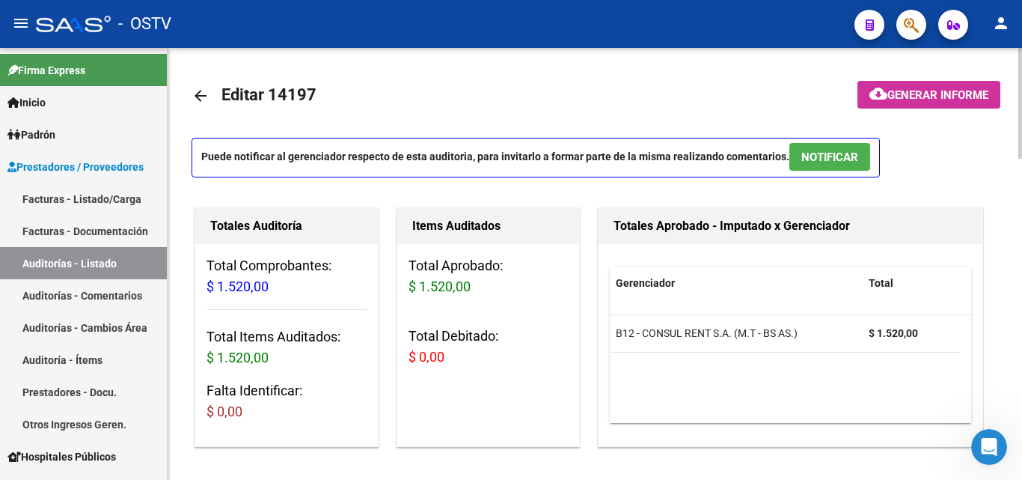
click at [207, 99] on mat-icon "arrow_back" at bounding box center [201, 96] width 18 height 18
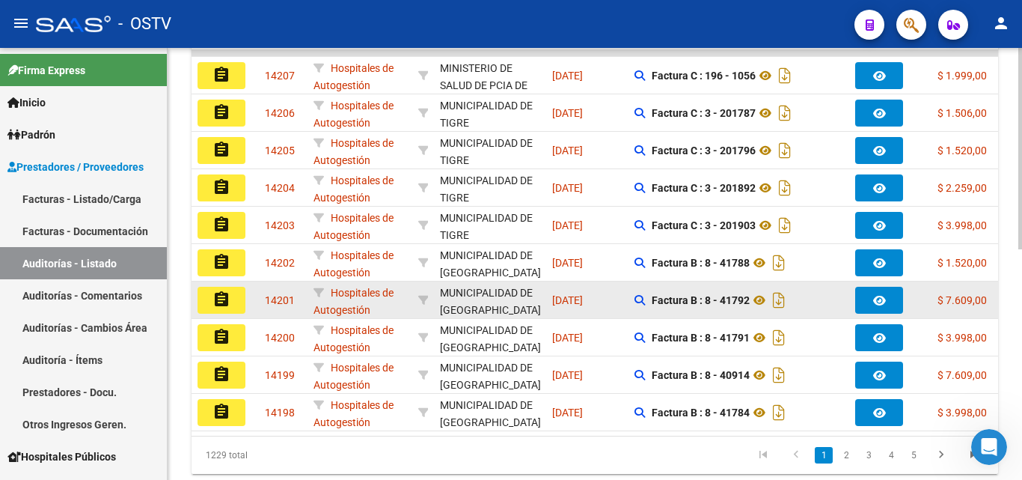
scroll to position [475, 0]
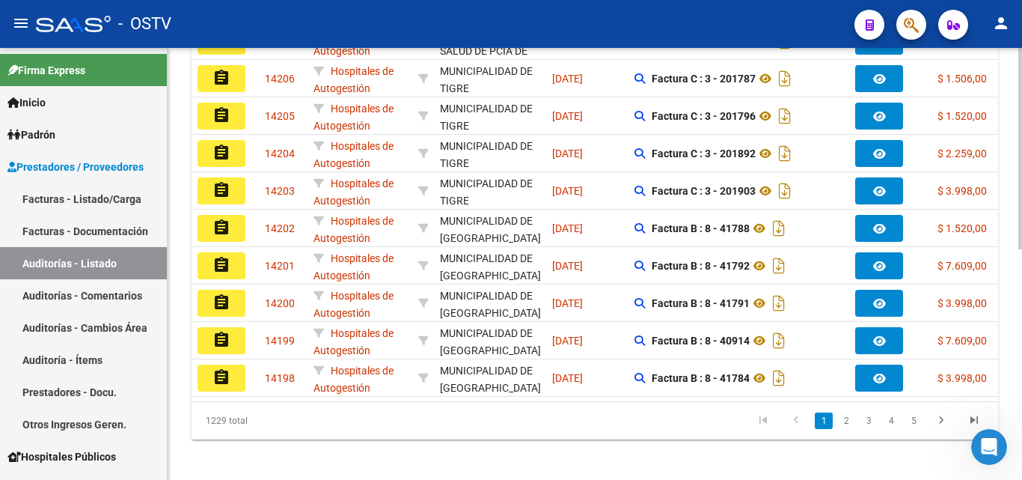
click at [795, 429] on icon "go to previous page" at bounding box center [795, 422] width 19 height 18
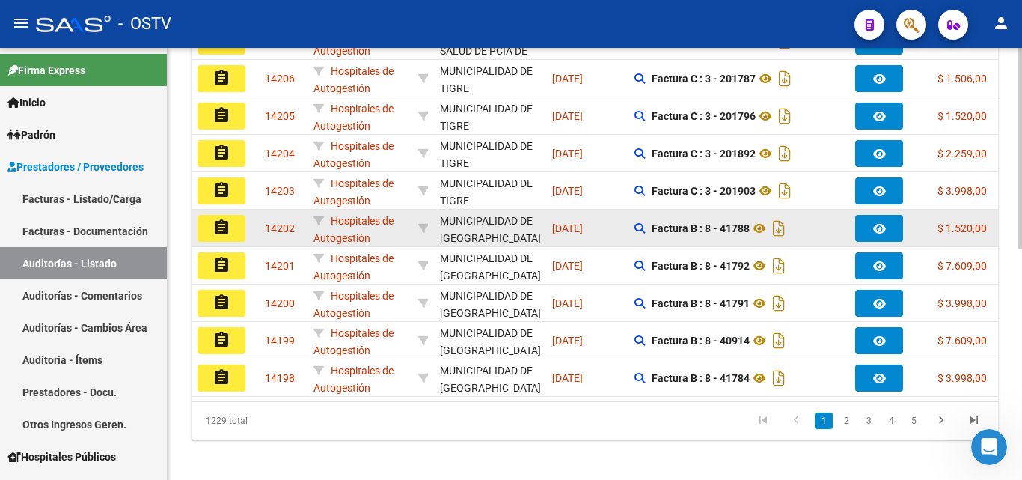
scroll to position [400, 0]
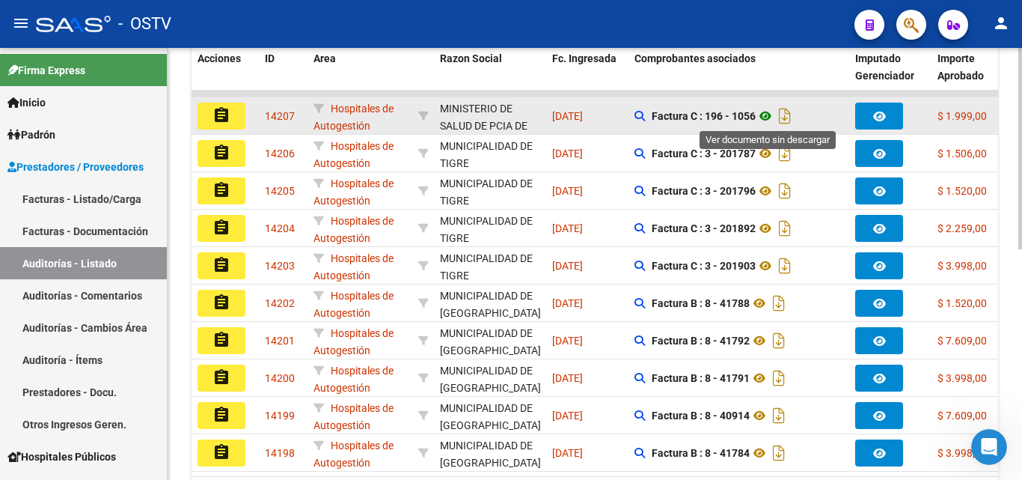
click at [773, 120] on icon at bounding box center [765, 116] width 19 height 18
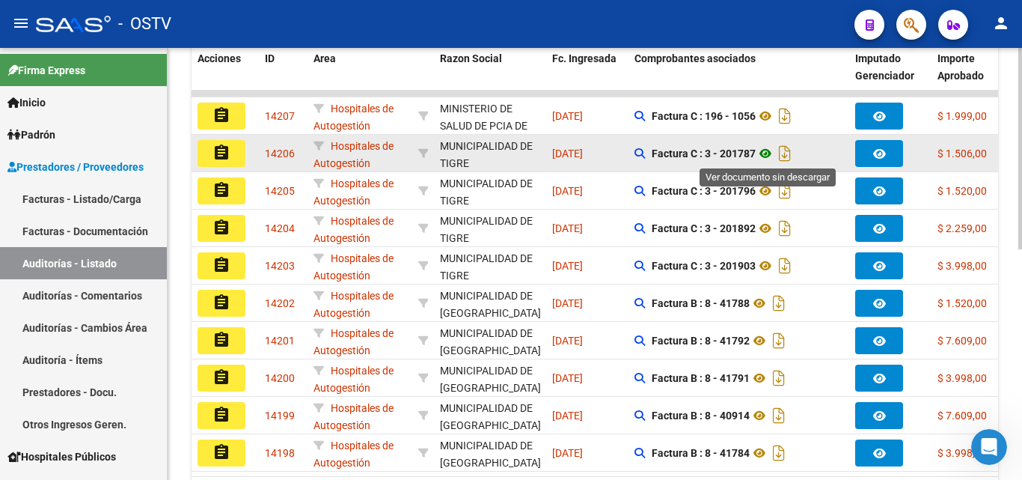
click at [773, 153] on icon at bounding box center [765, 153] width 19 height 18
click at [234, 154] on button "assignment" at bounding box center [222, 153] width 48 height 27
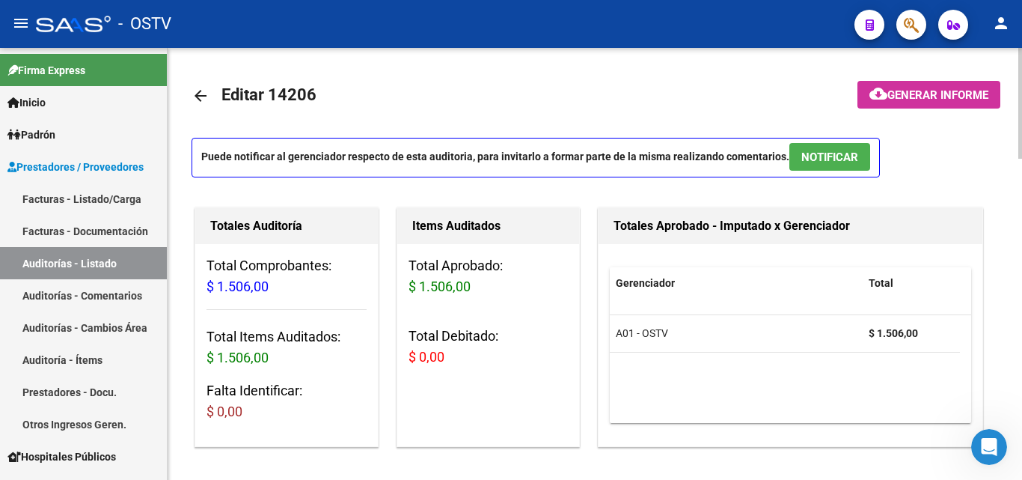
click at [198, 89] on mat-icon "arrow_back" at bounding box center [201, 96] width 18 height 18
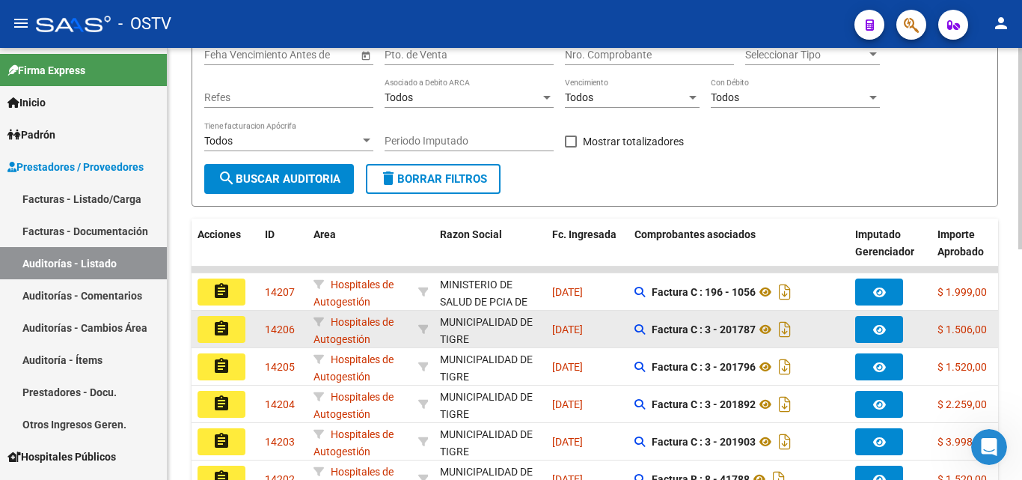
scroll to position [299, 0]
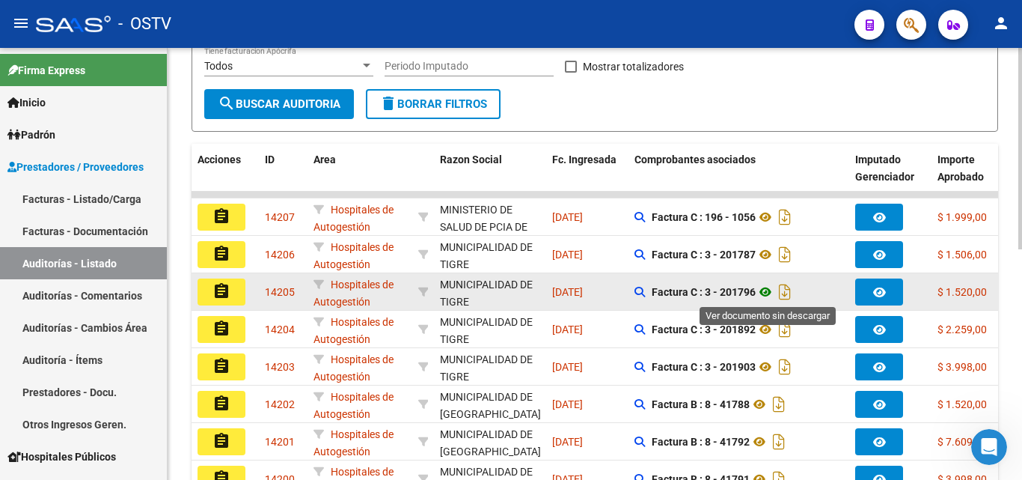
click at [771, 293] on icon at bounding box center [765, 292] width 19 height 18
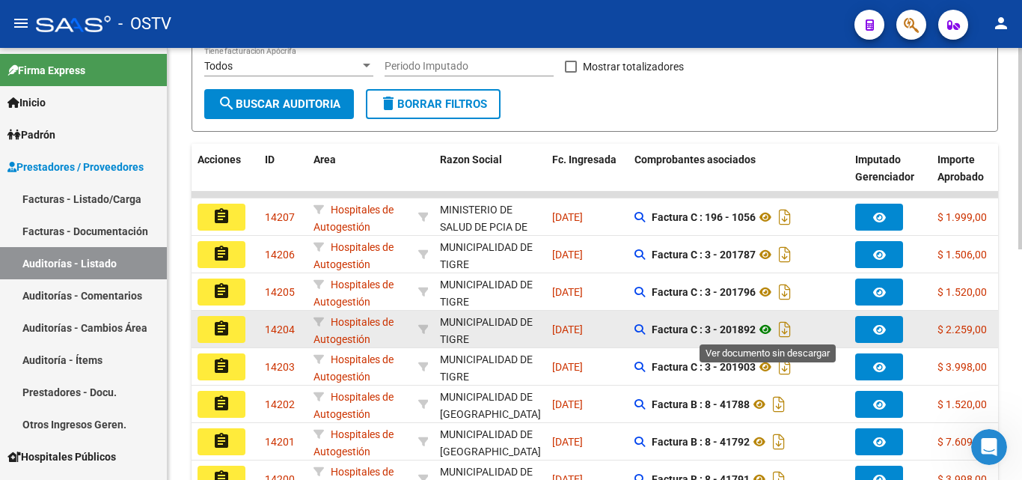
click at [765, 334] on icon at bounding box center [765, 329] width 19 height 18
click at [208, 325] on button "assignment" at bounding box center [222, 329] width 48 height 27
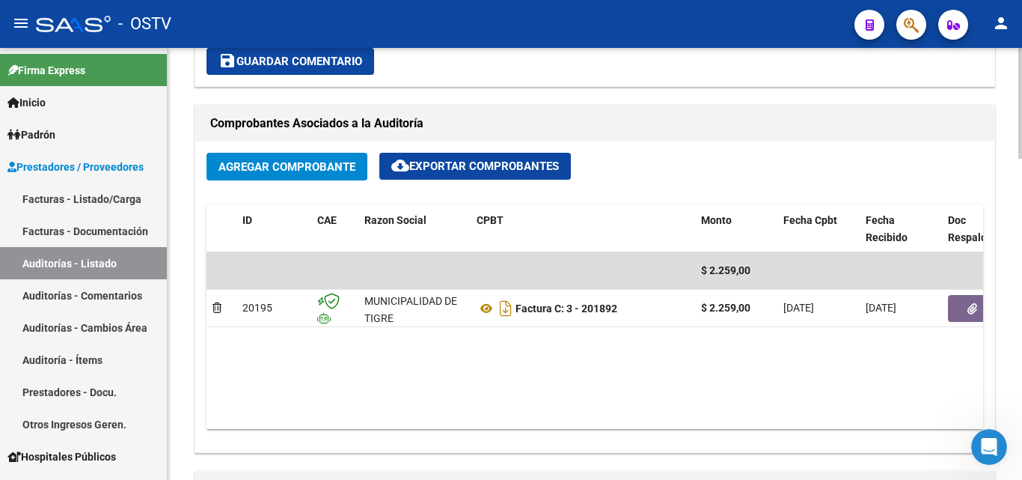
scroll to position [673, 0]
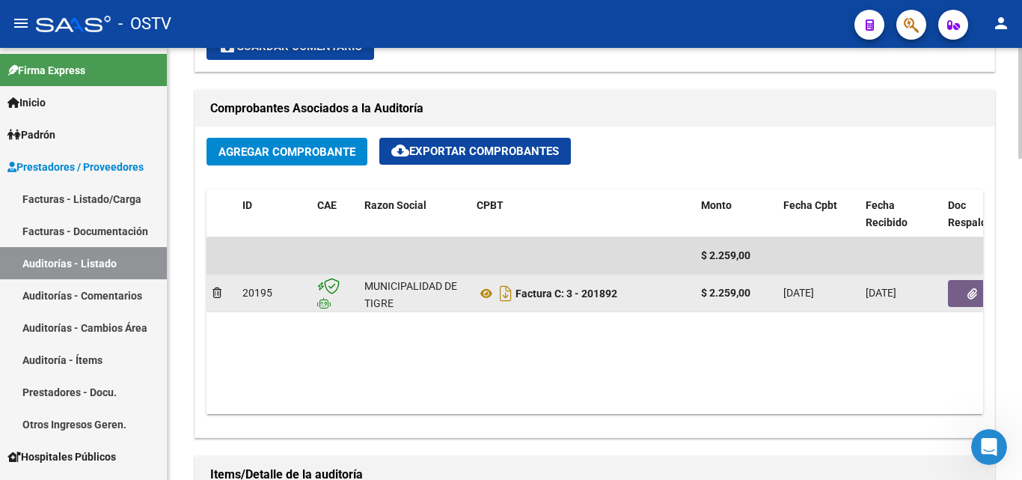
click at [969, 291] on icon "button" at bounding box center [972, 293] width 10 height 11
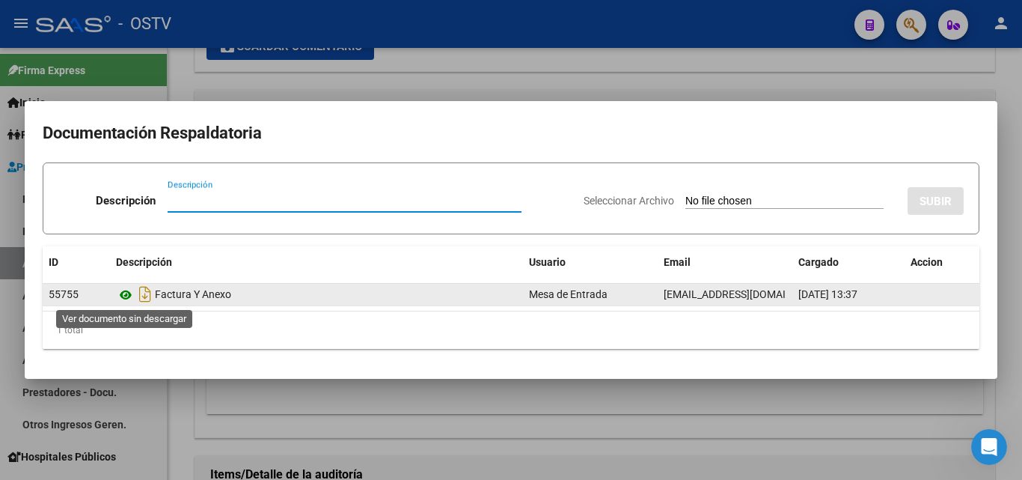
click at [123, 292] on icon at bounding box center [125, 295] width 19 height 18
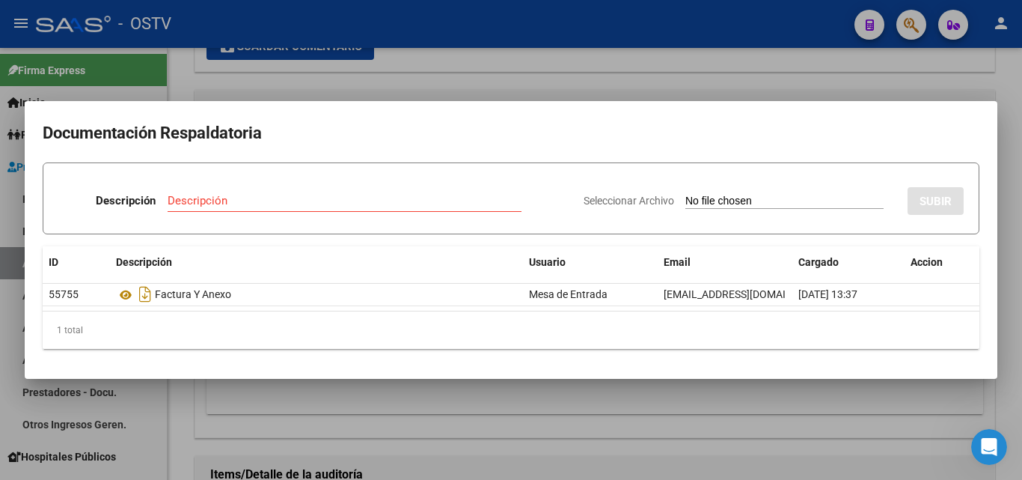
click at [573, 97] on div at bounding box center [511, 240] width 1022 height 480
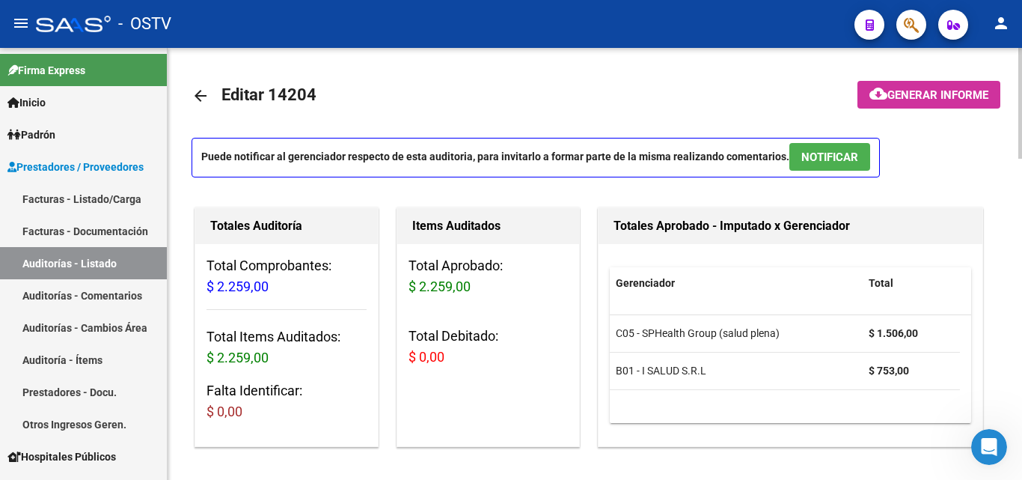
scroll to position [0, 0]
click at [204, 93] on mat-icon "arrow_back" at bounding box center [201, 96] width 18 height 18
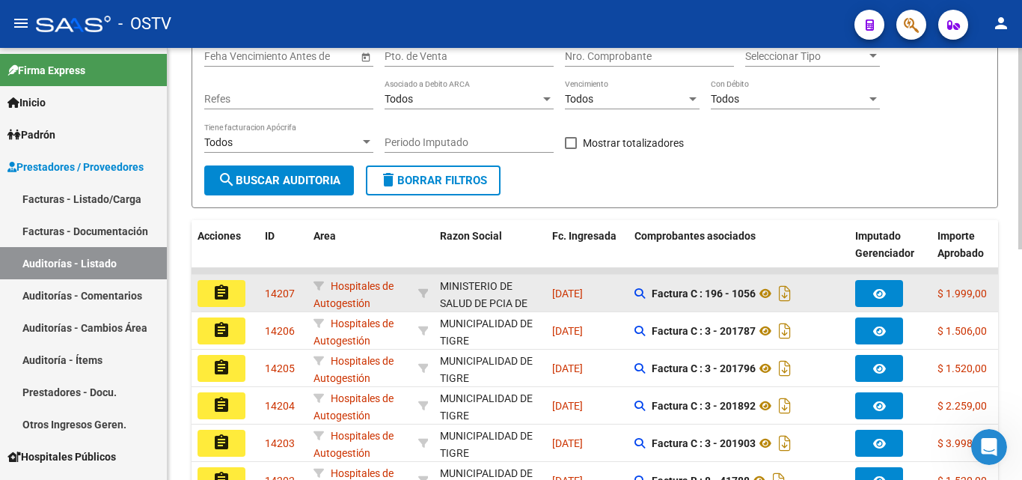
scroll to position [299, 0]
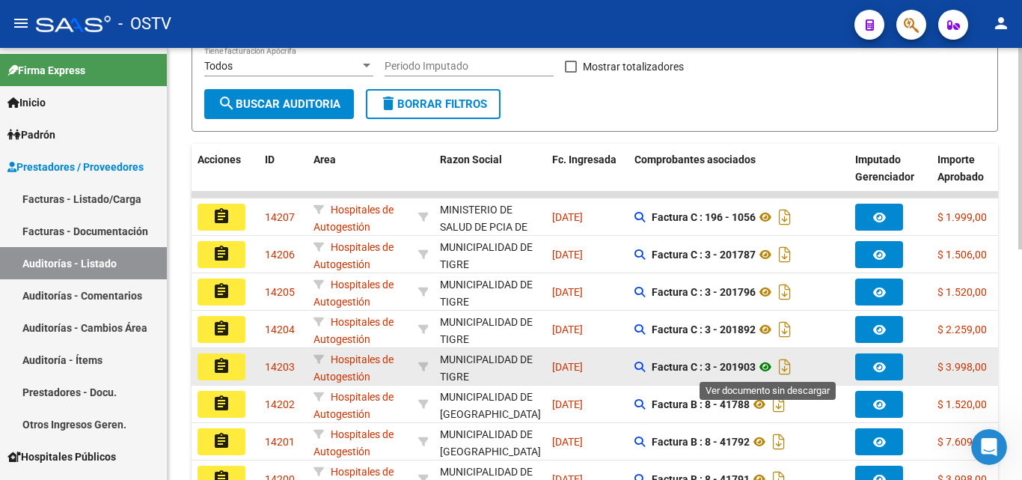
click at [773, 364] on icon at bounding box center [765, 367] width 19 height 18
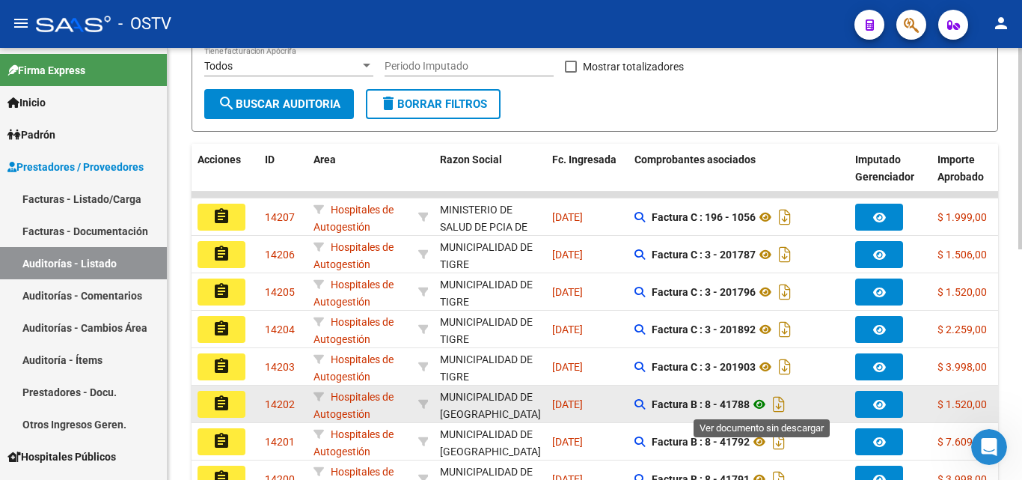
click at [765, 402] on icon at bounding box center [759, 404] width 19 height 18
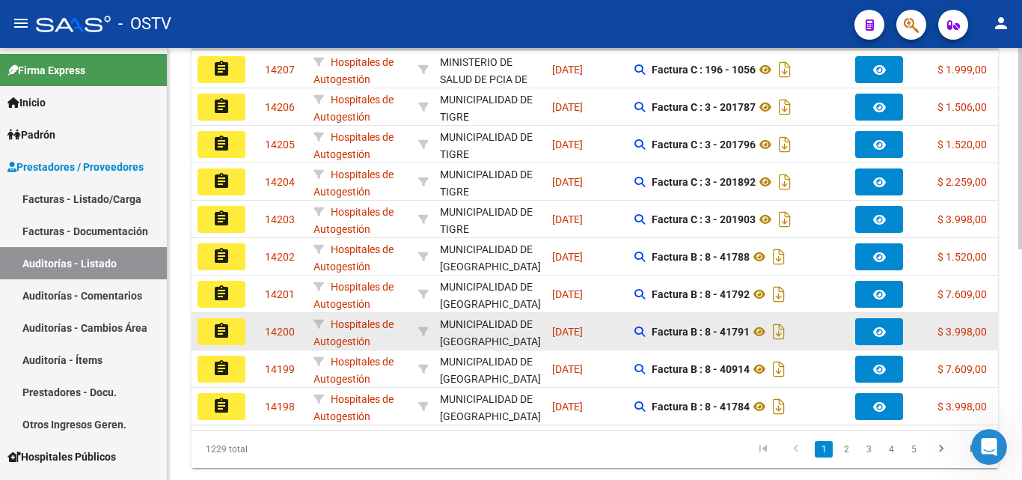
scroll to position [449, 0]
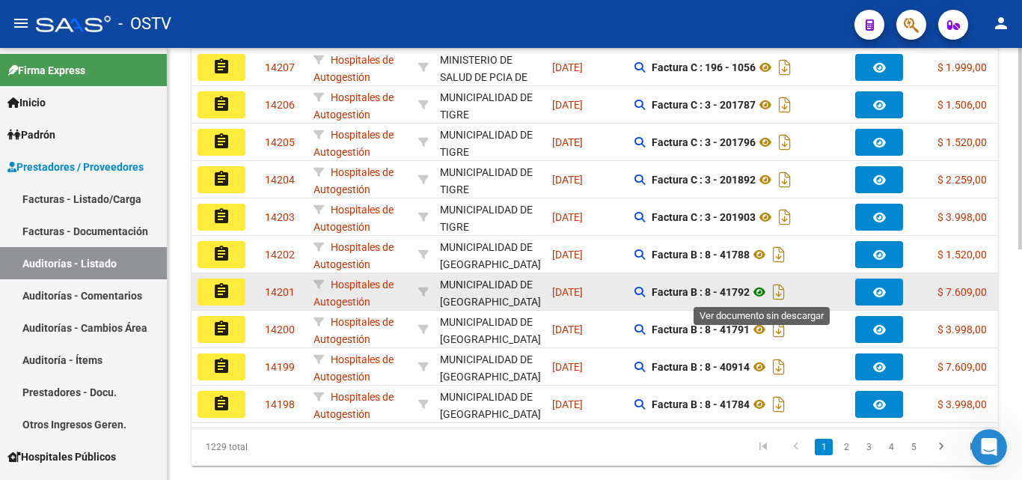
click at [762, 290] on icon at bounding box center [759, 292] width 19 height 18
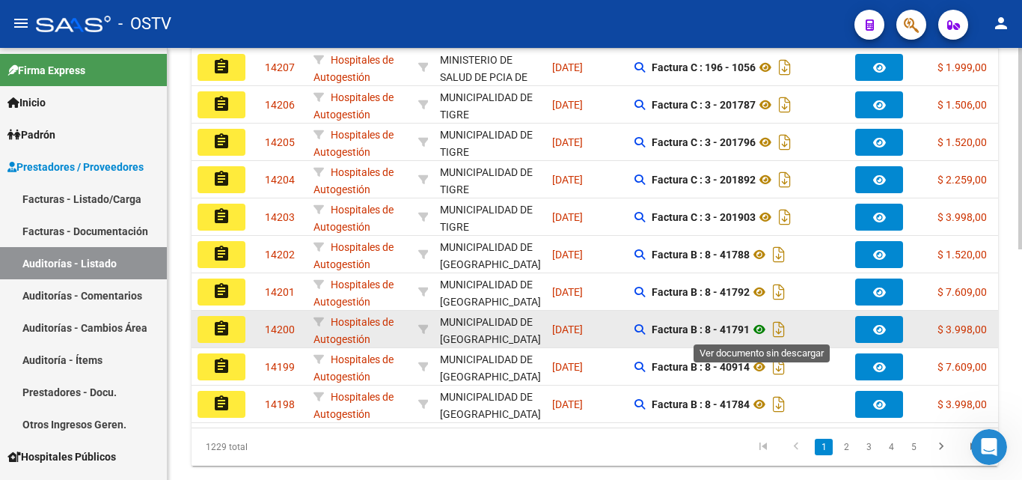
click at [760, 333] on icon at bounding box center [759, 329] width 19 height 18
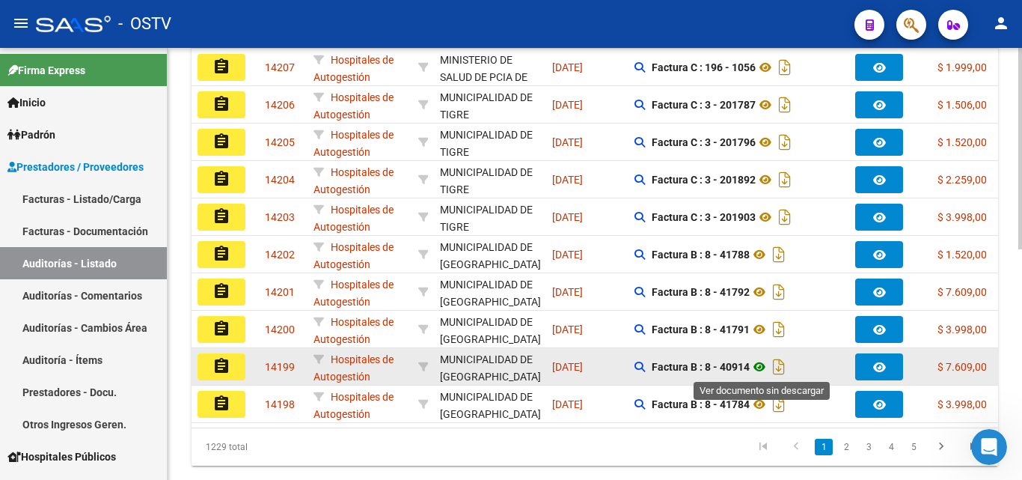
click at [766, 367] on icon at bounding box center [759, 367] width 19 height 18
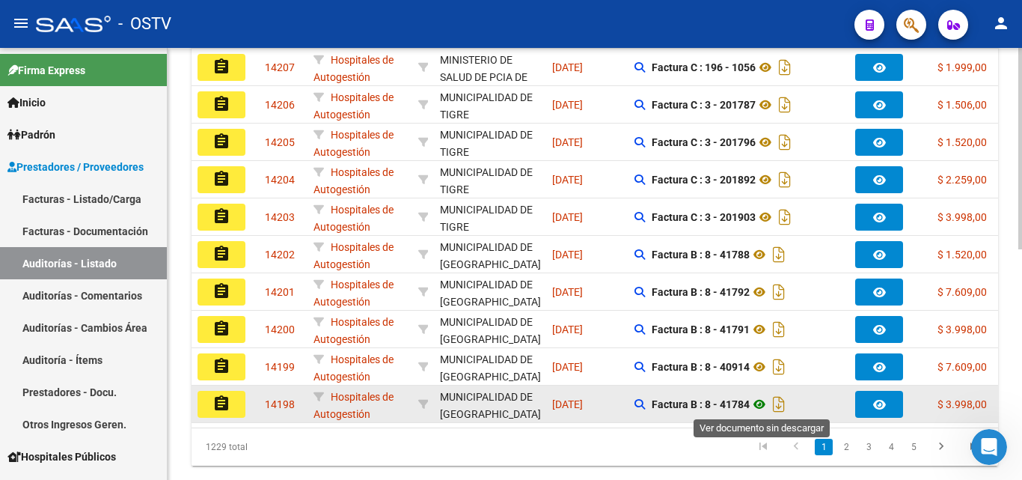
click at [767, 403] on icon at bounding box center [759, 404] width 19 height 18
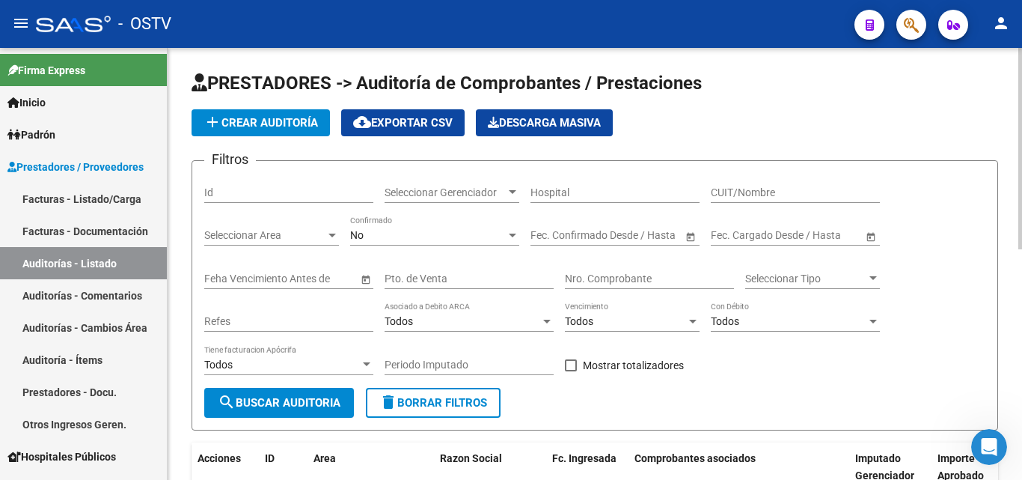
scroll to position [0, 0]
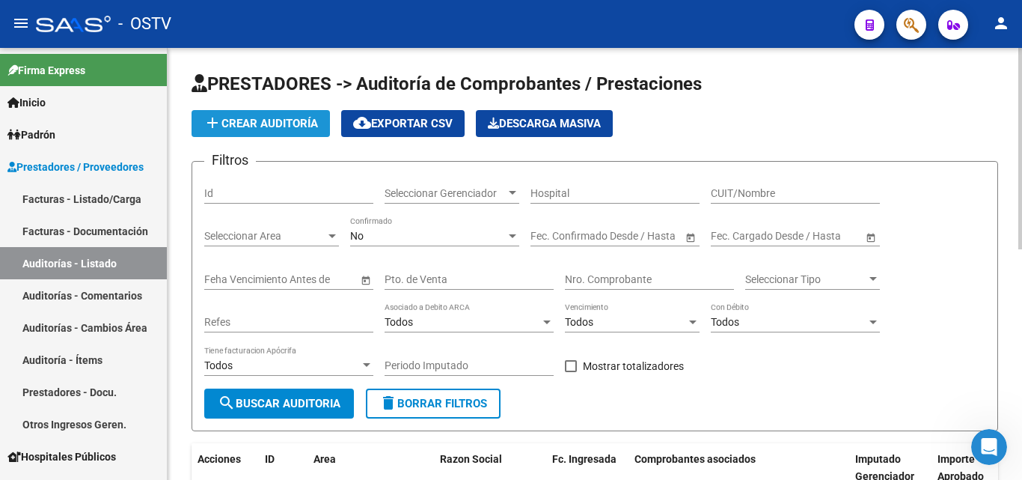
click at [254, 121] on span "add Crear Auditoría" at bounding box center [260, 123] width 114 height 13
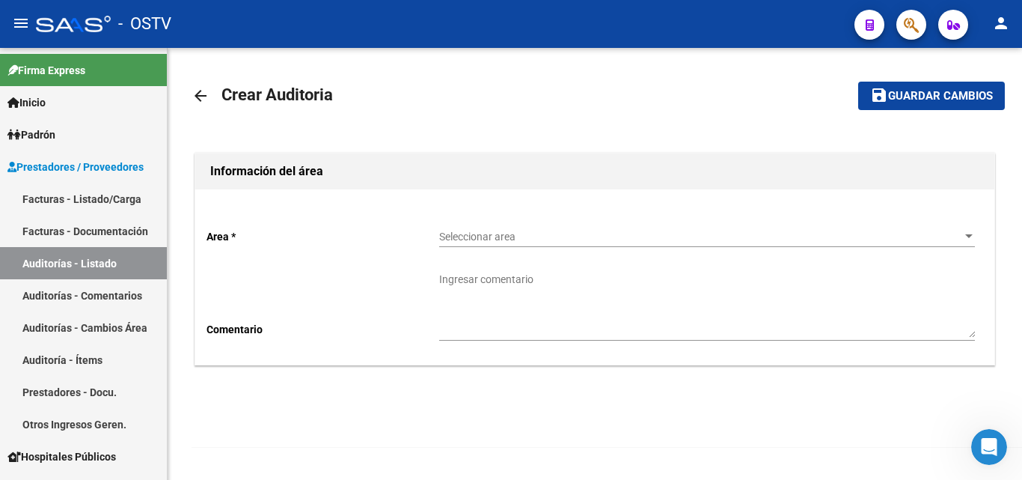
click at [538, 231] on span "Seleccionar area" at bounding box center [700, 236] width 522 height 13
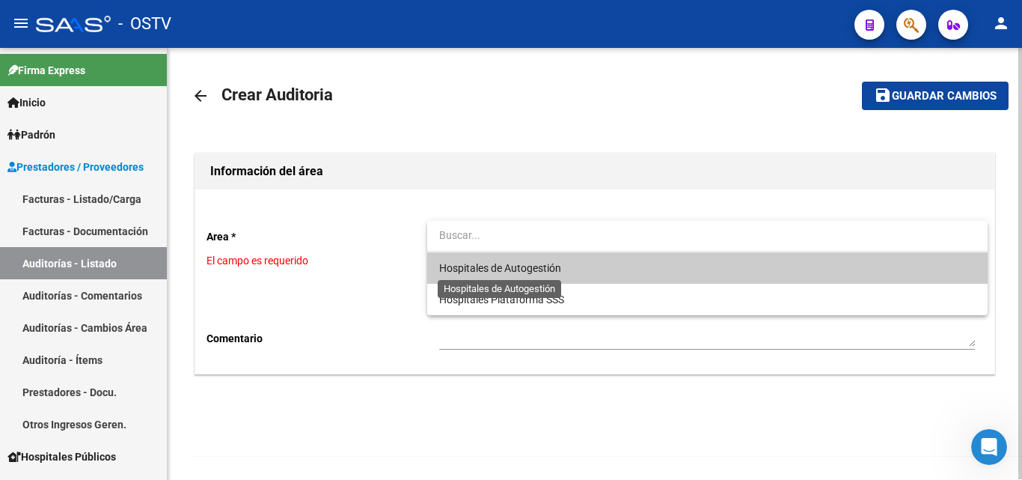
click at [527, 271] on span "Hospitales de Autogestión" at bounding box center [500, 268] width 122 height 12
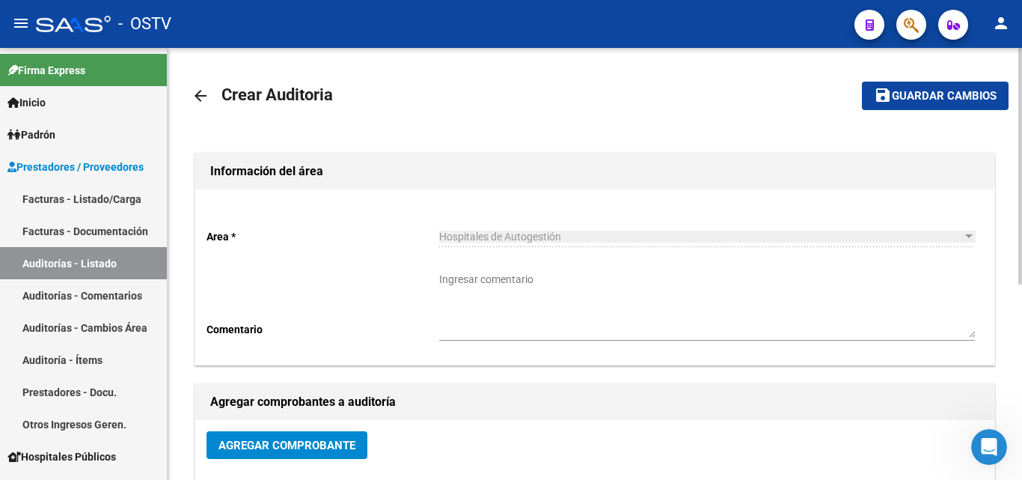
click at [313, 431] on button "Agregar Comprobante" at bounding box center [286, 445] width 161 height 28
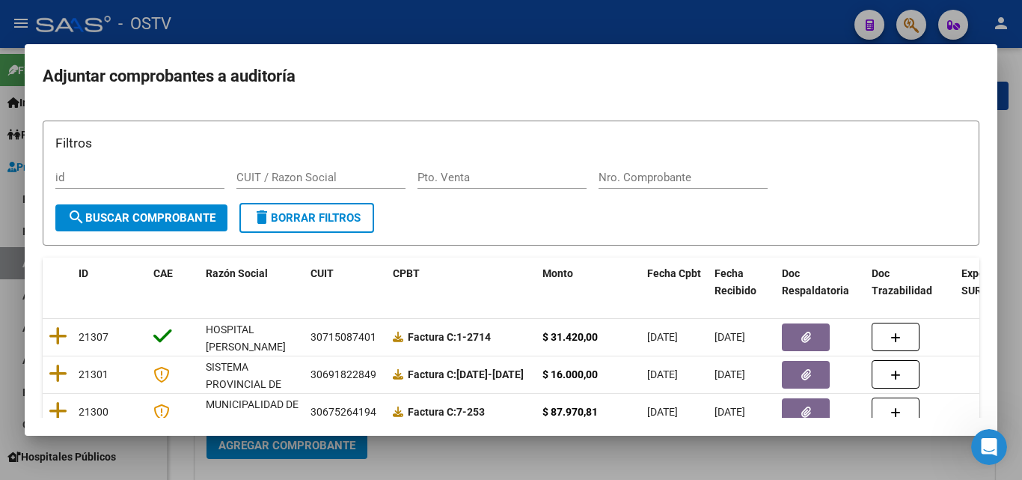
click at [615, 194] on div "Nro. Comprobante" at bounding box center [682, 184] width 169 height 37
click at [621, 179] on input "Nro. Comprobante" at bounding box center [682, 177] width 169 height 13
paste input "201897"
type input "201897"
click at [121, 211] on span "search Buscar Comprobante" at bounding box center [141, 217] width 148 height 13
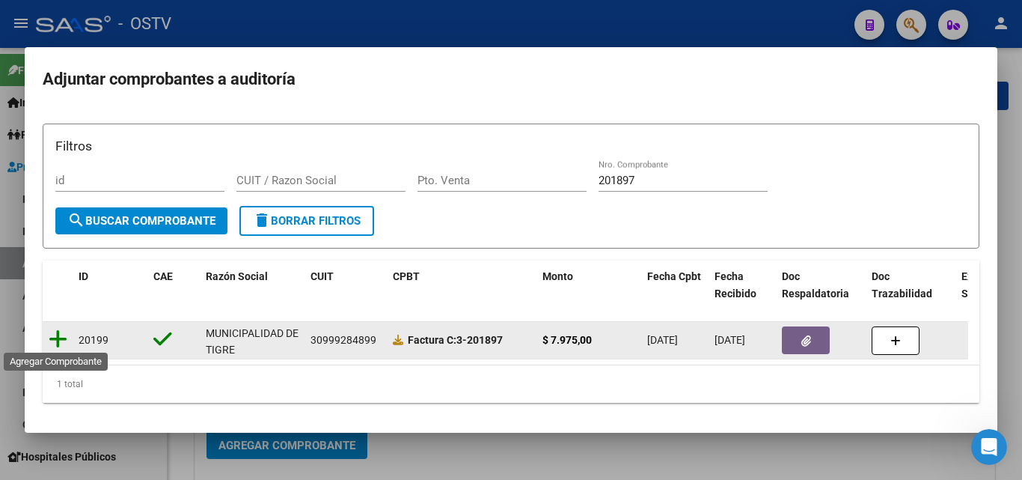
click at [54, 330] on icon at bounding box center [58, 338] width 19 height 21
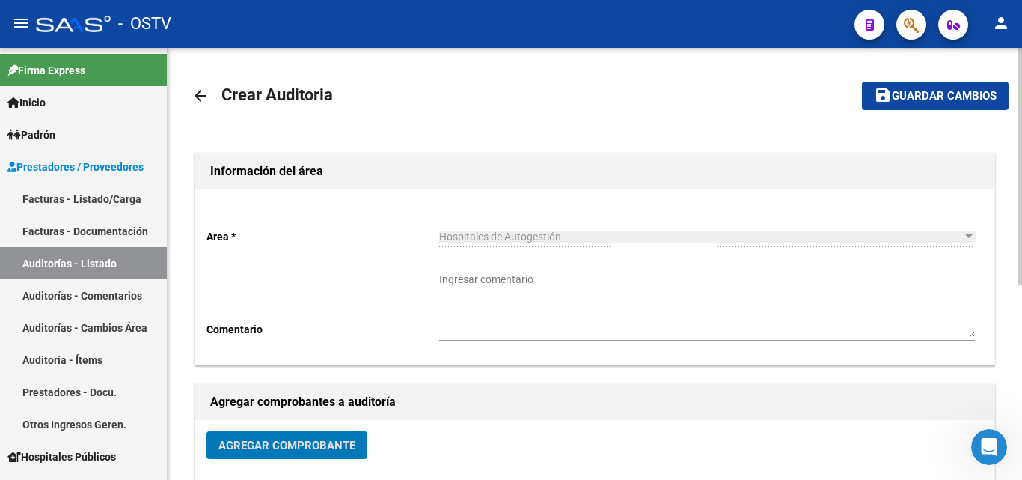
click at [909, 88] on button "save Guardar cambios" at bounding box center [935, 96] width 147 height 28
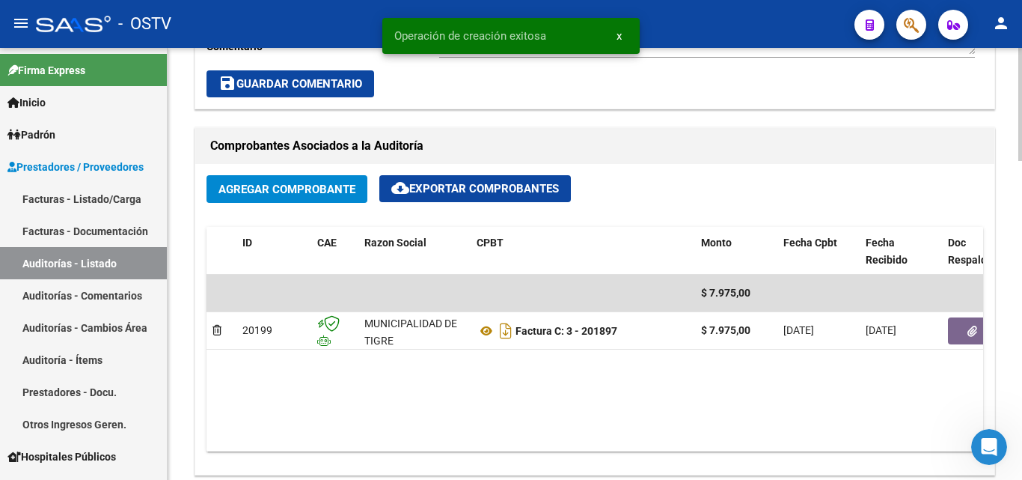
scroll to position [673, 0]
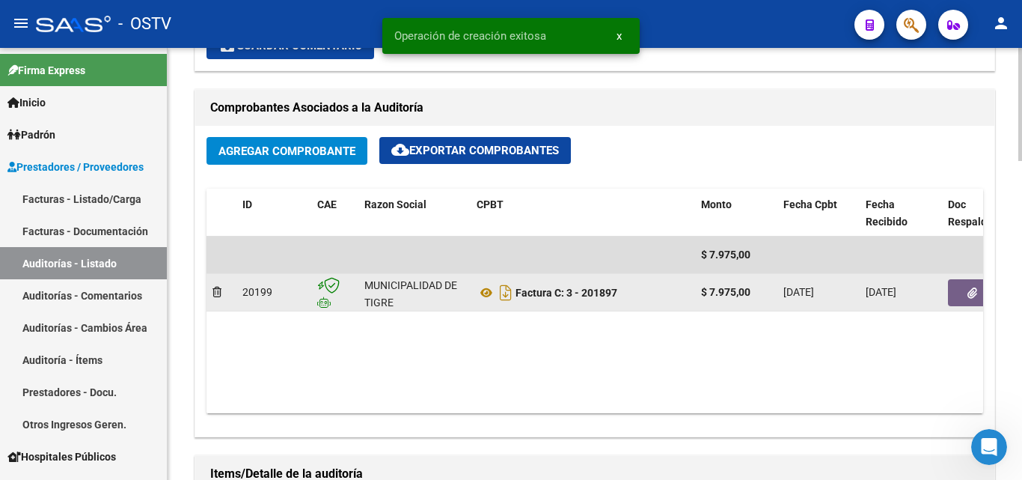
click at [958, 292] on button "button" at bounding box center [972, 292] width 48 height 27
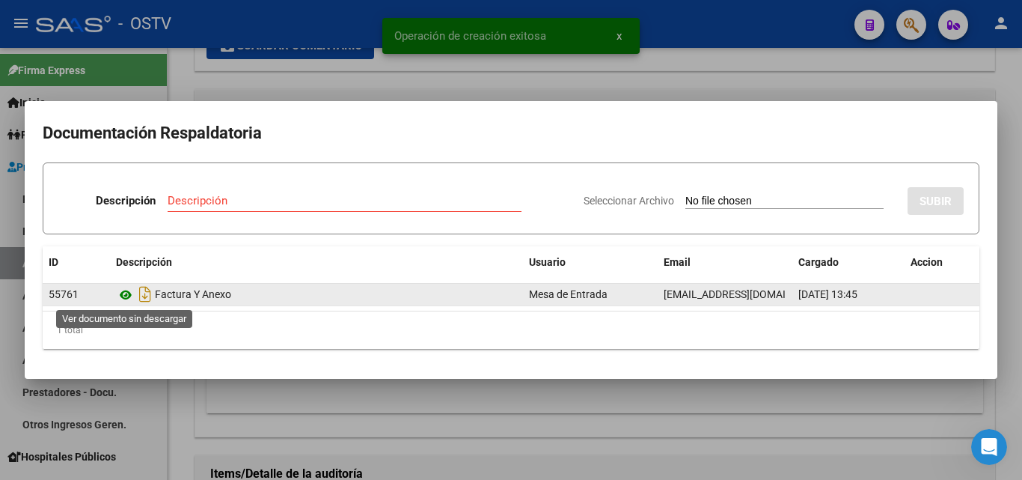
click at [127, 295] on icon at bounding box center [125, 295] width 19 height 18
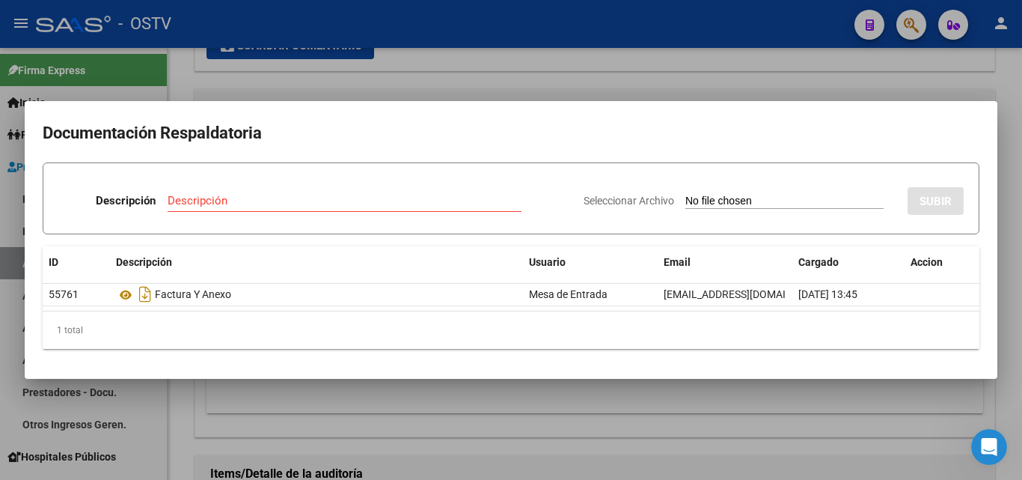
click at [296, 444] on div at bounding box center [511, 240] width 1022 height 480
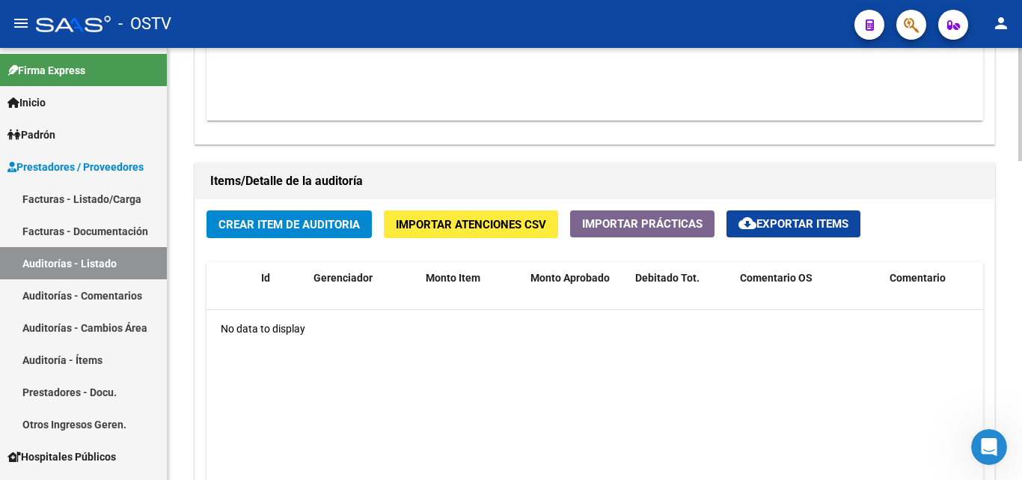
scroll to position [973, 0]
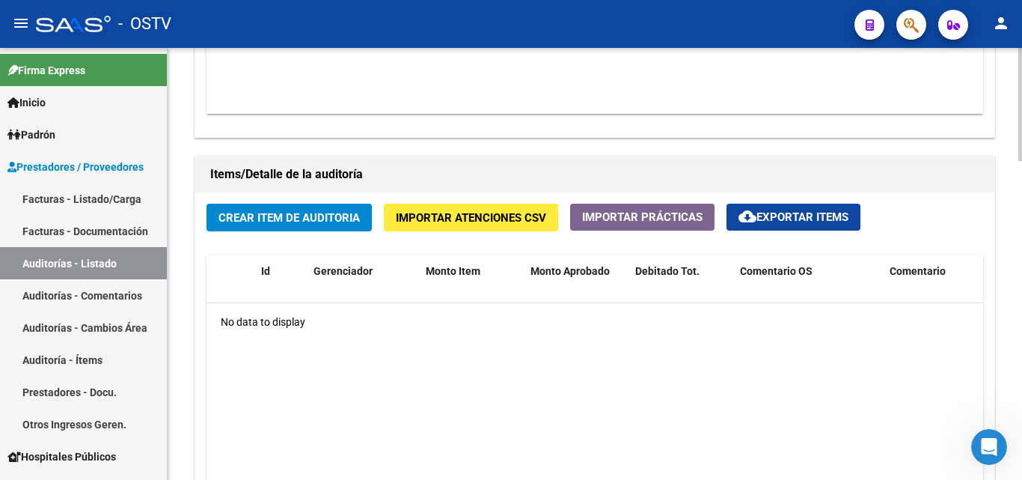
click at [284, 221] on span "Crear Item de Auditoria" at bounding box center [288, 217] width 141 height 13
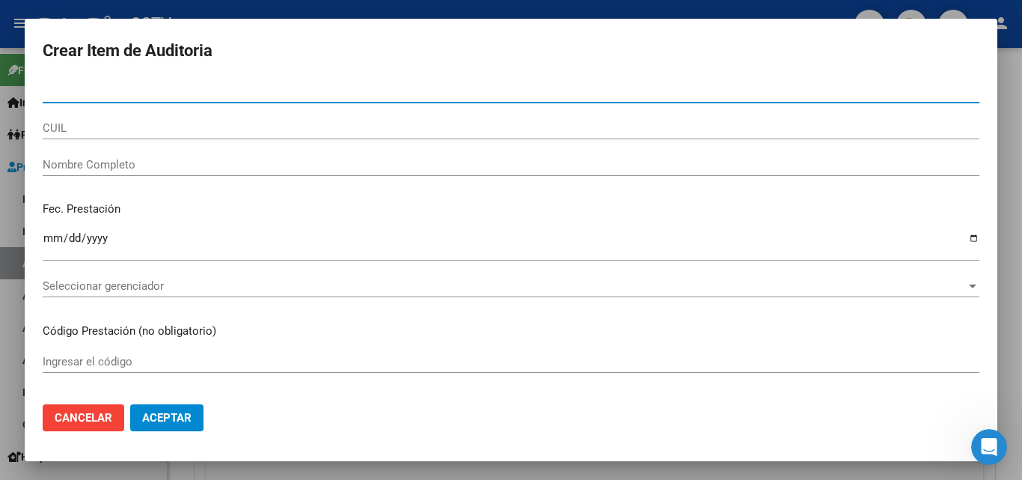
paste input "56339142"
type input "56339142"
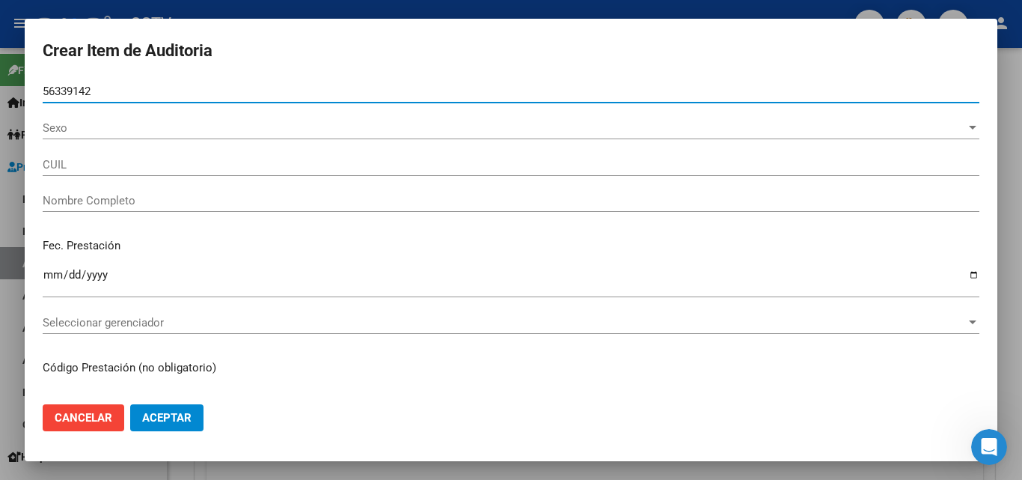
type input "20563391422"
type input "[PERSON_NAME]"
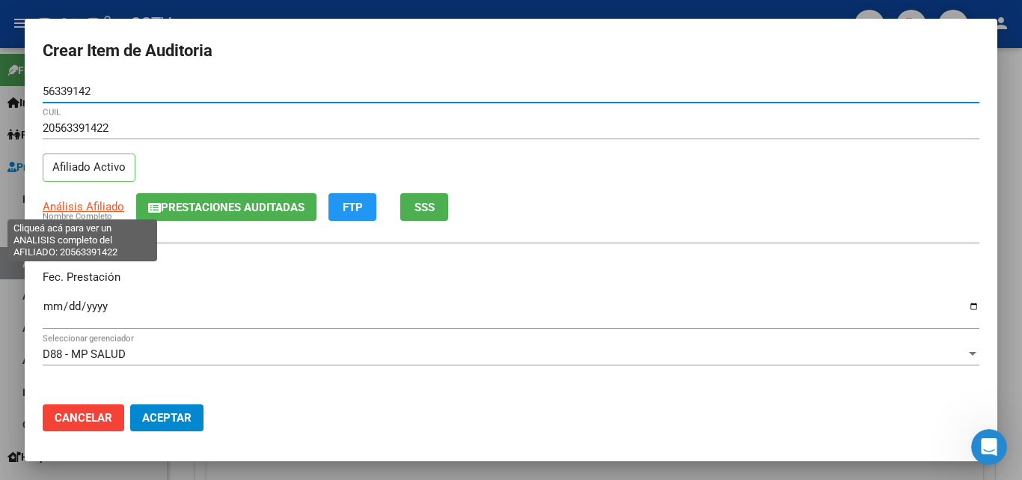
type input "56339142"
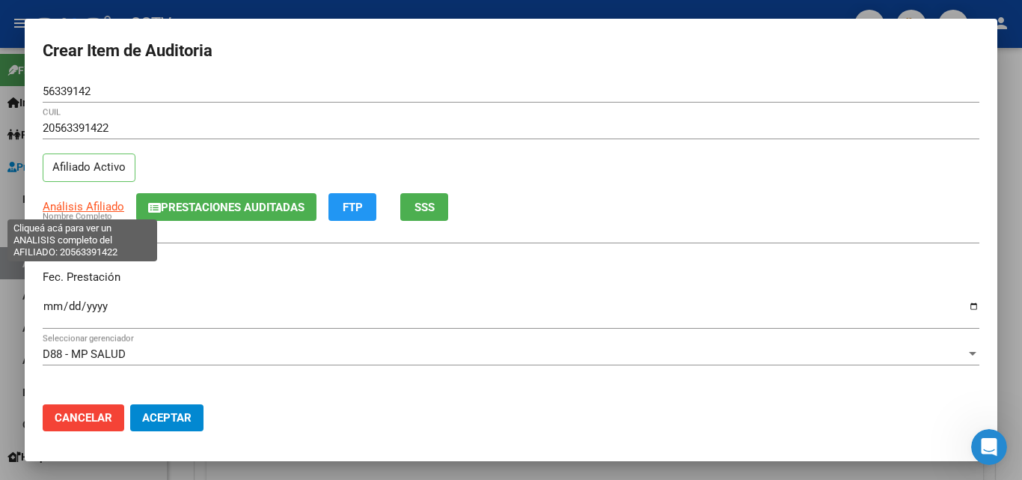
click at [88, 203] on span "Análisis Afiliado" at bounding box center [84, 206] width 82 height 13
type textarea "20563391422"
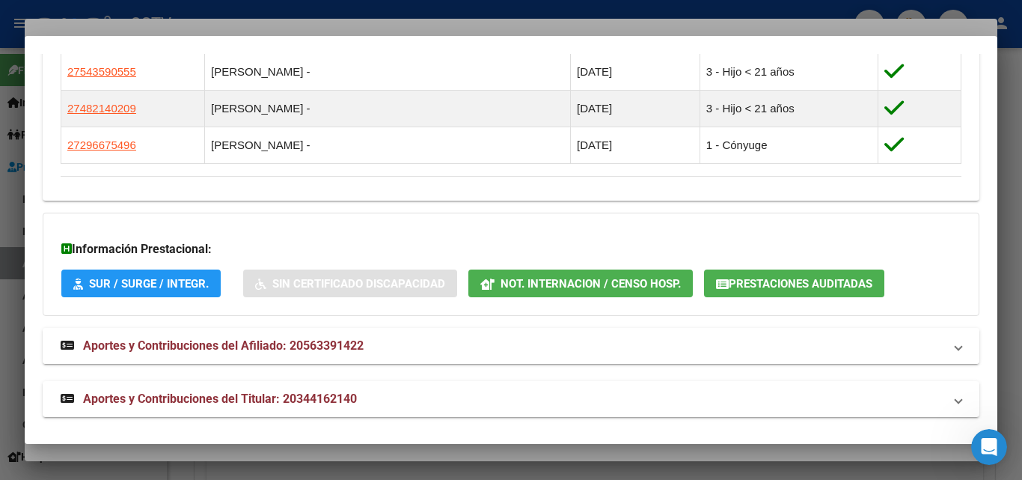
scroll to position [922, 0]
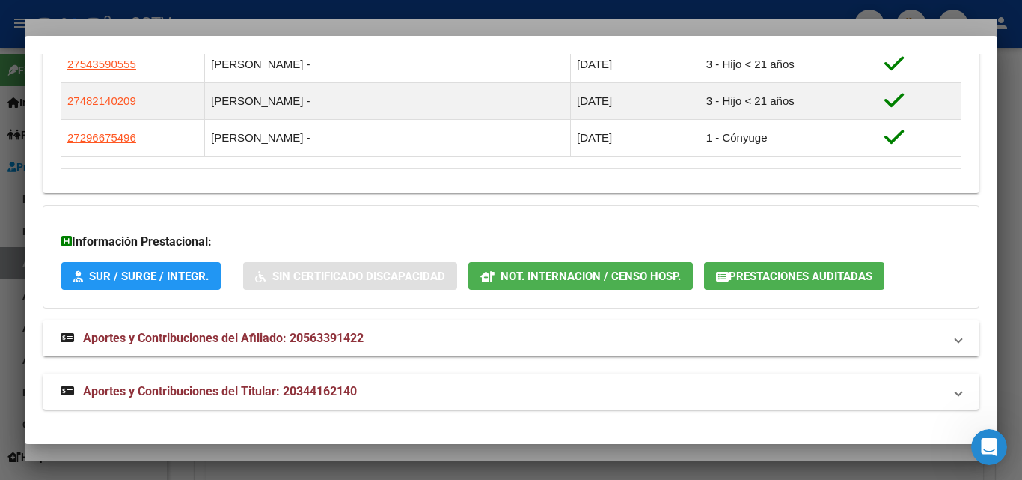
click at [267, 342] on span "Aportes y Contribuciones del Afiliado: 20563391422" at bounding box center [223, 338] width 281 height 14
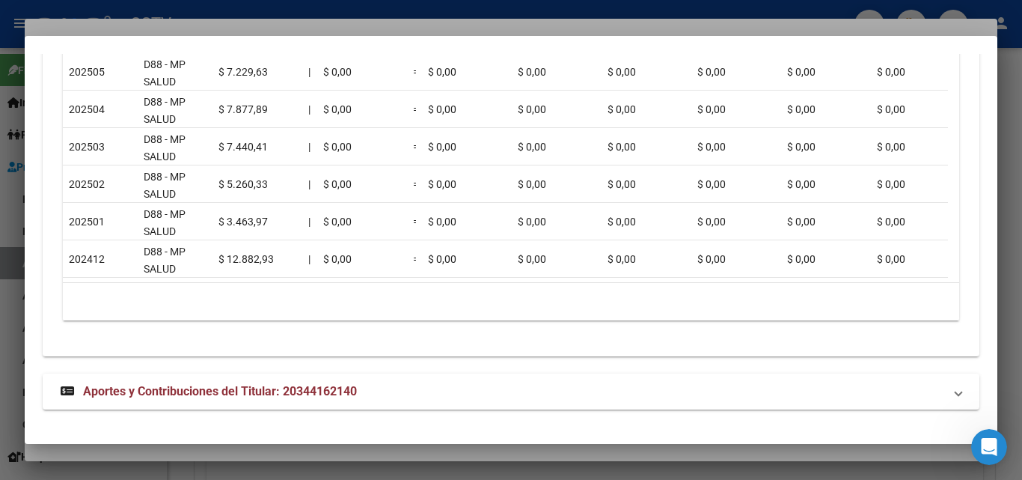
scroll to position [1552, 0]
click at [151, 384] on span "Aportes y Contribuciones del Titular: 20344162140" at bounding box center [220, 391] width 274 height 14
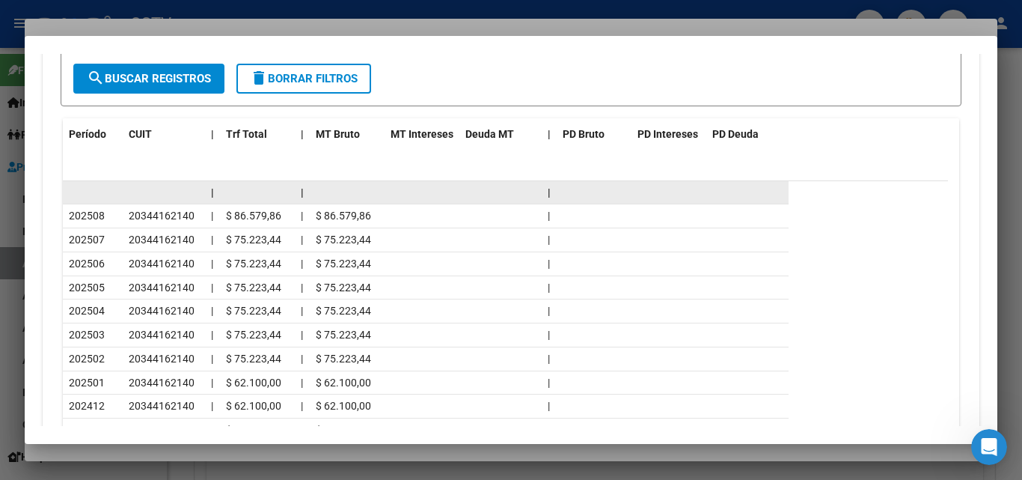
scroll to position [2151, 0]
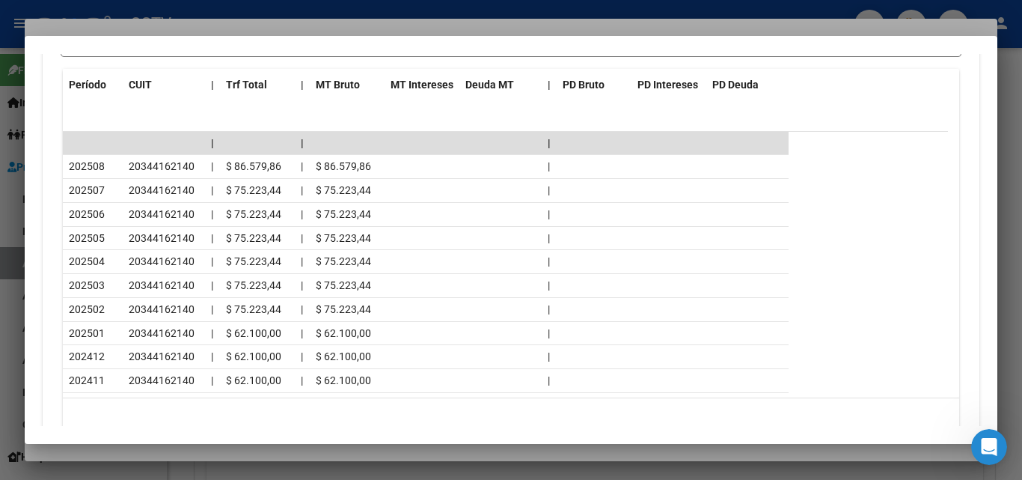
click at [166, 453] on div at bounding box center [511, 240] width 1022 height 480
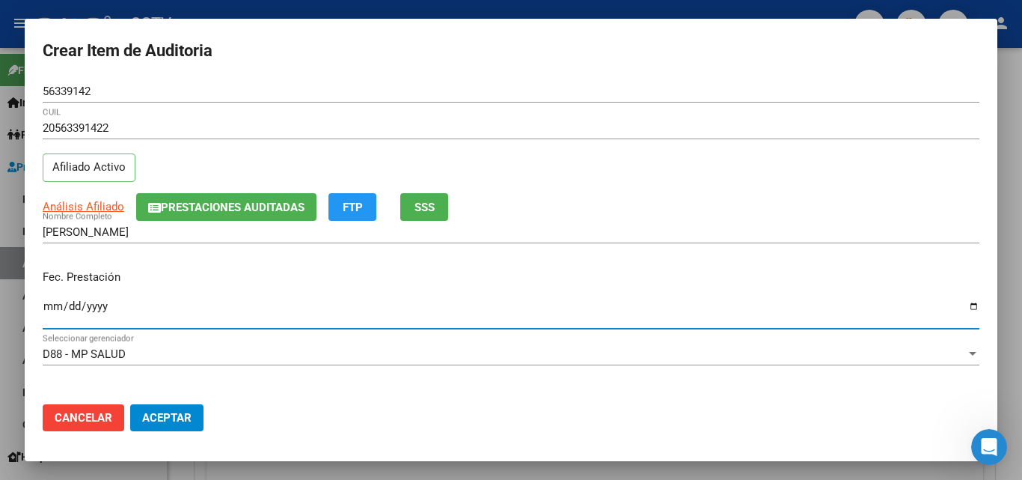
click at [52, 304] on input "Ingresar la fecha" at bounding box center [511, 312] width 937 height 24
type input "[DATE]"
click at [459, 295] on div "Fec. Prestación [DATE] Ingresar la fecha" at bounding box center [511, 299] width 937 height 85
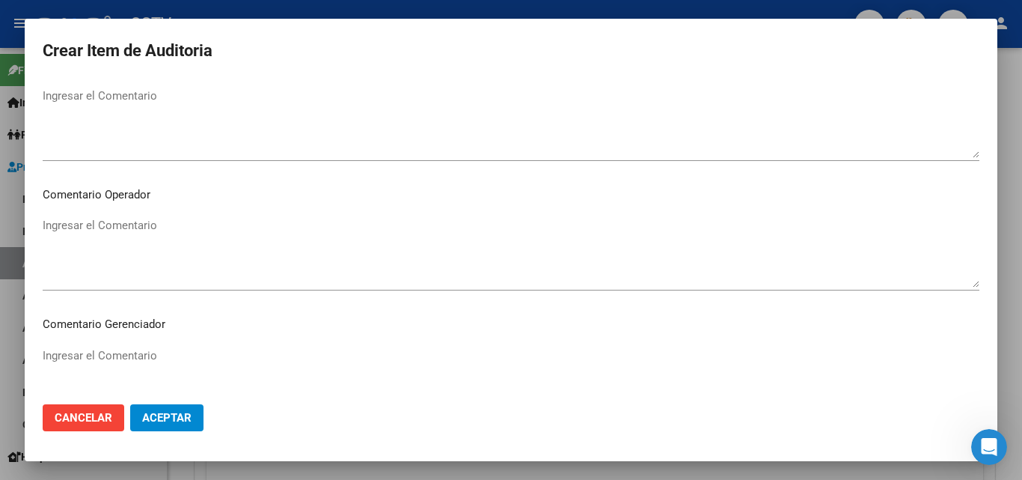
scroll to position [1035, 0]
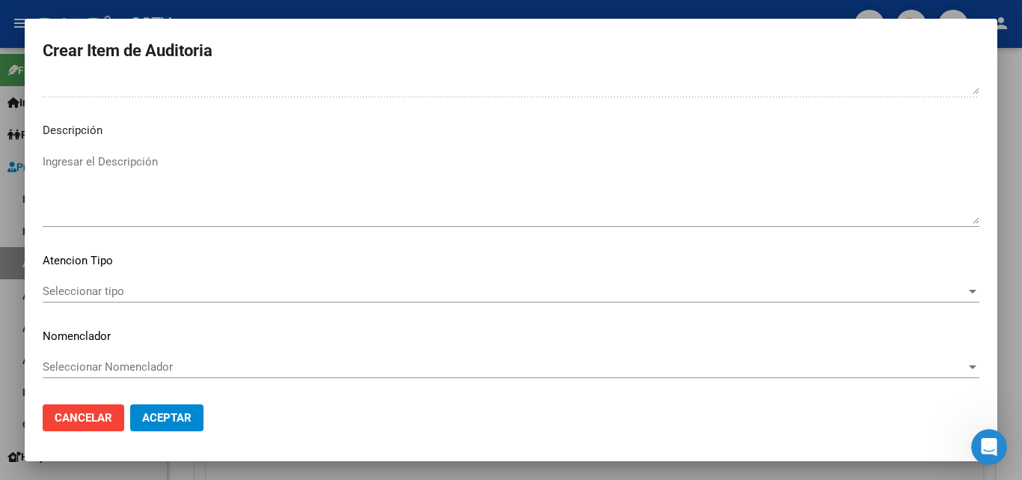
click at [118, 284] on span "Seleccionar tipo" at bounding box center [504, 290] width 923 height 13
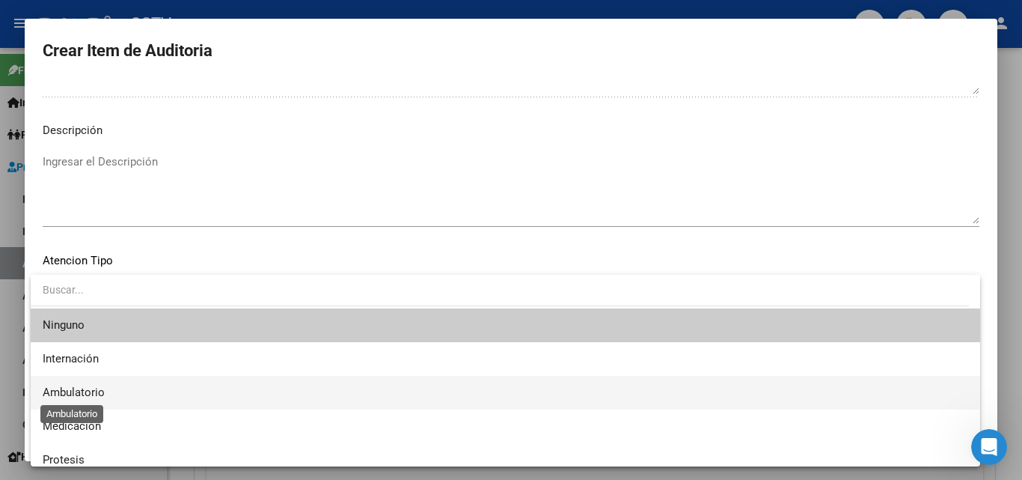
click at [82, 391] on span "Ambulatorio" at bounding box center [74, 391] width 62 height 13
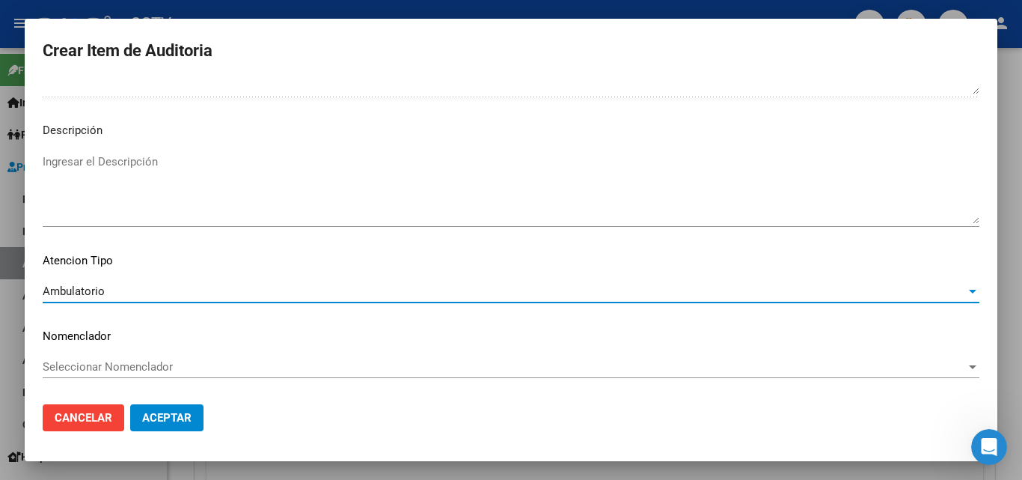
click at [165, 414] on span "Aceptar" at bounding box center [166, 417] width 49 height 13
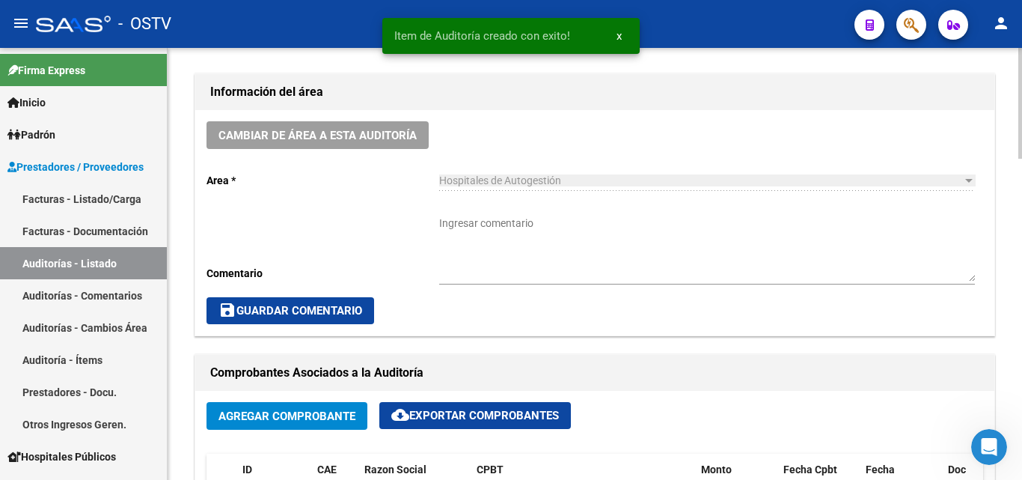
scroll to position [300, 0]
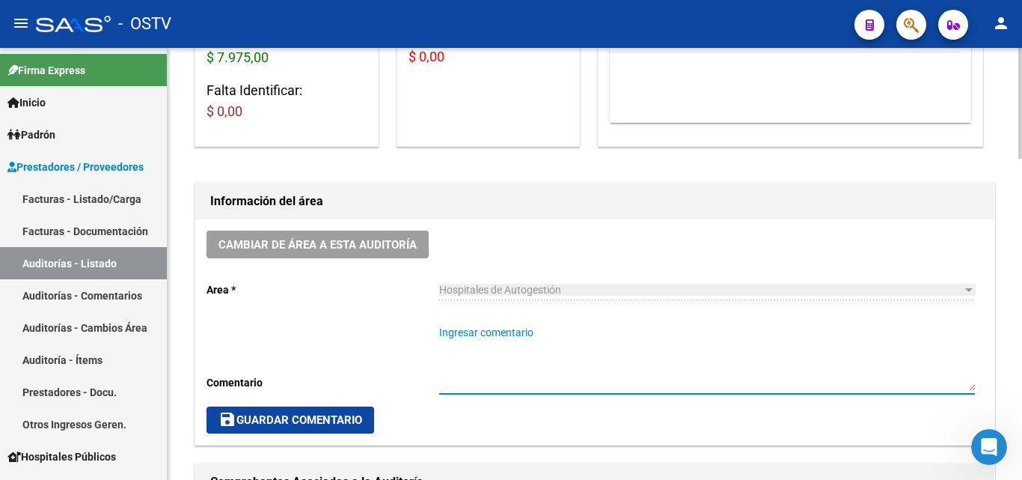
click at [495, 328] on textarea "Ingresar comentario" at bounding box center [707, 358] width 536 height 66
paste textarea "CERRADA"
type textarea "CERRADA"
click at [295, 414] on span "save Guardar Comentario" at bounding box center [290, 419] width 144 height 13
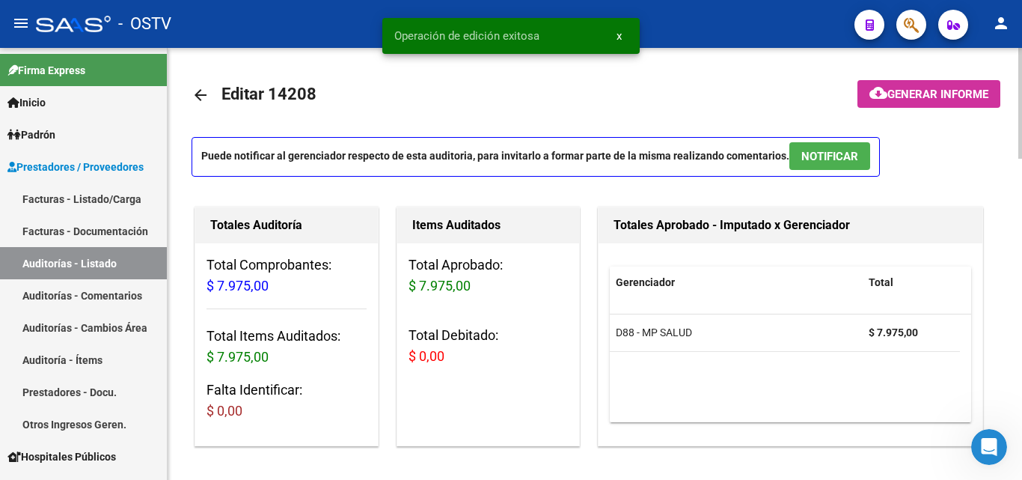
scroll to position [0, 0]
click at [195, 93] on mat-icon "arrow_back" at bounding box center [201, 96] width 18 height 18
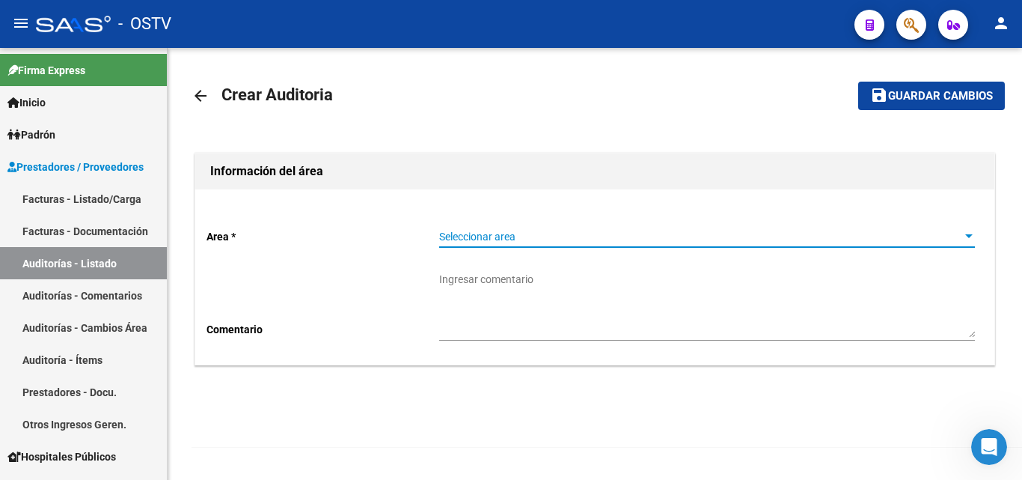
click at [500, 235] on span "Seleccionar area" at bounding box center [700, 236] width 522 height 13
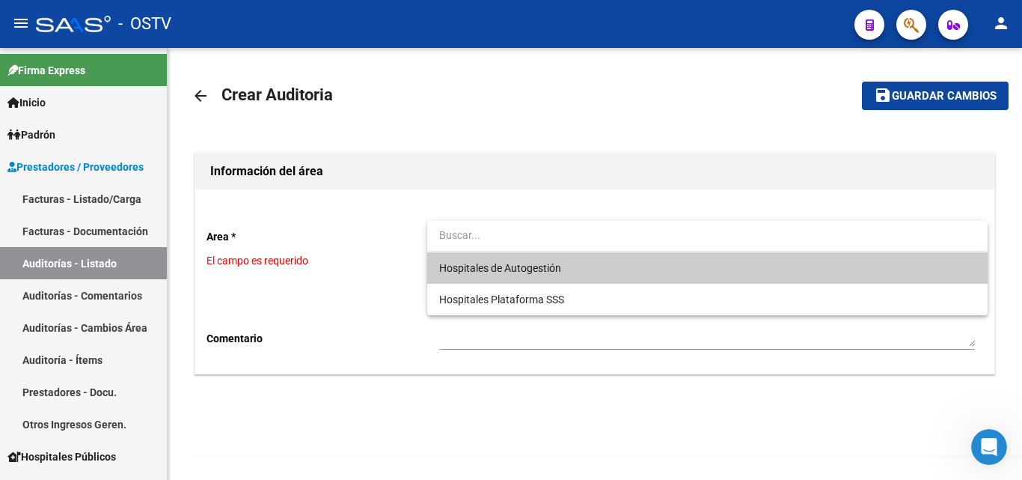
click at [545, 266] on span "Hospitales de Autogestión" at bounding box center [500, 268] width 122 height 12
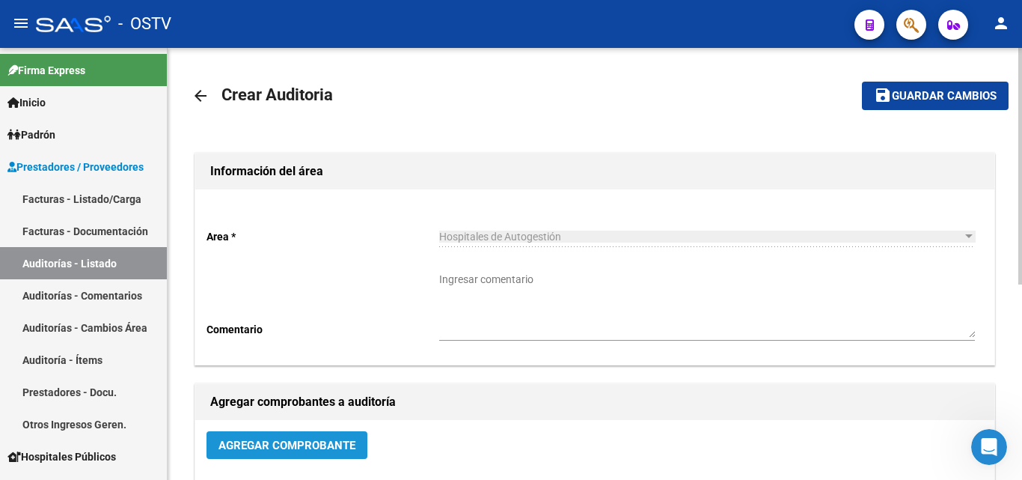
click at [304, 441] on span "Agregar Comprobante" at bounding box center [286, 444] width 137 height 13
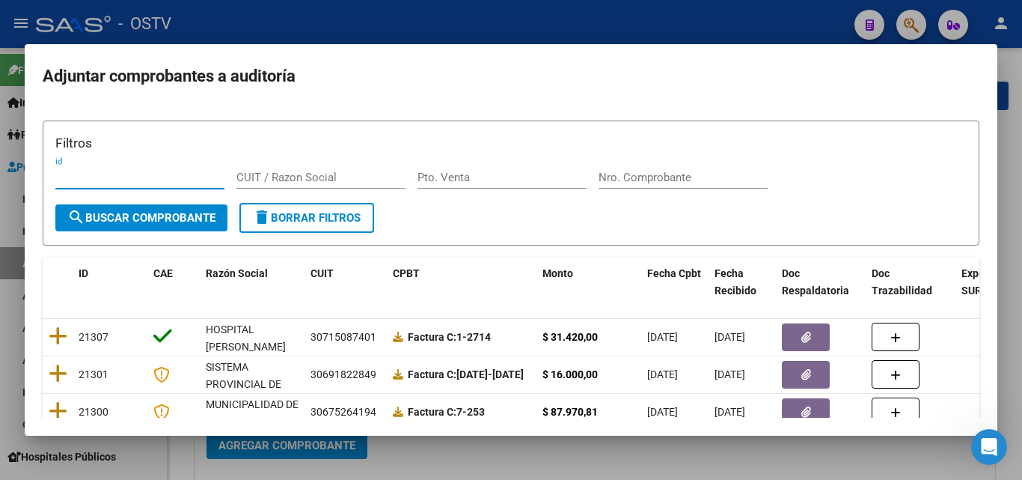
click at [600, 171] on input "Nro. Comprobante" at bounding box center [682, 177] width 169 height 13
paste input "201916"
type input "201916"
click at [134, 213] on span "search Buscar Comprobante" at bounding box center [141, 217] width 148 height 13
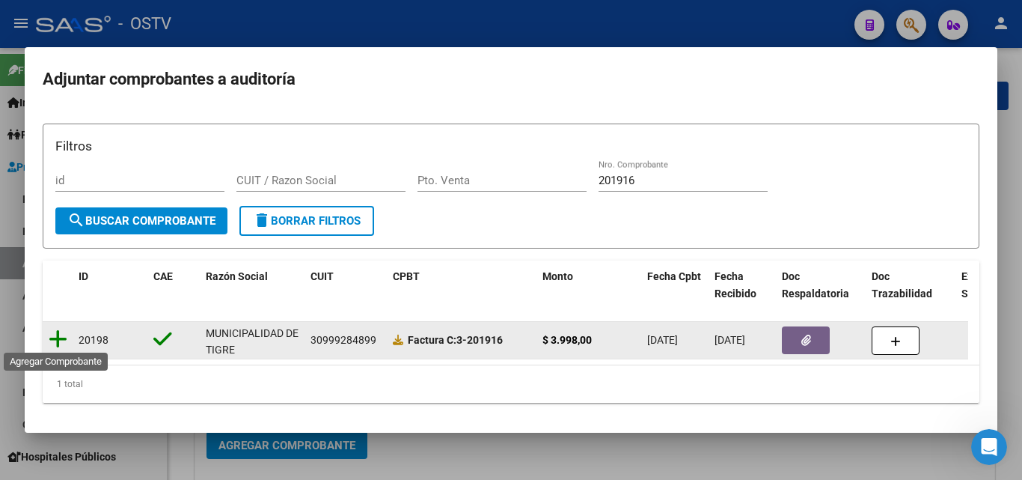
click at [55, 334] on icon at bounding box center [58, 338] width 19 height 21
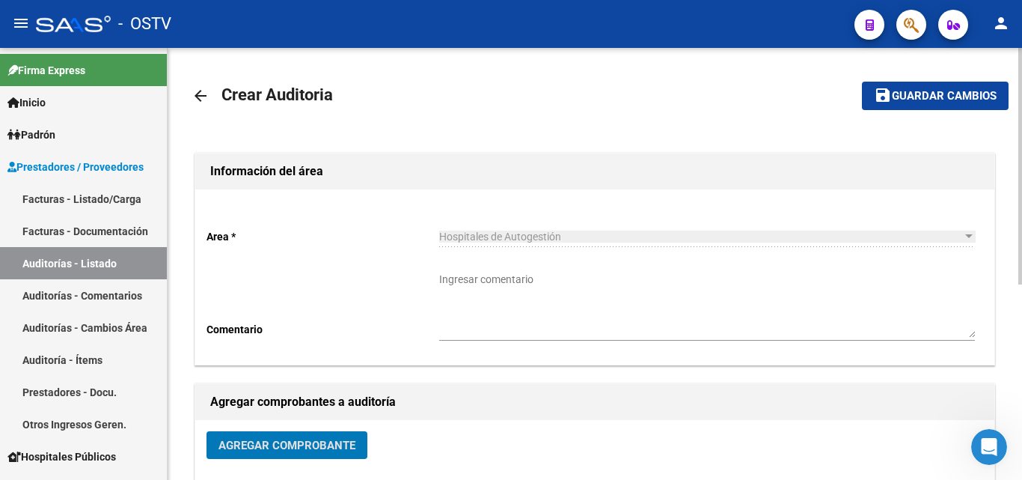
click at [955, 95] on span "Guardar cambios" at bounding box center [944, 96] width 105 height 13
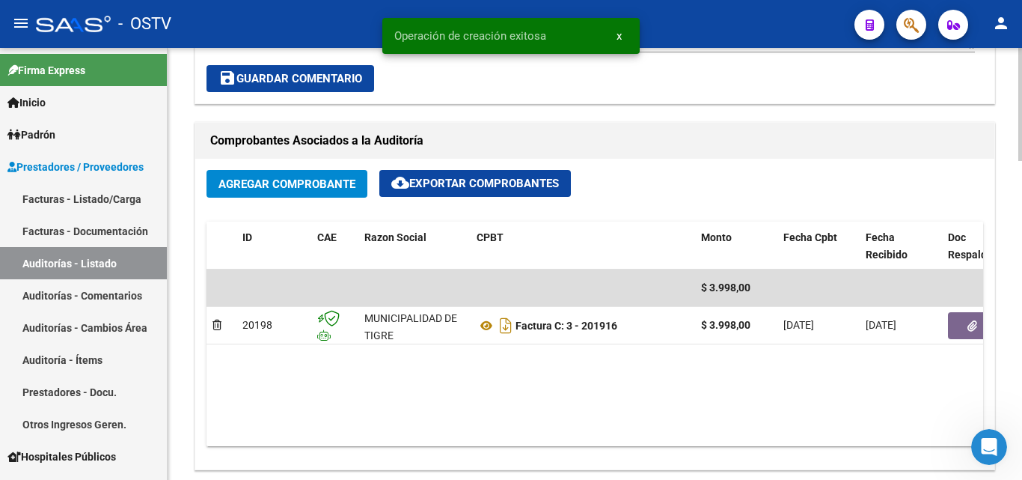
scroll to position [673, 0]
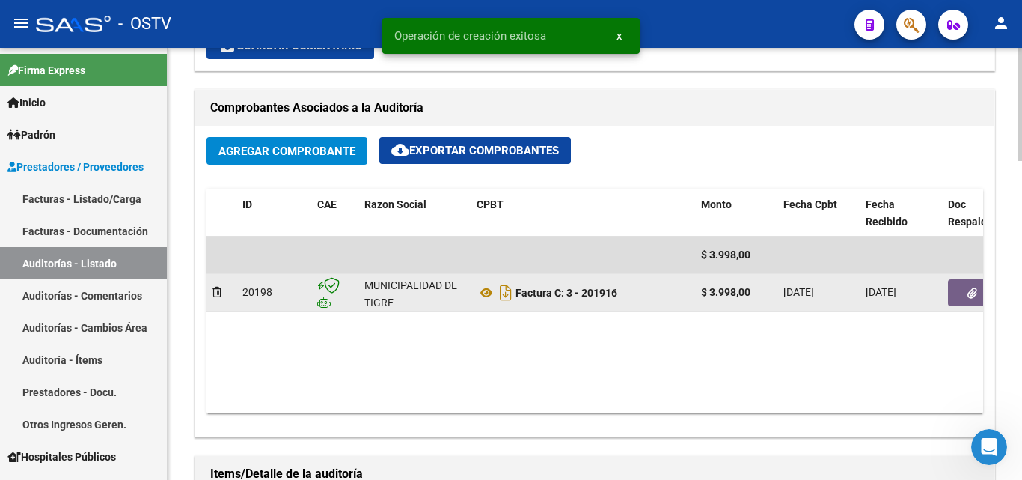
click at [961, 293] on button "button" at bounding box center [972, 292] width 48 height 27
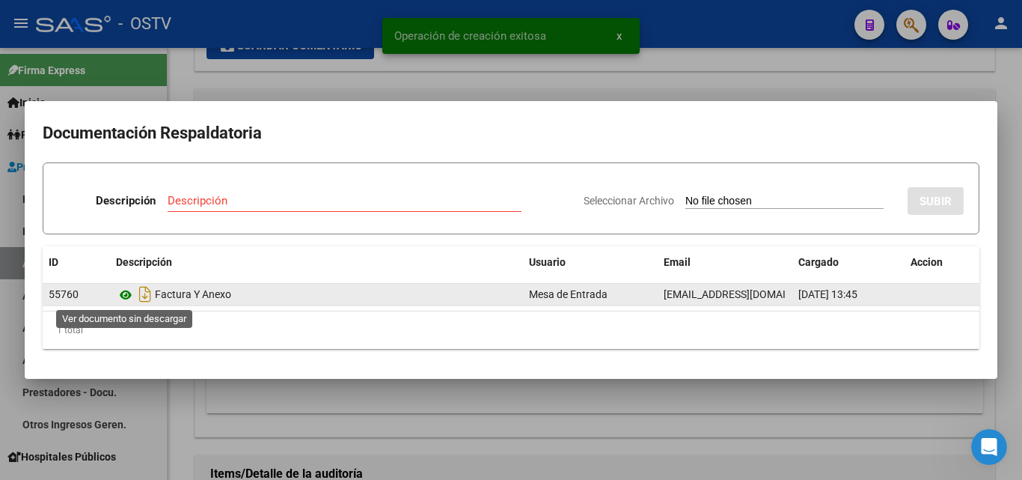
click at [126, 293] on icon at bounding box center [125, 295] width 19 height 18
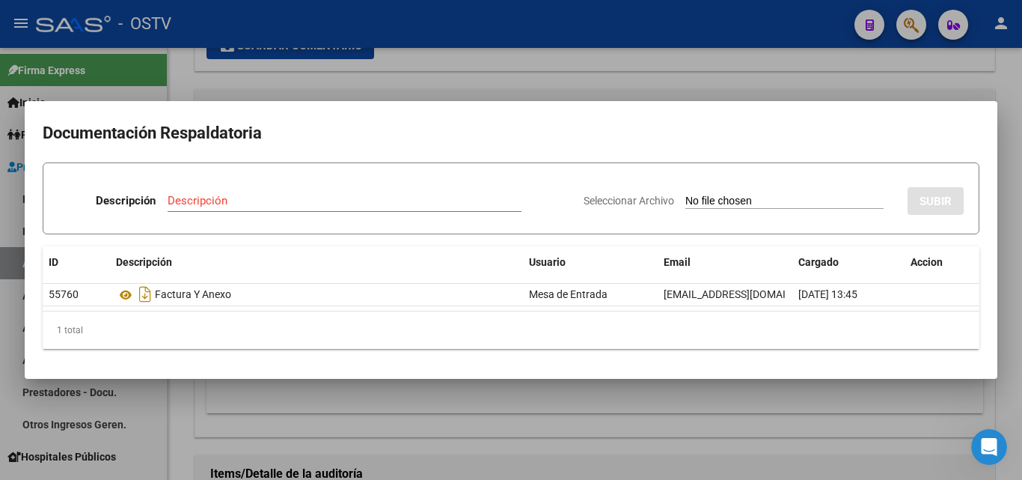
click at [297, 447] on div at bounding box center [511, 240] width 1022 height 480
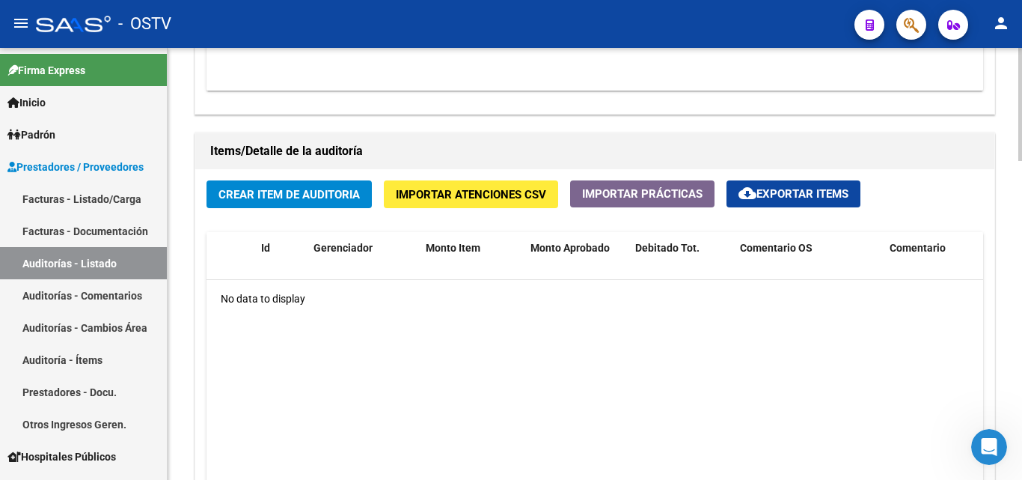
scroll to position [1047, 0]
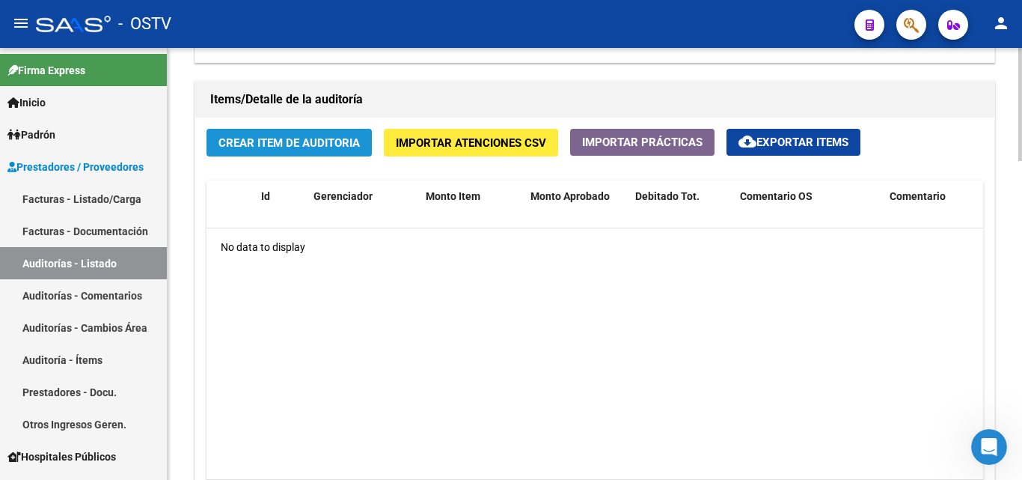
click at [274, 149] on span "Crear Item de Auditoria" at bounding box center [288, 142] width 141 height 13
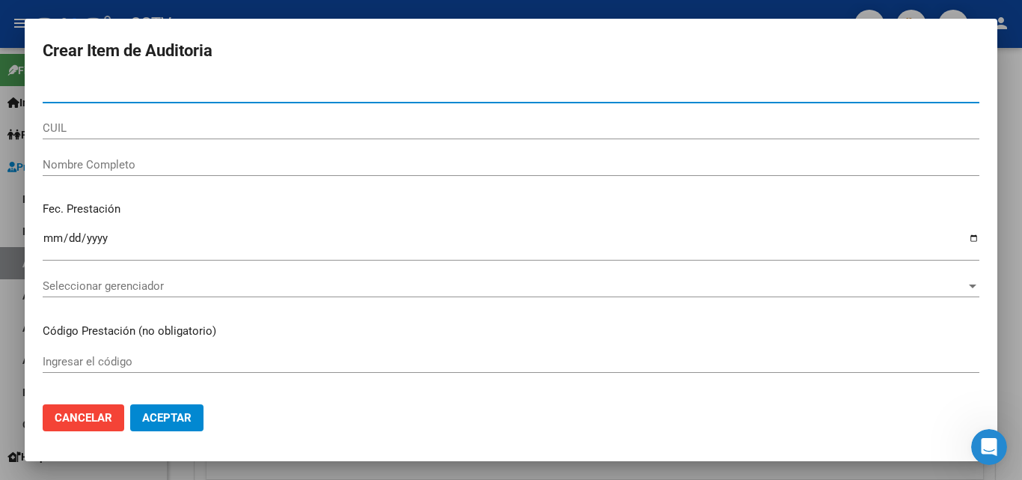
type input "51065872"
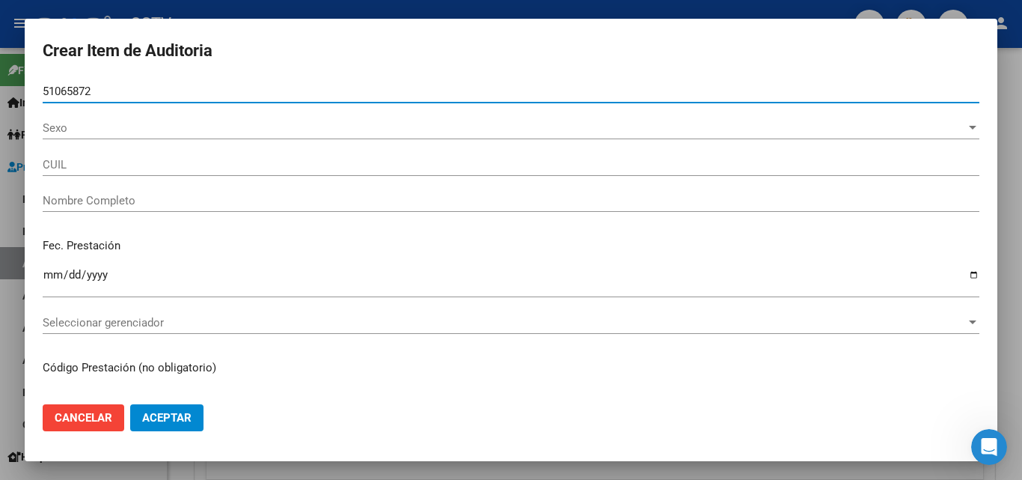
type input "27510658723"
type input "PRESA [PERSON_NAME] -"
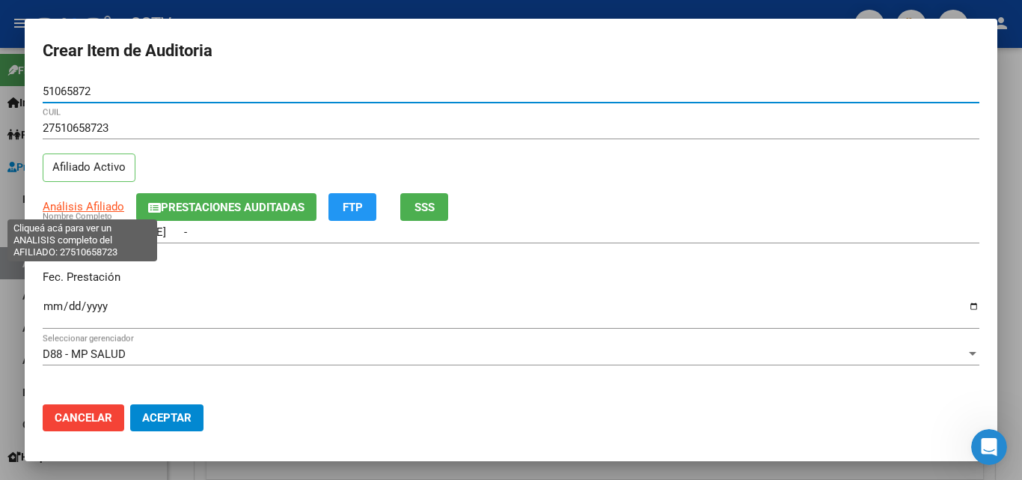
type input "51065872"
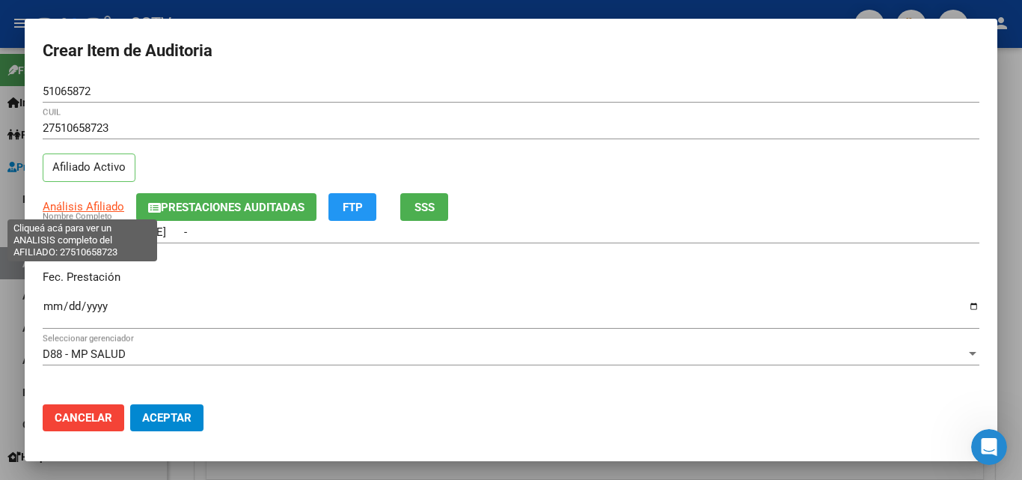
click at [72, 206] on span "Análisis Afiliado" at bounding box center [84, 206] width 82 height 13
type textarea "27510658723"
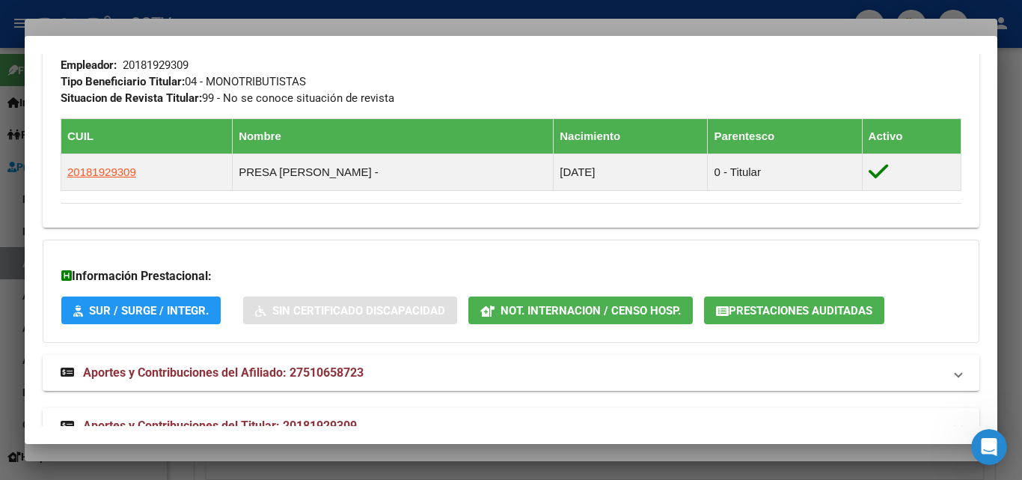
scroll to position [807, 0]
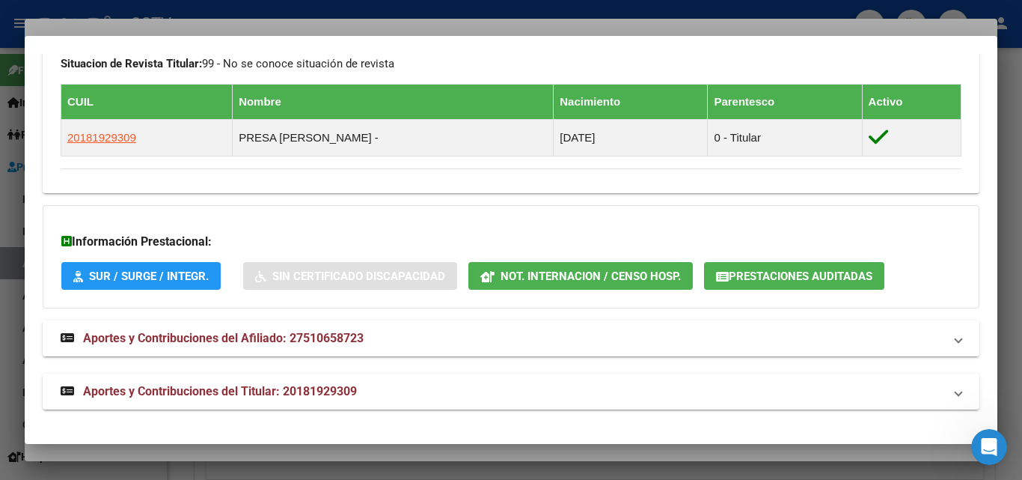
click at [282, 322] on mat-expansion-panel-header "Aportes y Contribuciones del Afiliado: 27510658723" at bounding box center [511, 338] width 937 height 36
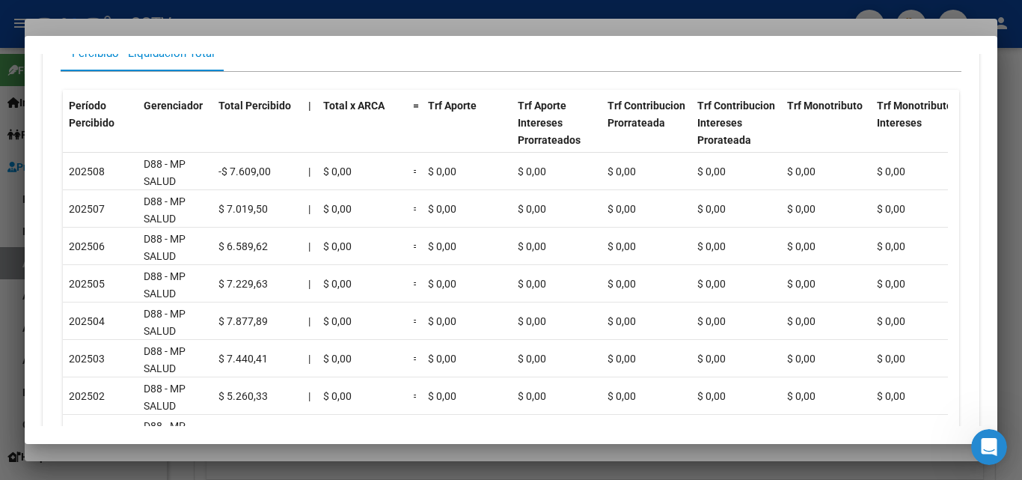
scroll to position [1475, 0]
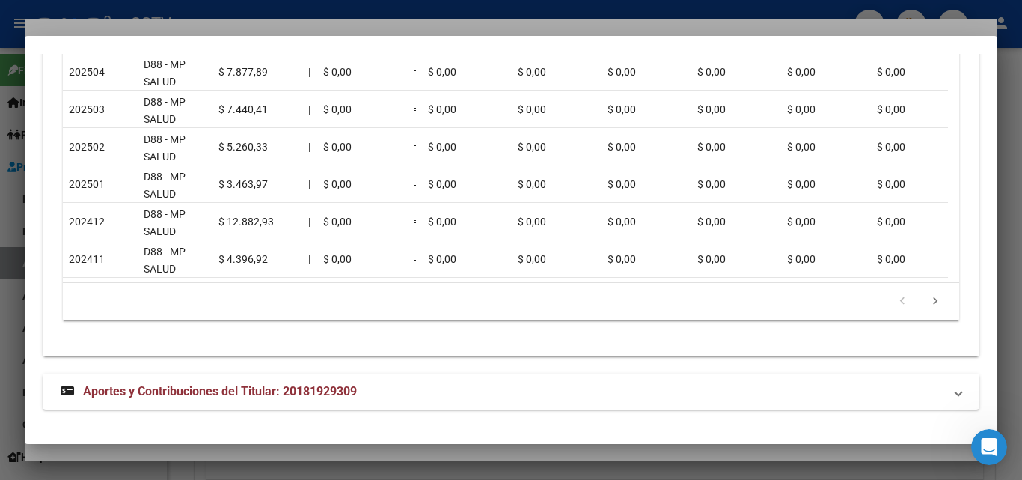
click at [263, 382] on strong "Aportes y Contribuciones del Titular: 20181929309" at bounding box center [209, 391] width 296 height 18
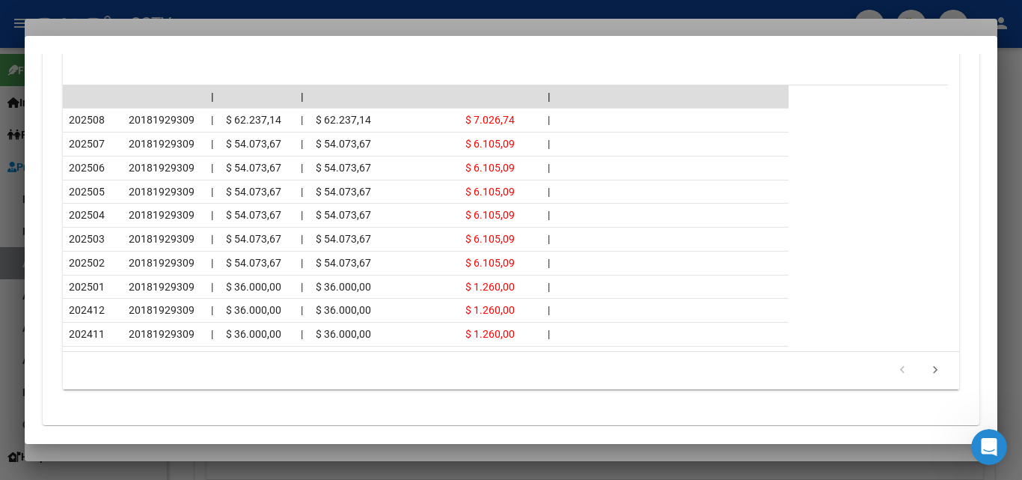
scroll to position [2147, 0]
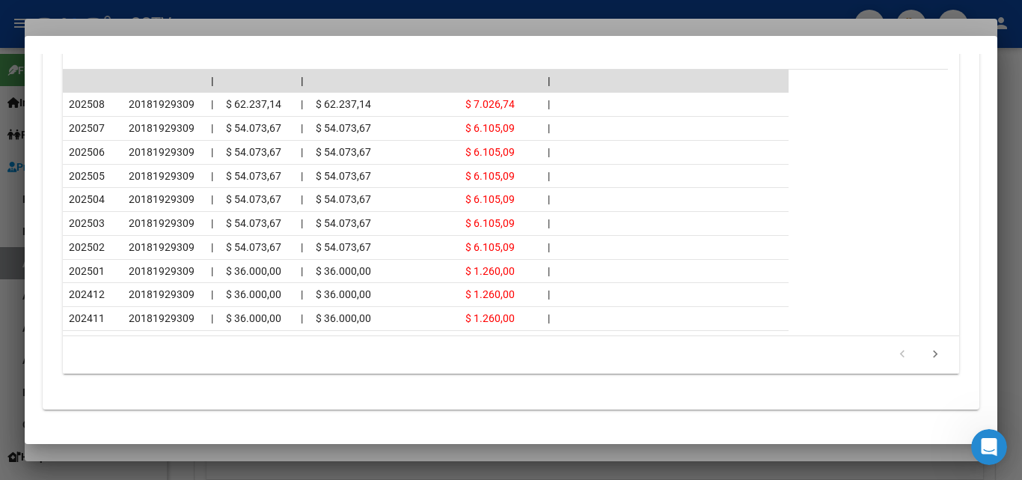
click at [164, 450] on div at bounding box center [511, 240] width 1022 height 480
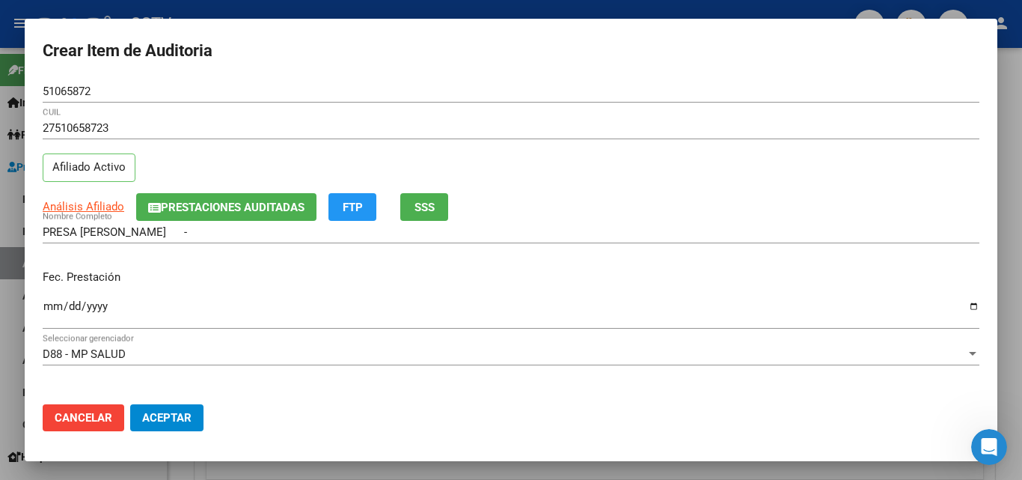
click at [55, 281] on p "Fec. Prestación" at bounding box center [511, 277] width 937 height 17
click at [53, 309] on input "Ingresar la fecha" at bounding box center [511, 312] width 937 height 24
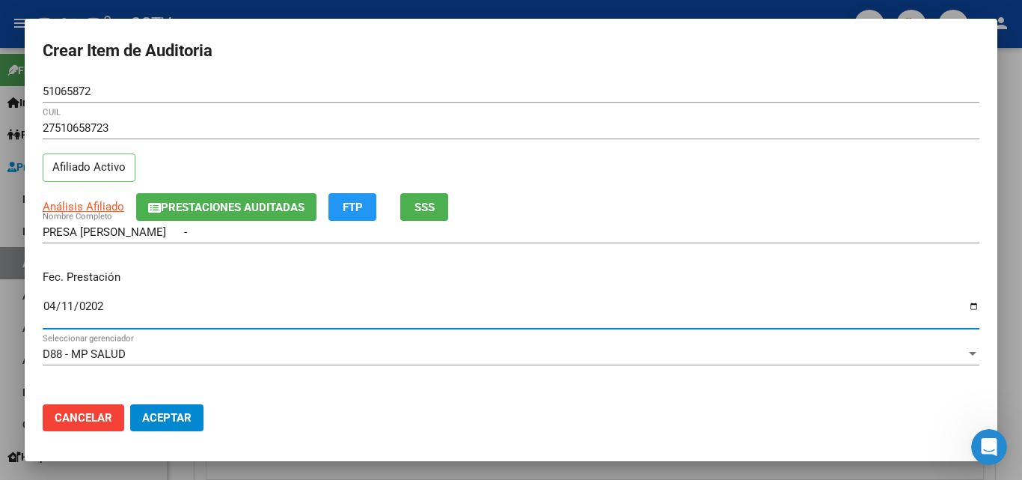
type input "[DATE]"
click at [411, 304] on input "[DATE]" at bounding box center [511, 312] width 937 height 24
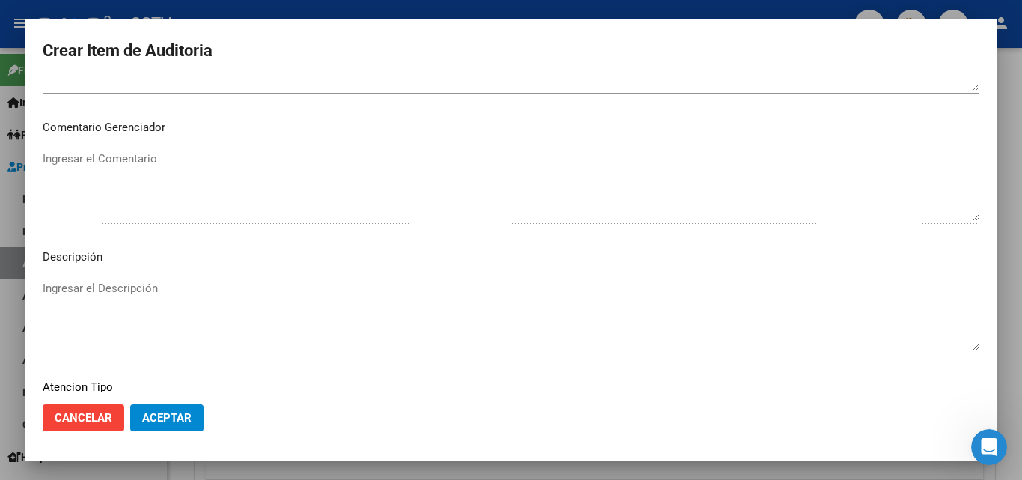
scroll to position [1035, 0]
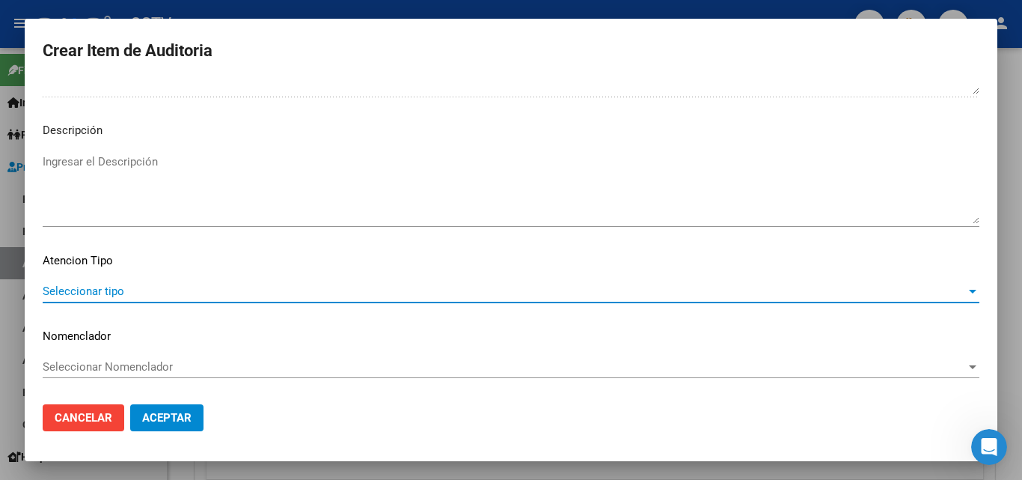
click at [79, 296] on span "Seleccionar tipo" at bounding box center [504, 290] width 923 height 13
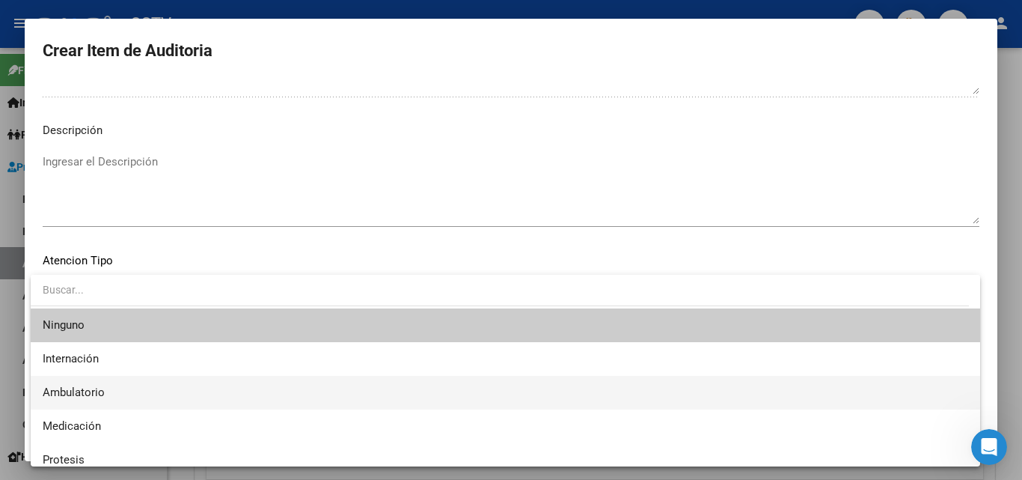
click at [121, 389] on span "Ambulatorio" at bounding box center [505, 393] width 925 height 34
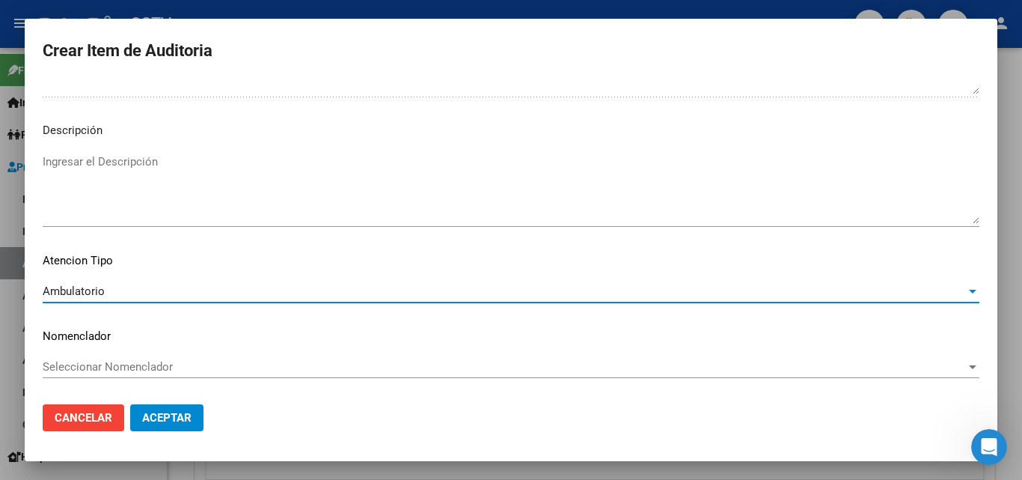
click at [183, 427] on button "Aceptar" at bounding box center [166, 417] width 73 height 27
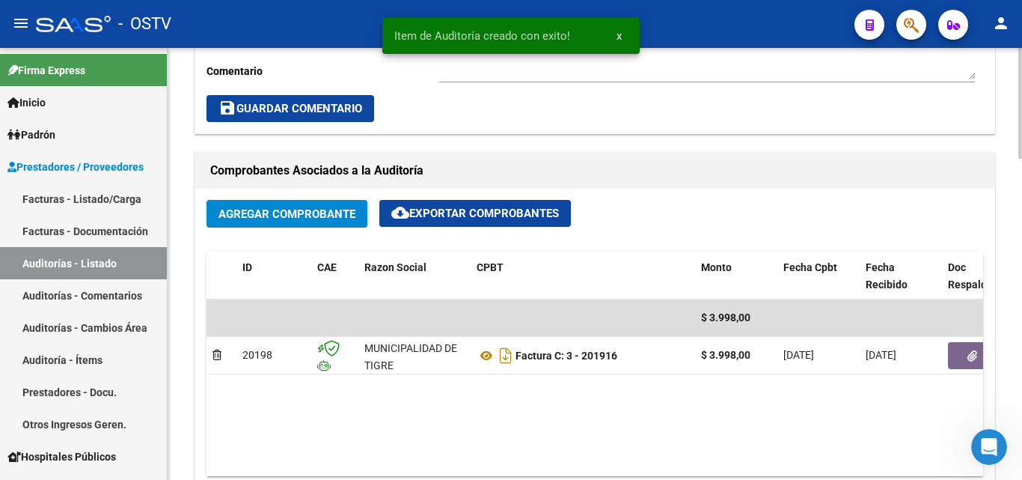
scroll to position [450, 0]
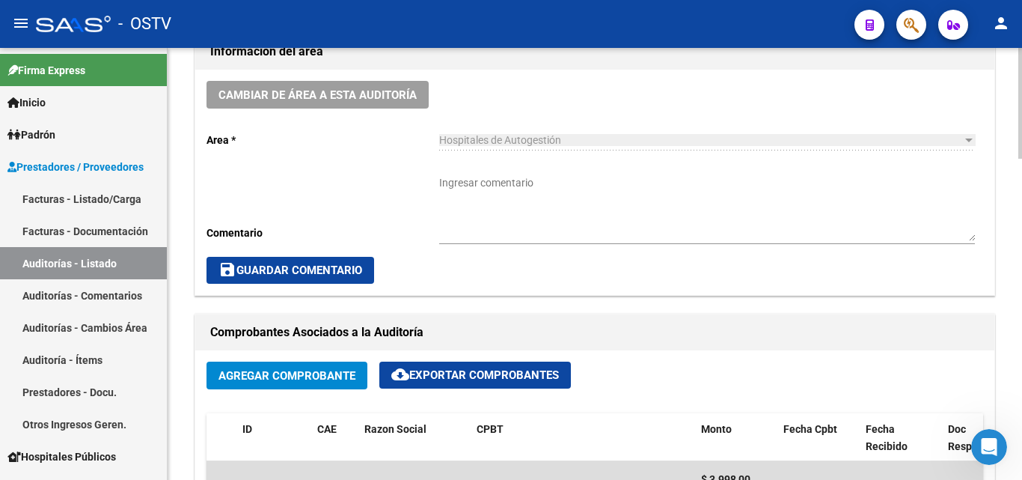
click at [533, 198] on textarea "Ingresar comentario" at bounding box center [707, 208] width 536 height 66
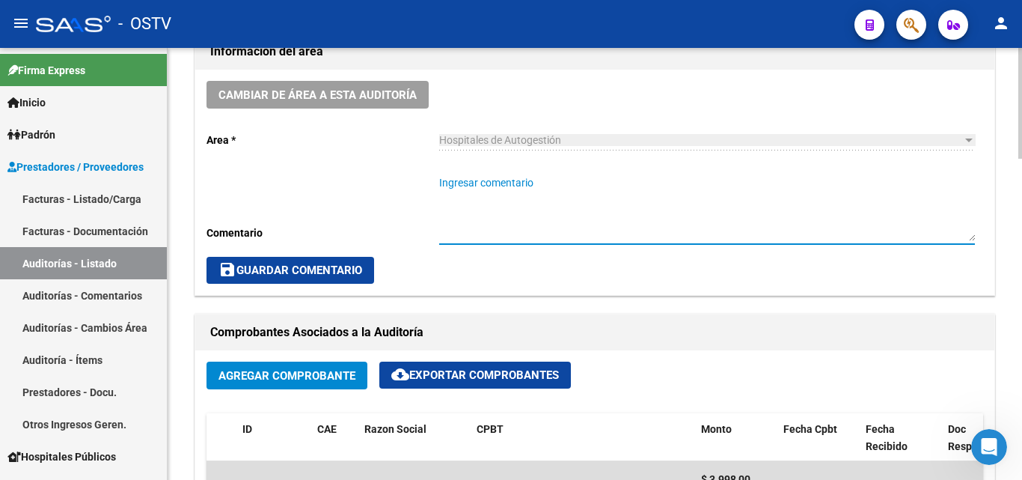
paste textarea "CERRADA"
type textarea "CERRADA"
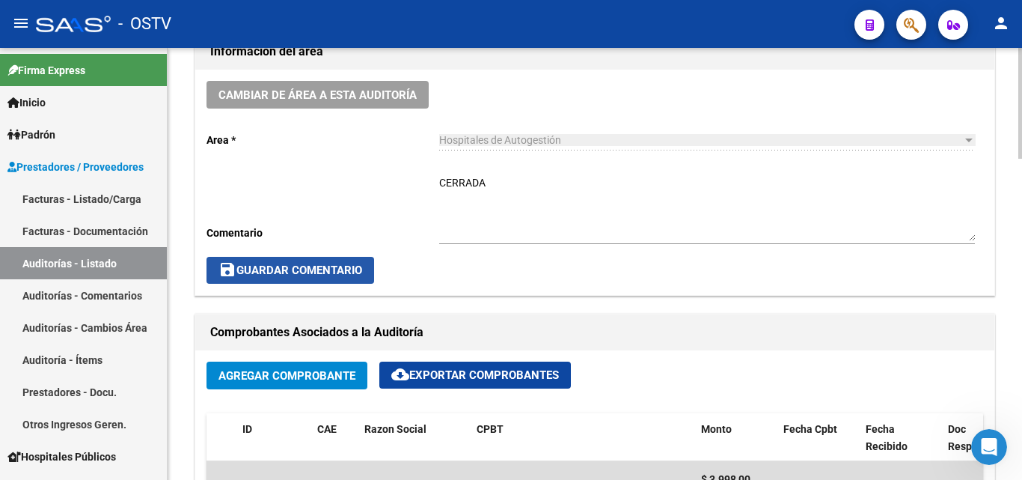
click at [319, 269] on span "save Guardar Comentario" at bounding box center [290, 269] width 144 height 13
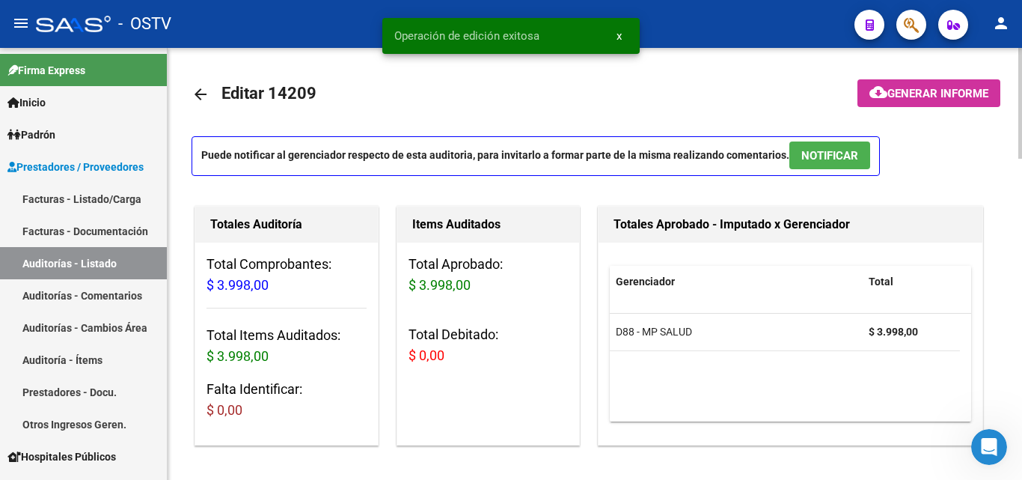
scroll to position [0, 0]
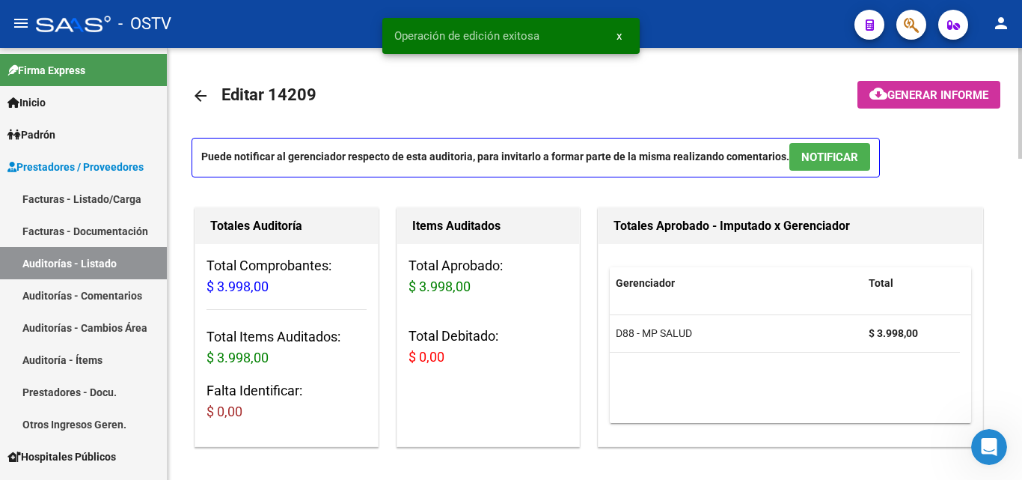
click at [206, 103] on mat-icon "arrow_back" at bounding box center [201, 96] width 18 height 18
